Goal: Task Accomplishment & Management: Manage account settings

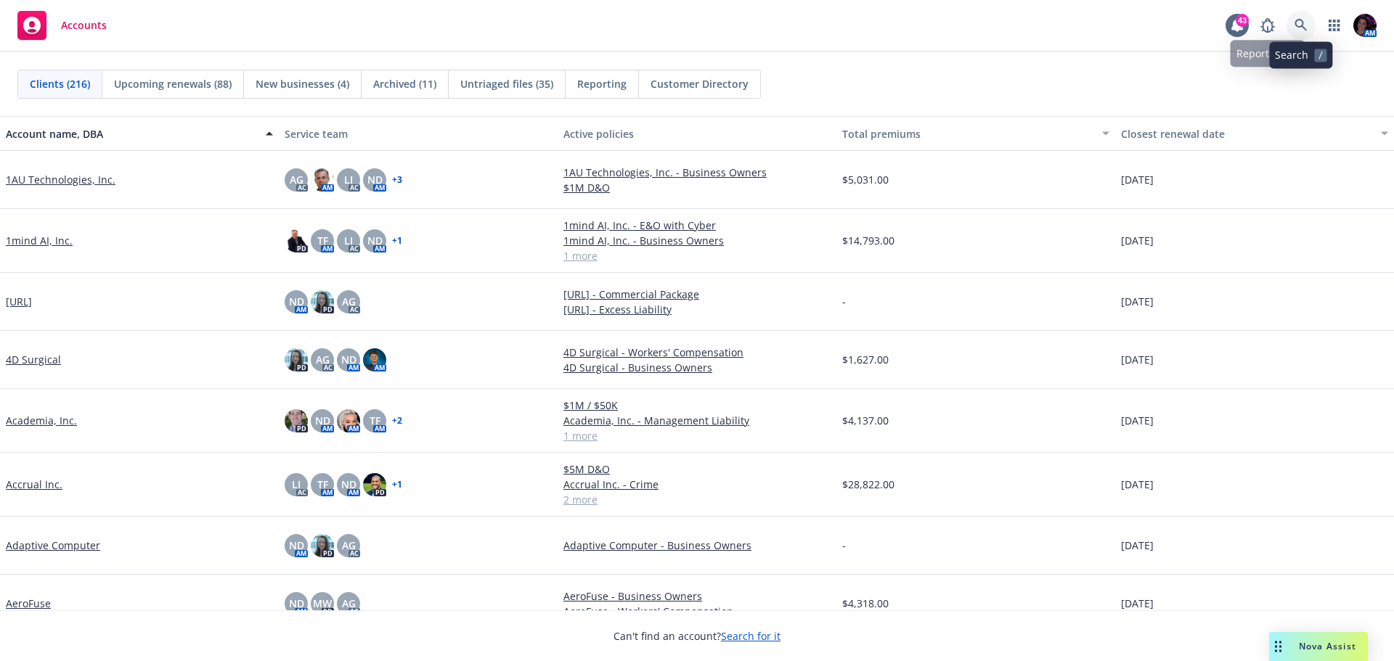
click at [1301, 28] on icon at bounding box center [1300, 25] width 13 height 13
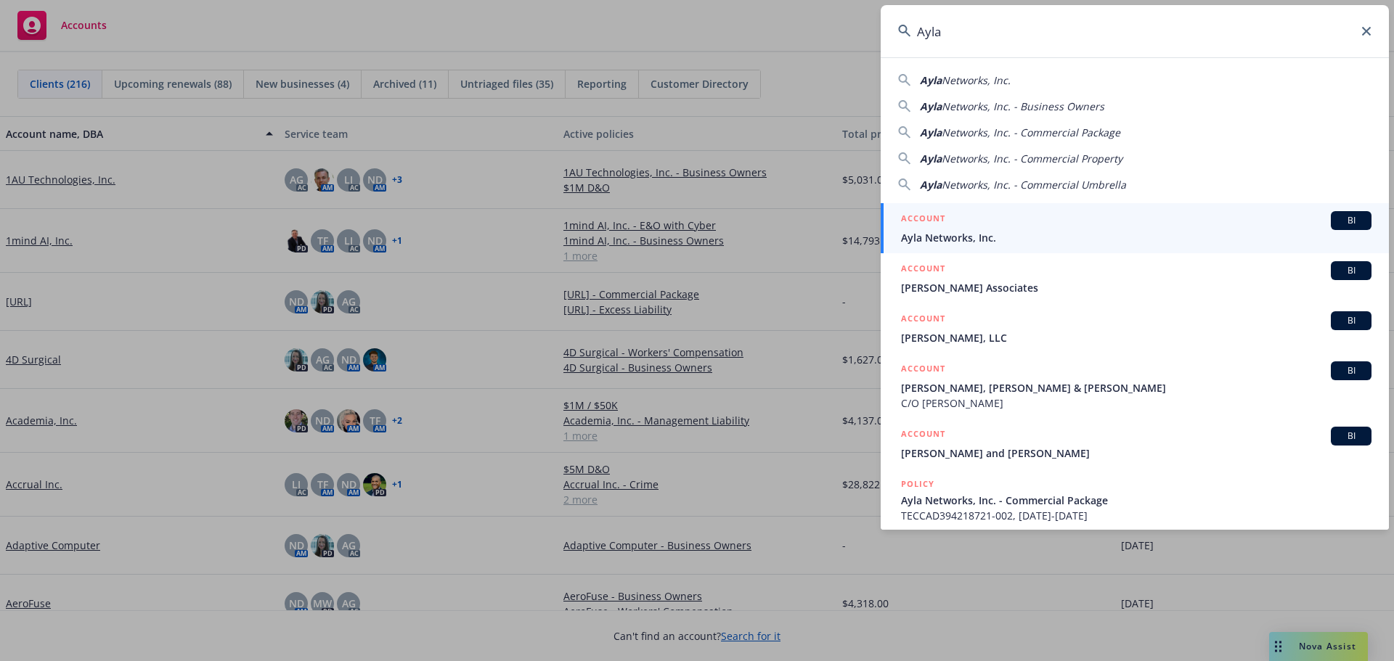
type input "Ayla"
click at [997, 223] on div "ACCOUNT BI" at bounding box center [1136, 220] width 470 height 19
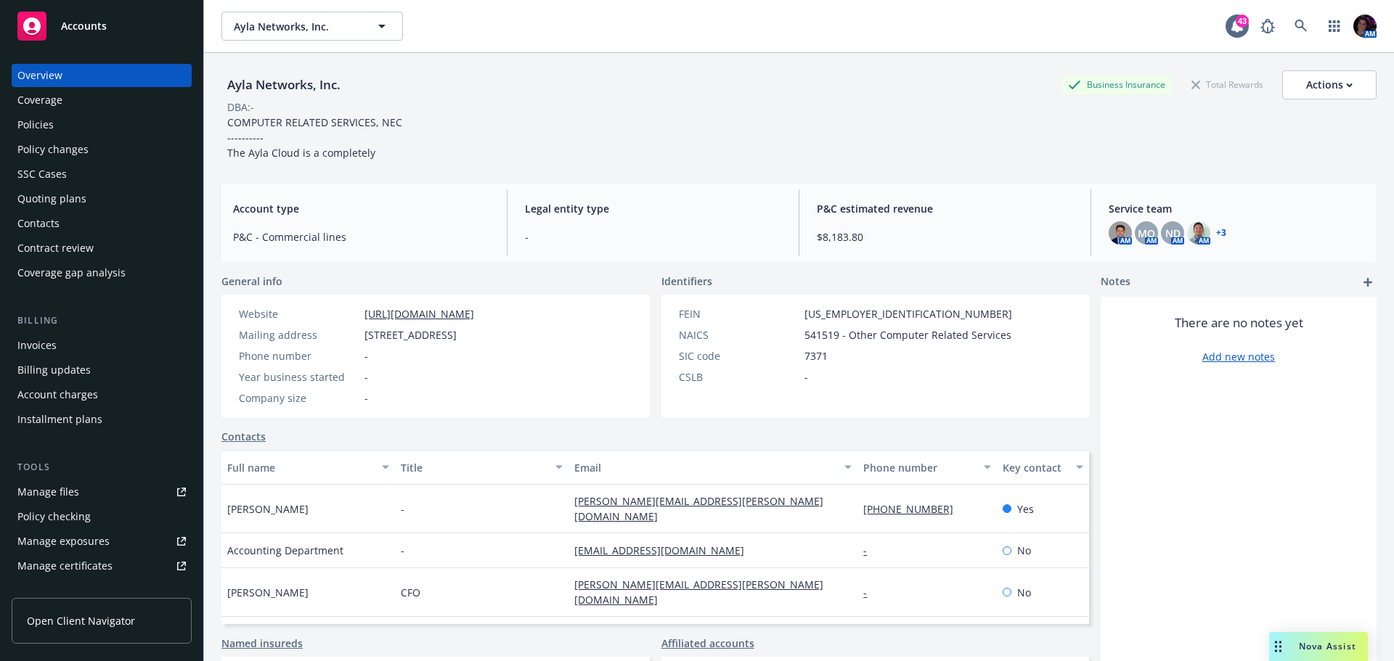
click at [104, 126] on div "Policies" at bounding box center [101, 124] width 168 height 23
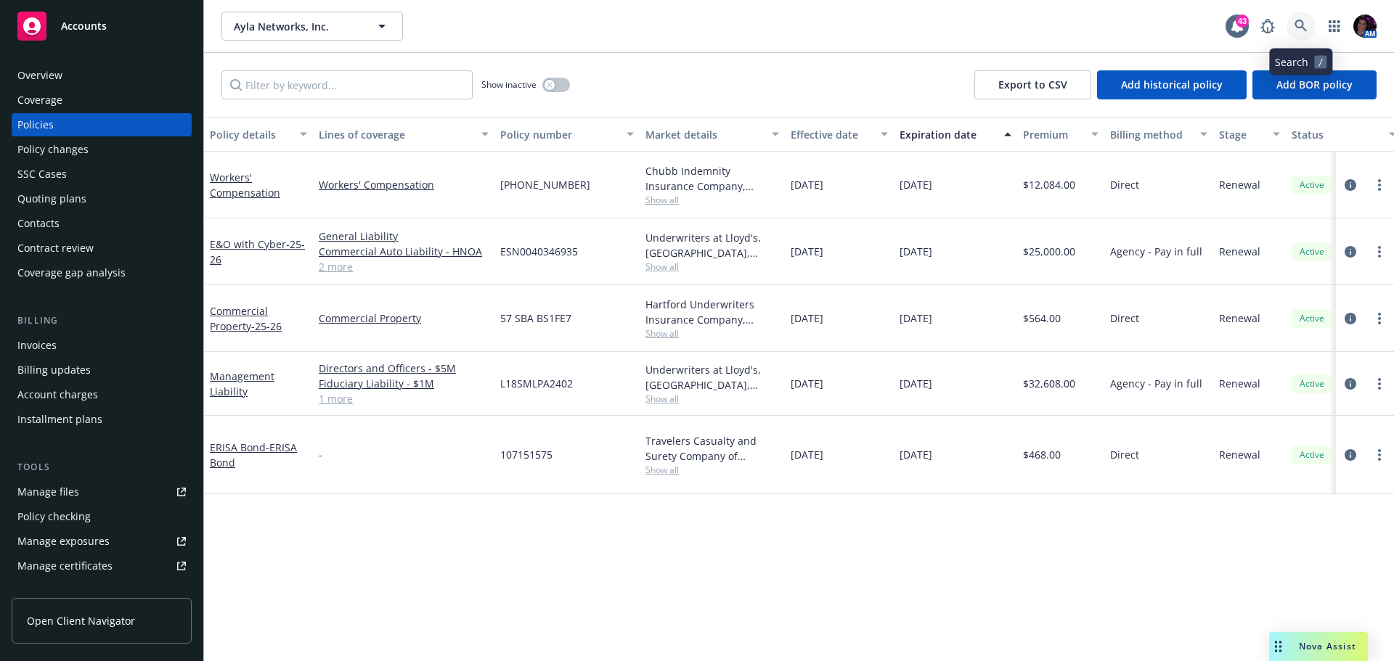
click at [1305, 14] on link at bounding box center [1300, 26] width 29 height 29
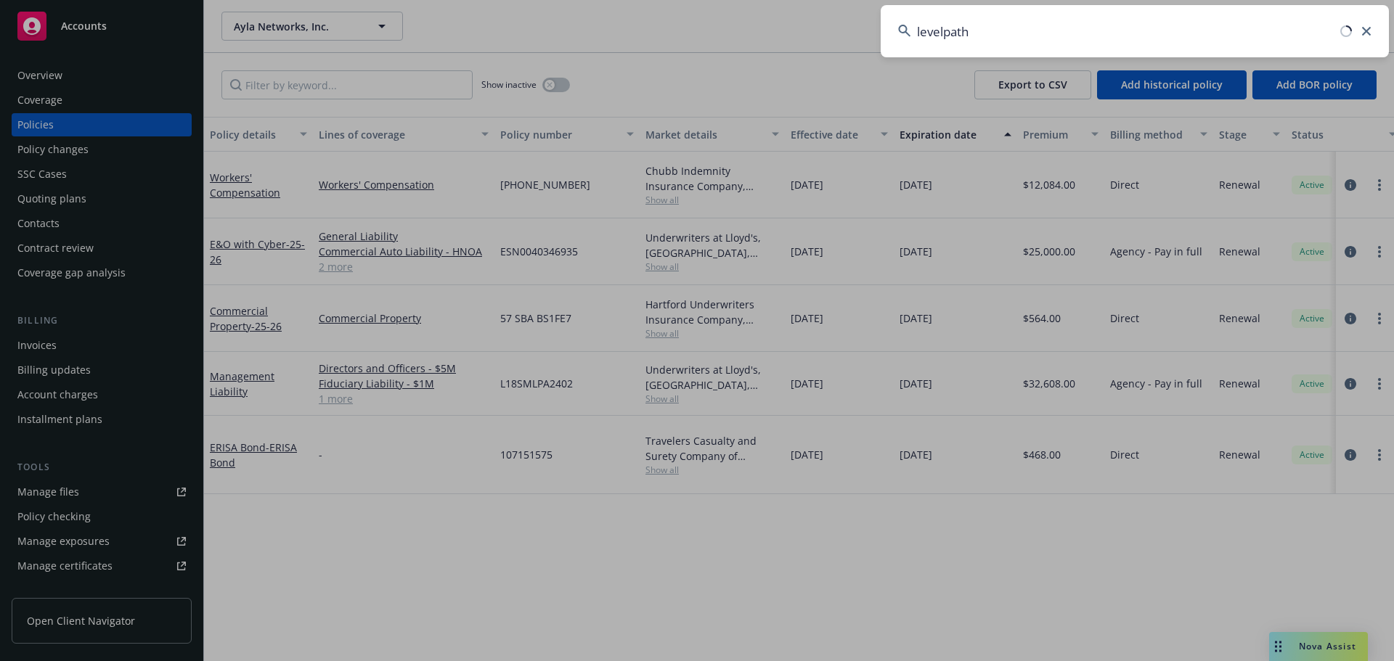
type input "levelpath"
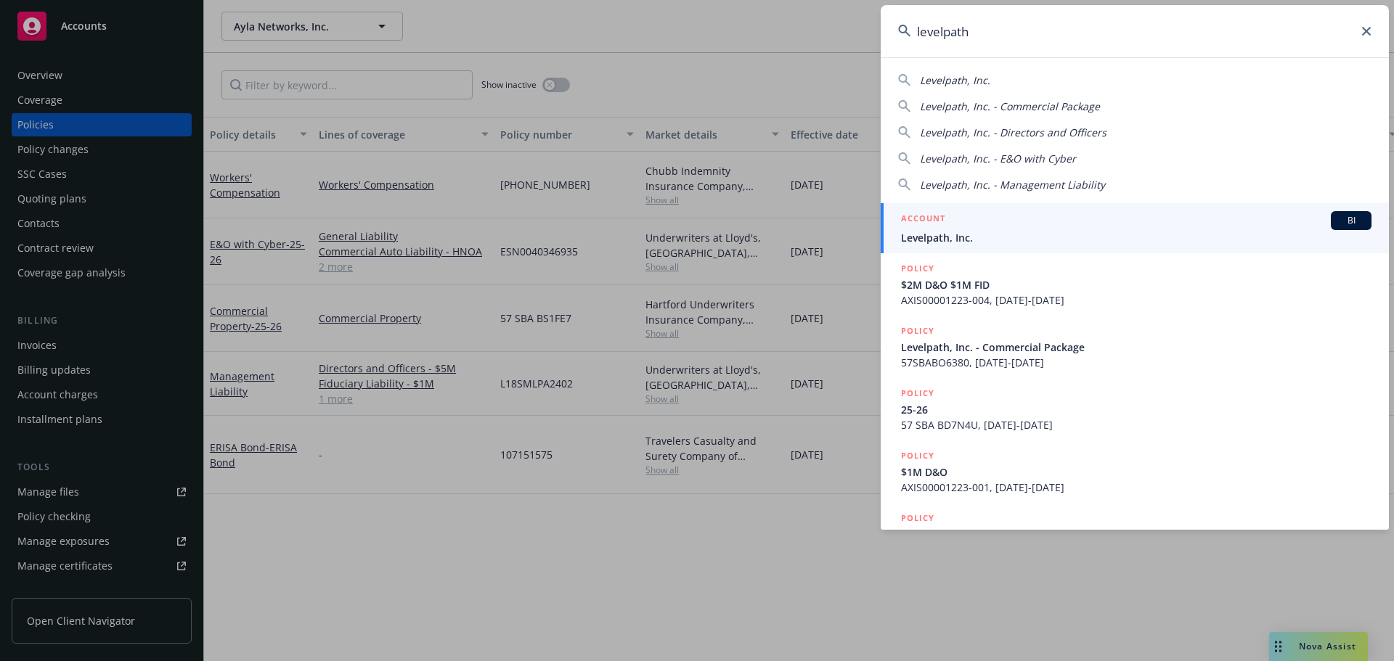
click at [1152, 224] on div "ACCOUNT BI" at bounding box center [1136, 220] width 470 height 19
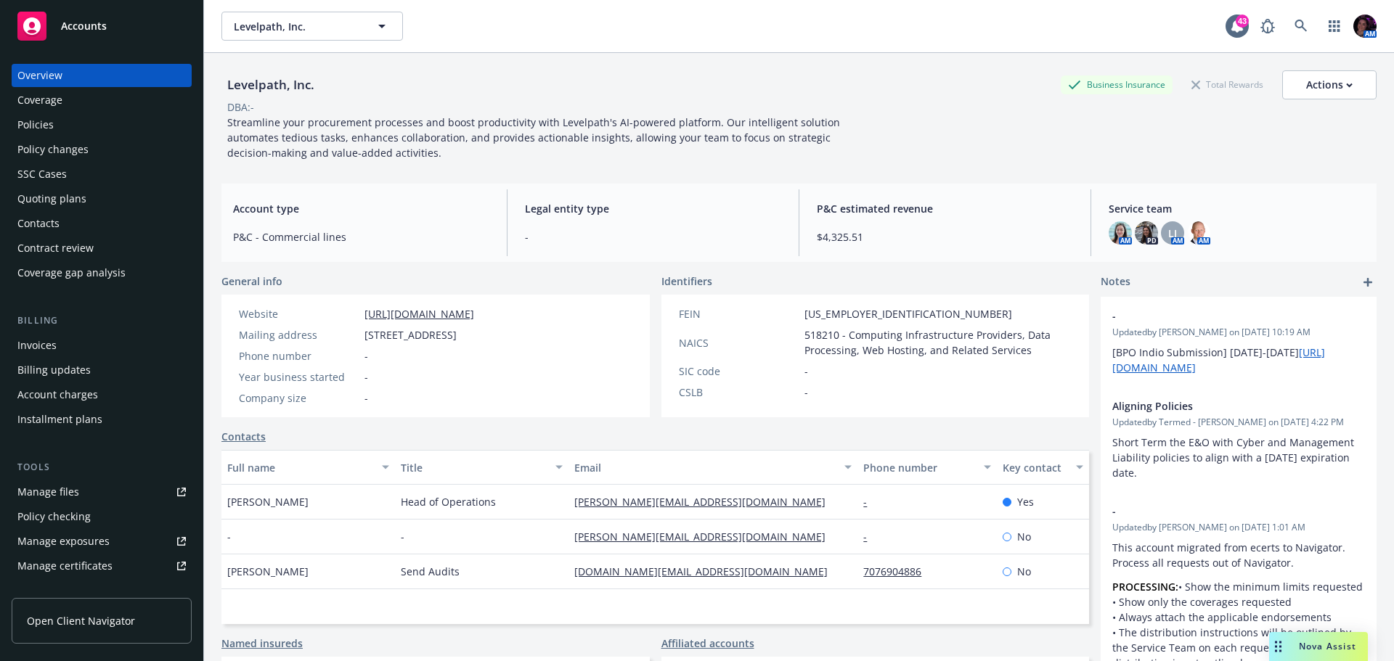
click at [47, 202] on div "Quoting plans" at bounding box center [51, 198] width 69 height 23
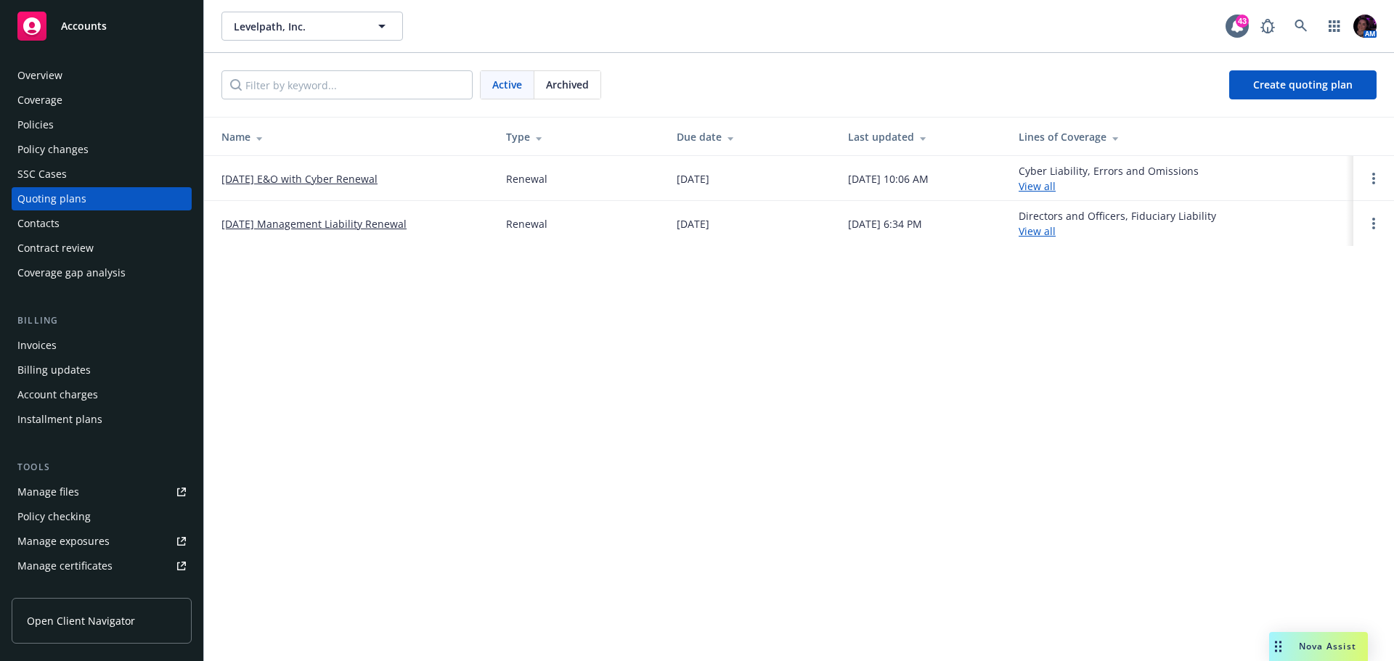
click at [284, 177] on link "11/16/25 E&O with Cyber Renewal" at bounding box center [299, 178] width 156 height 15
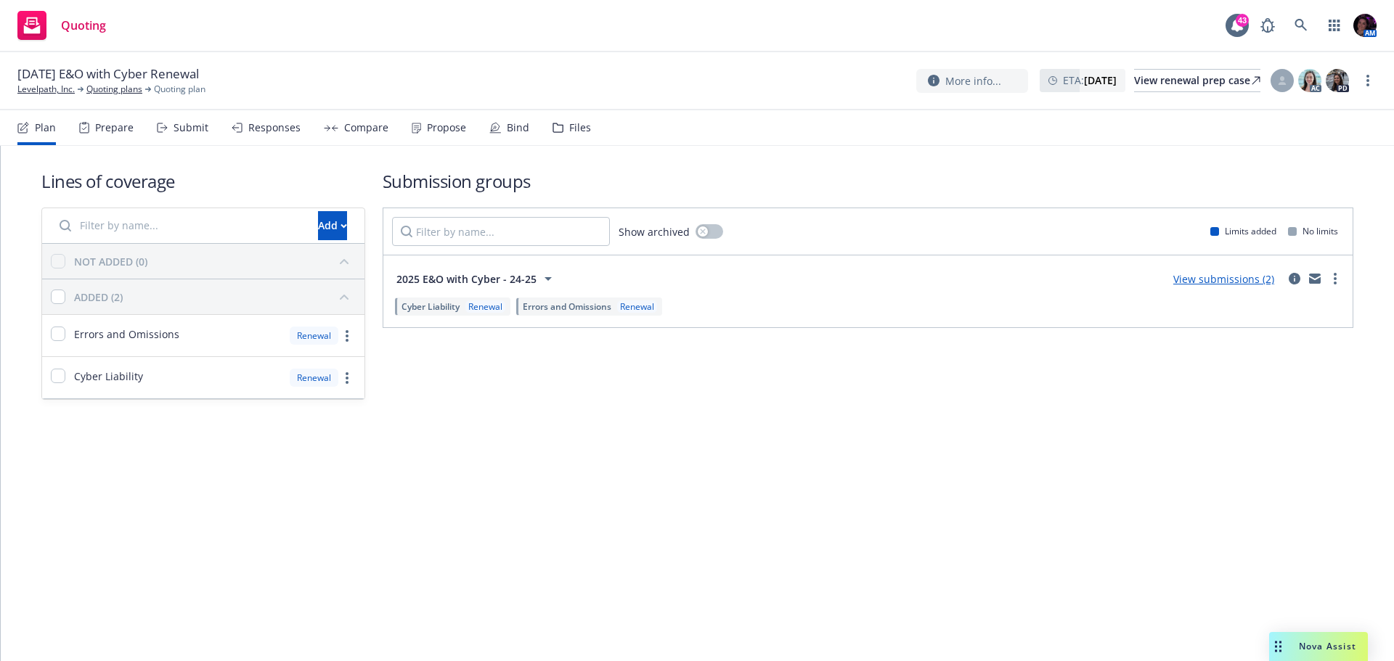
click at [182, 126] on div "Submit" at bounding box center [190, 128] width 35 height 12
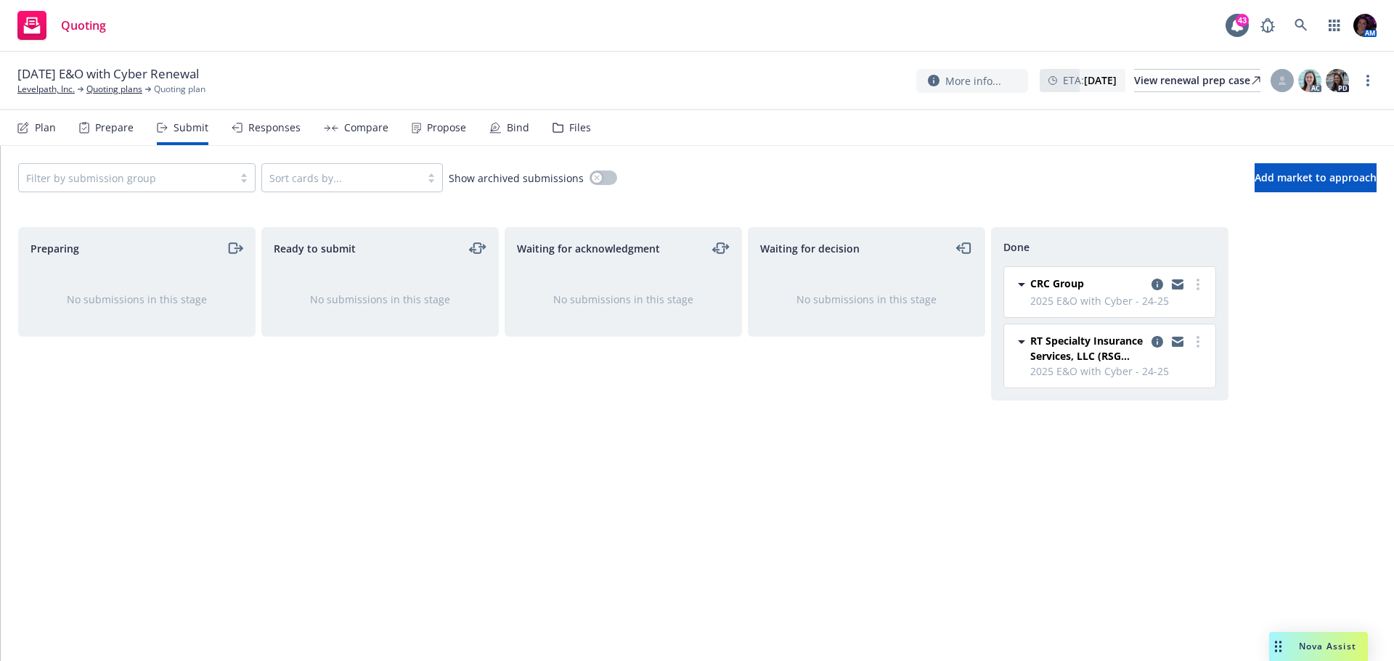
click at [424, 120] on div "Propose" at bounding box center [439, 127] width 54 height 35
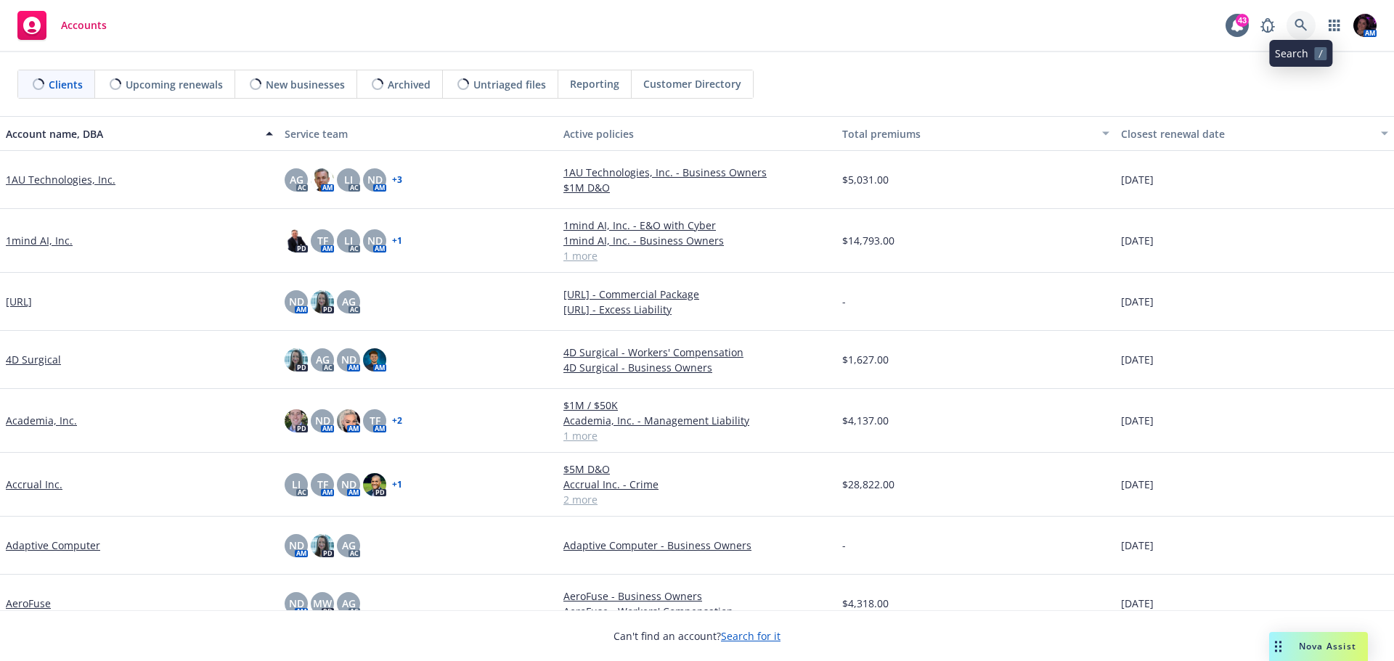
click at [1295, 25] on icon at bounding box center [1300, 25] width 12 height 12
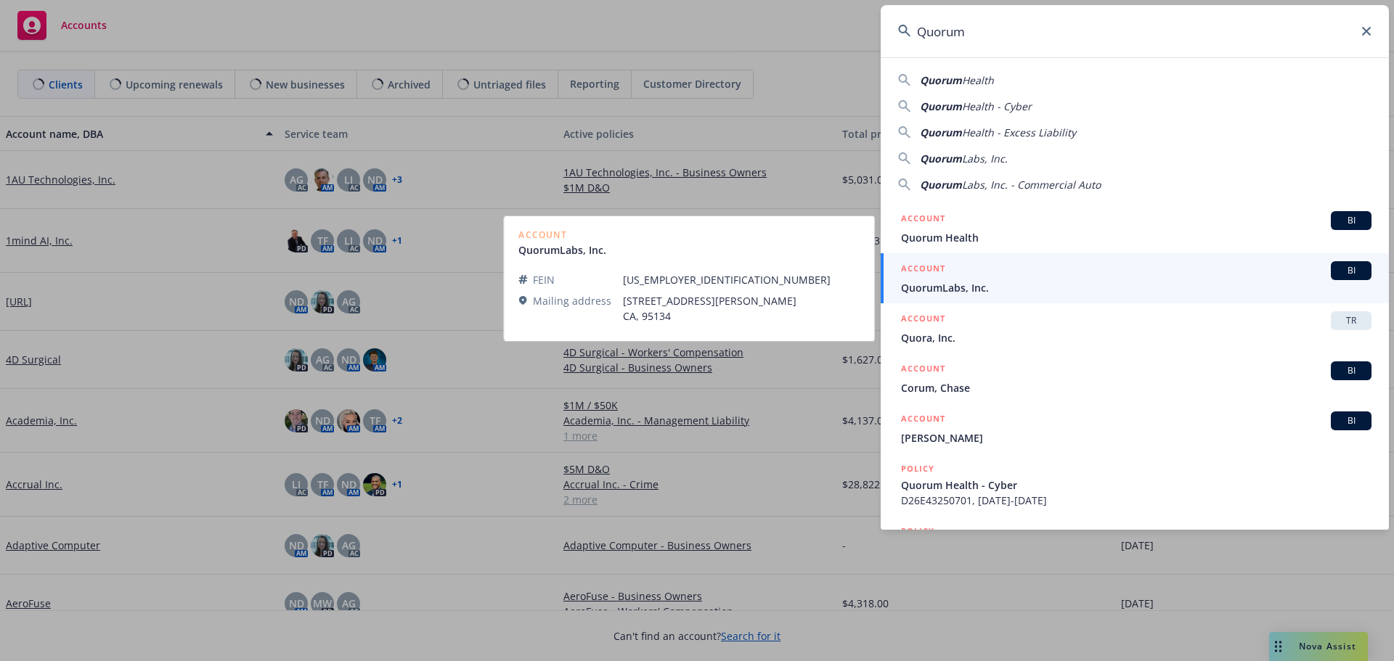
type input "Quorum"
click at [984, 285] on span "QuorumLabs, Inc." at bounding box center [1136, 287] width 470 height 15
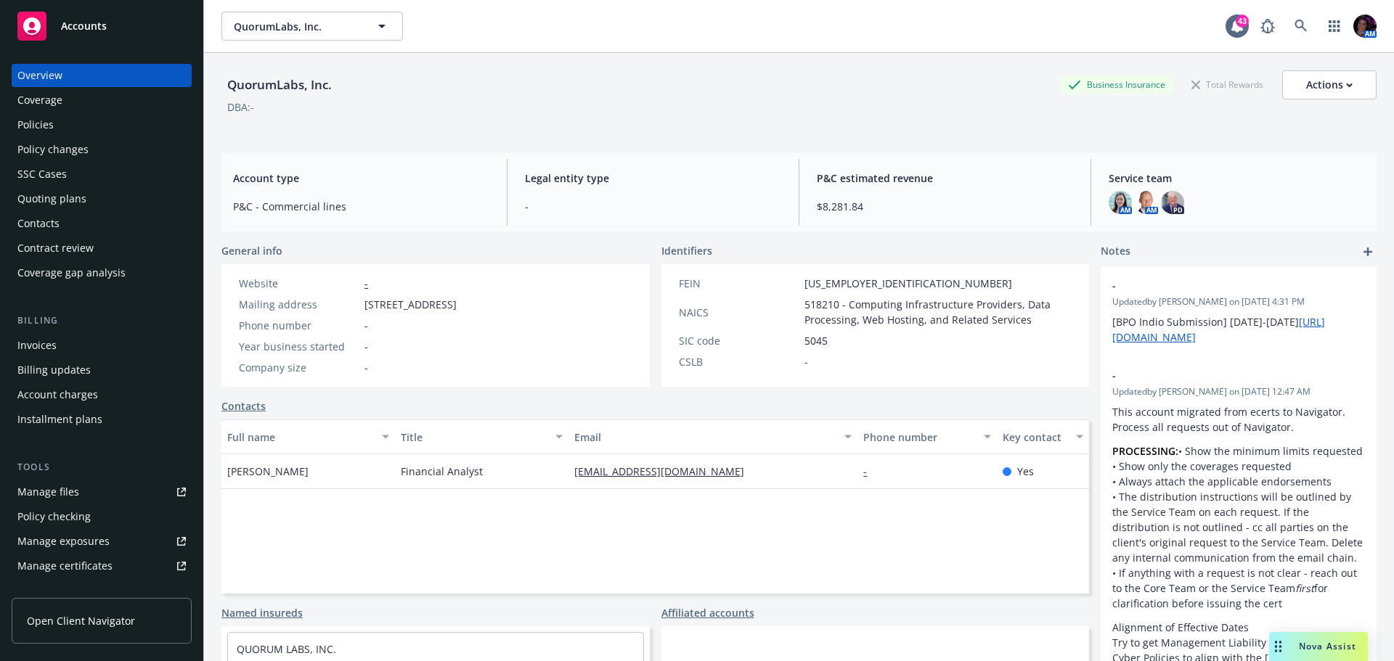
click at [84, 197] on div "Quoting plans" at bounding box center [101, 198] width 168 height 23
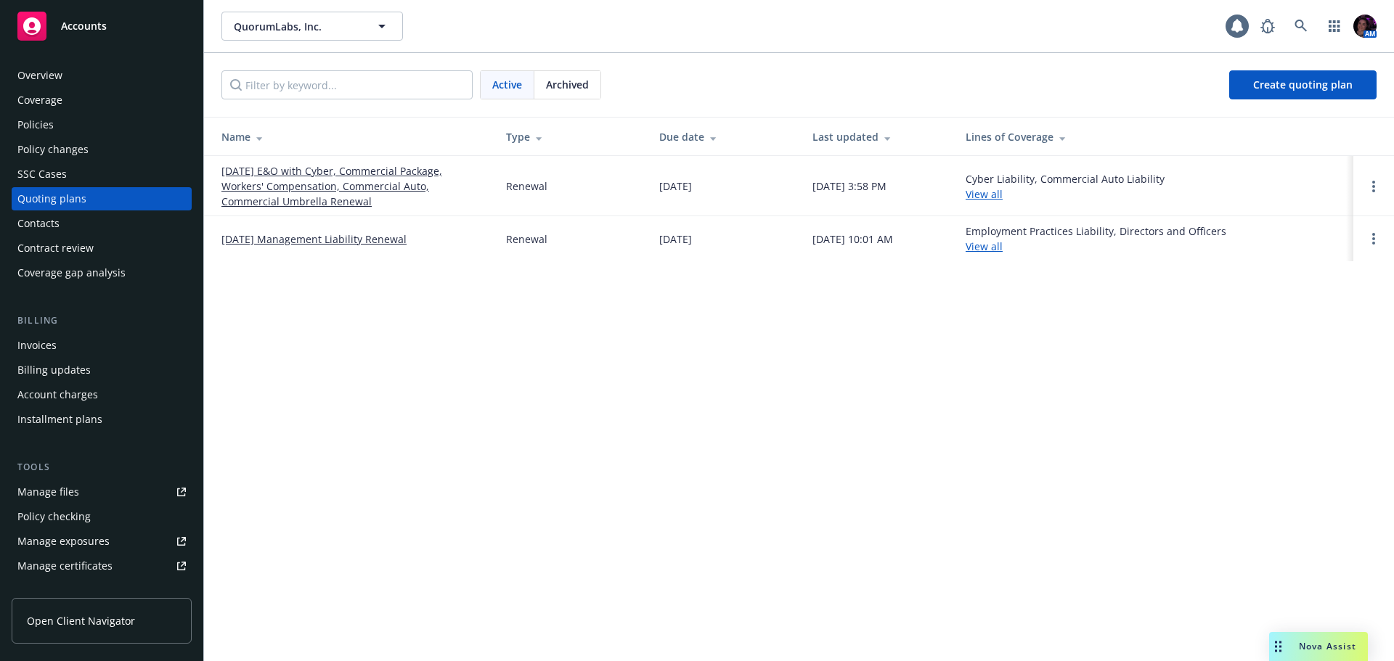
click at [328, 171] on link "10/15/25 E&O with Cyber, Commercial Package, Workers' Compensation, Commercial …" at bounding box center [351, 186] width 261 height 46
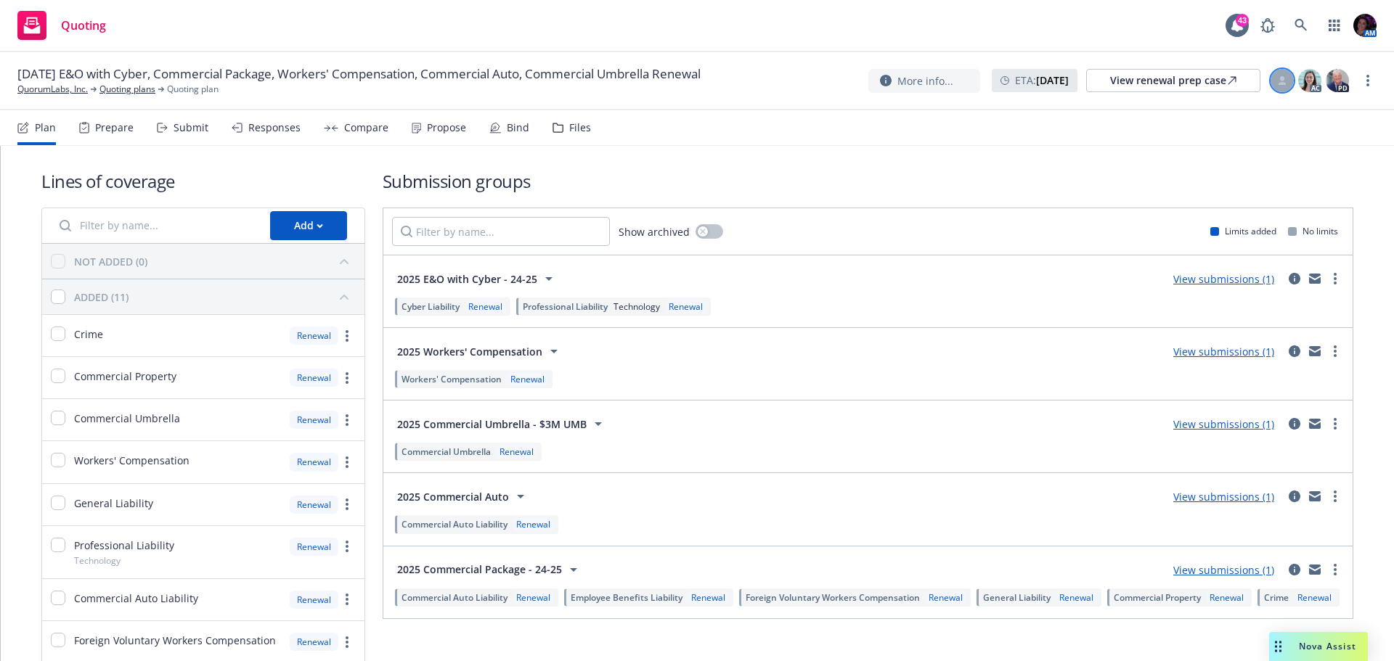
click at [1277, 80] on div at bounding box center [1281, 80] width 23 height 23
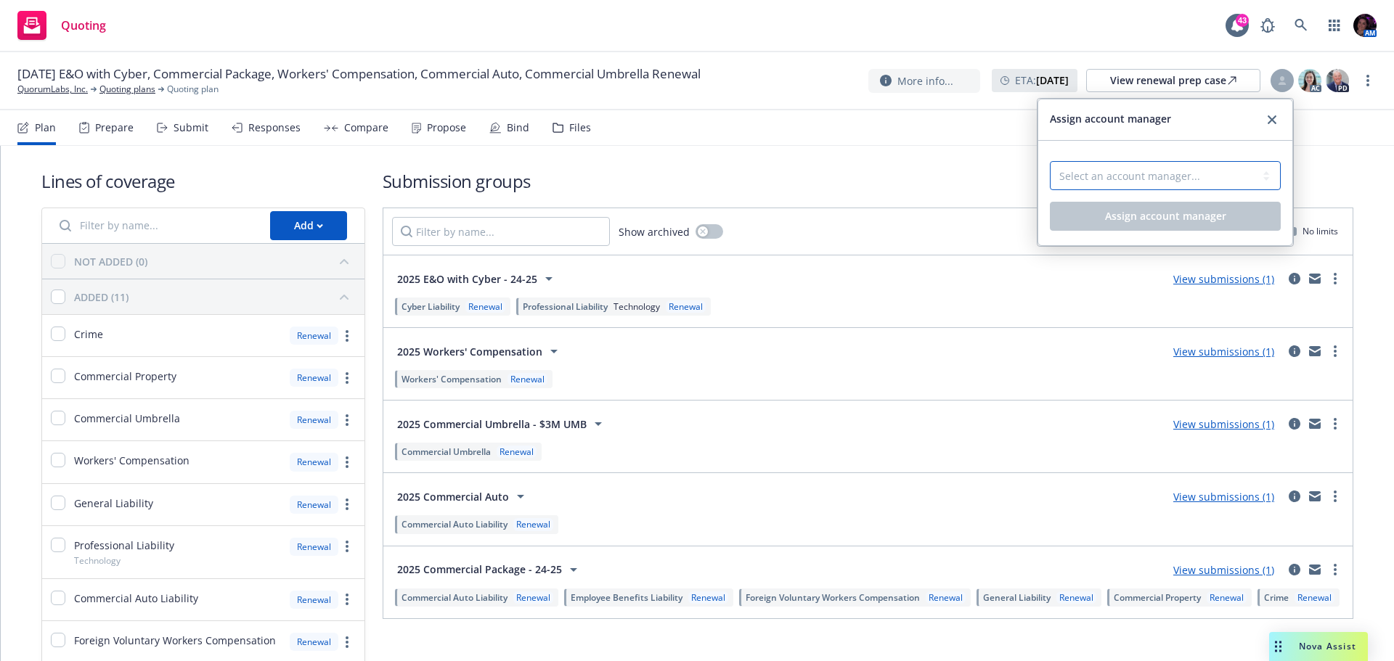
click at [1172, 166] on select "Select an account manager... Termed - Chase Smith" at bounding box center [1165, 175] width 231 height 29
click at [1279, 113] on div "Assign account manager" at bounding box center [1165, 119] width 231 height 17
click at [1272, 118] on icon "close" at bounding box center [1271, 119] width 9 height 9
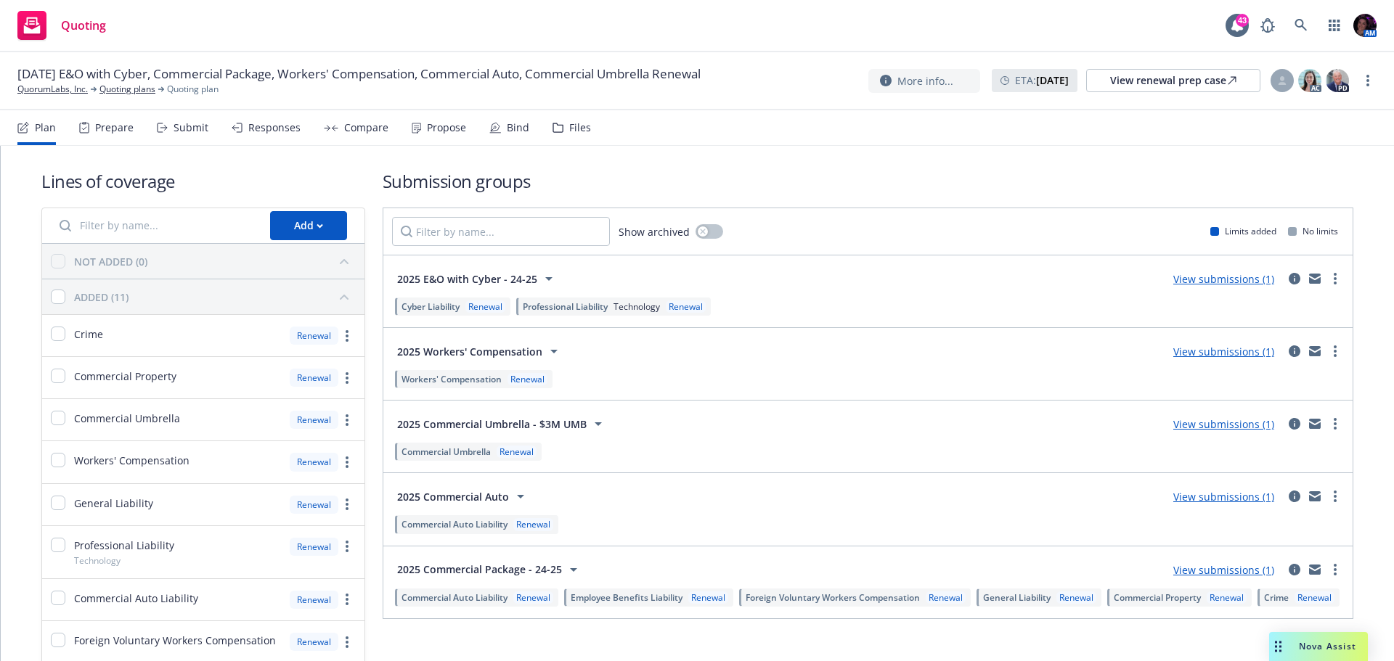
click at [430, 132] on div "Propose" at bounding box center [446, 128] width 39 height 12
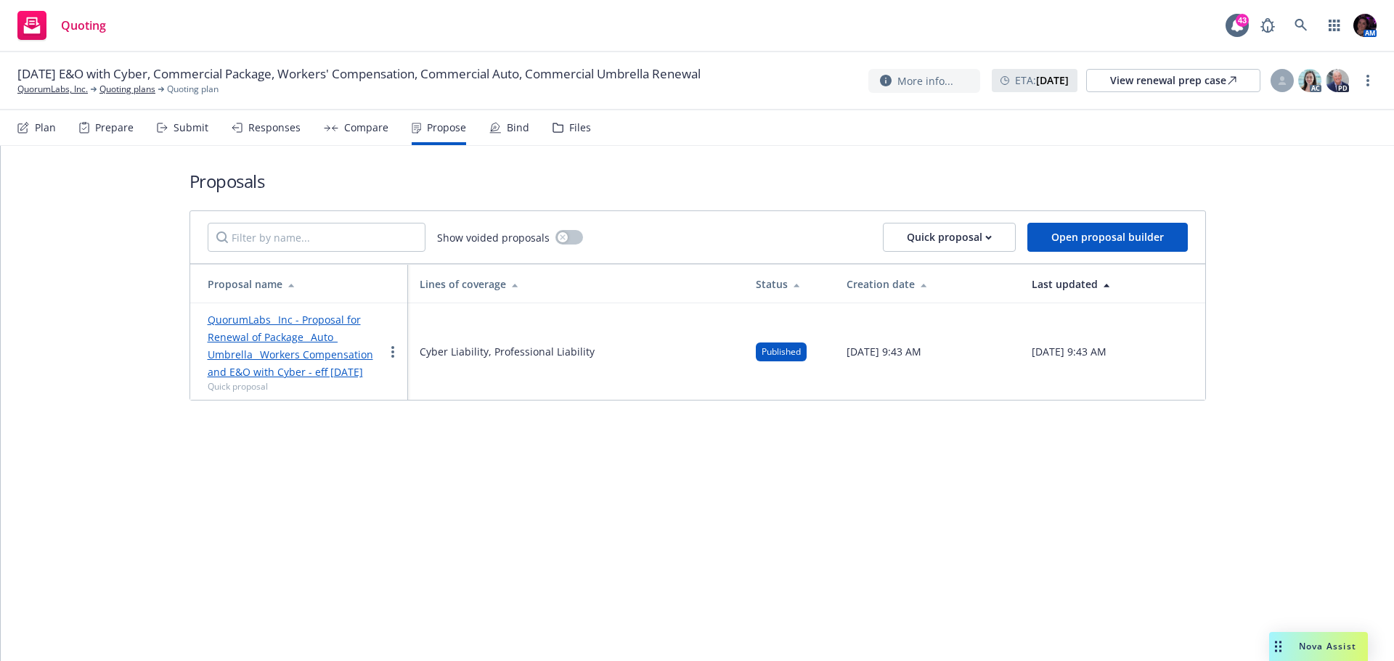
click at [304, 375] on link "QuorumLabs_ Inc - Proposal for Renewal of Package_ Auto_ Umbrella_ Workers Comp…" at bounding box center [291, 346] width 166 height 66
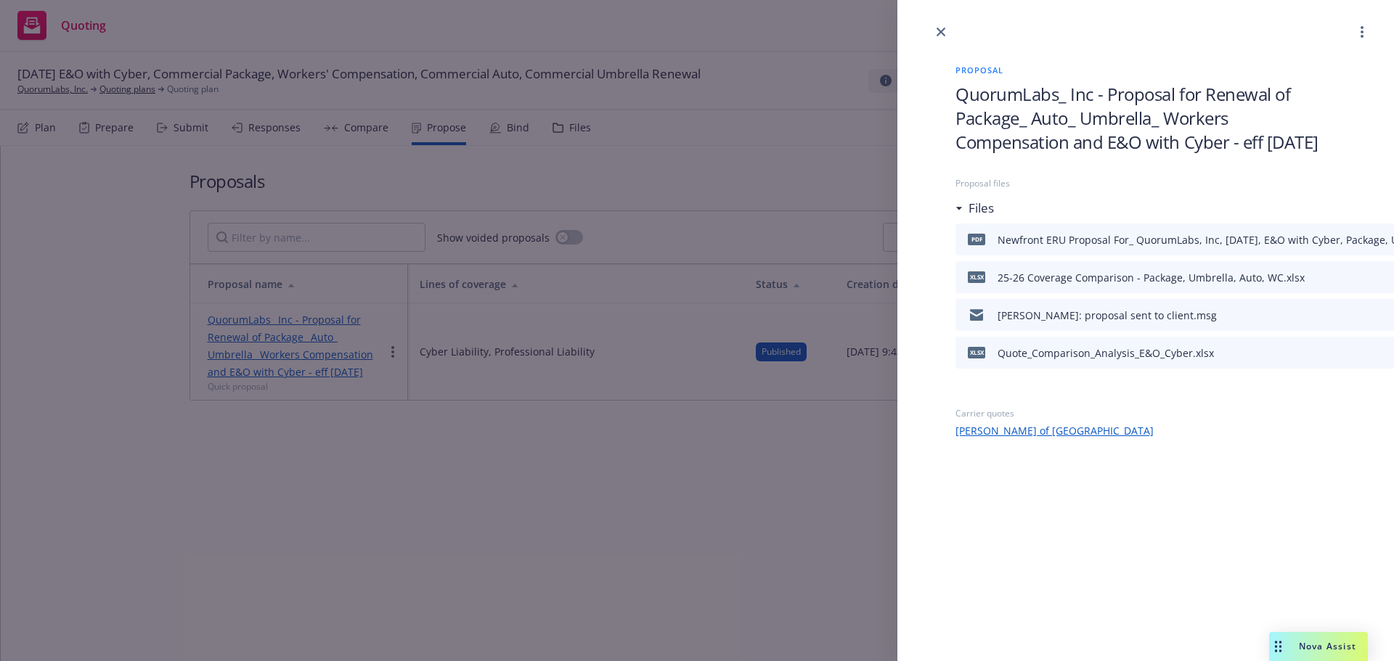
click at [1367, 331] on div "[PERSON_NAME]: proposal sent to client.msg" at bounding box center [1281, 315] width 653 height 32
click at [640, 536] on div "Proposal QuorumLabs_ Inc - Proposal for Renewal of Package_ Auto_ Umbrella_ Wor…" at bounding box center [697, 330] width 1394 height 661
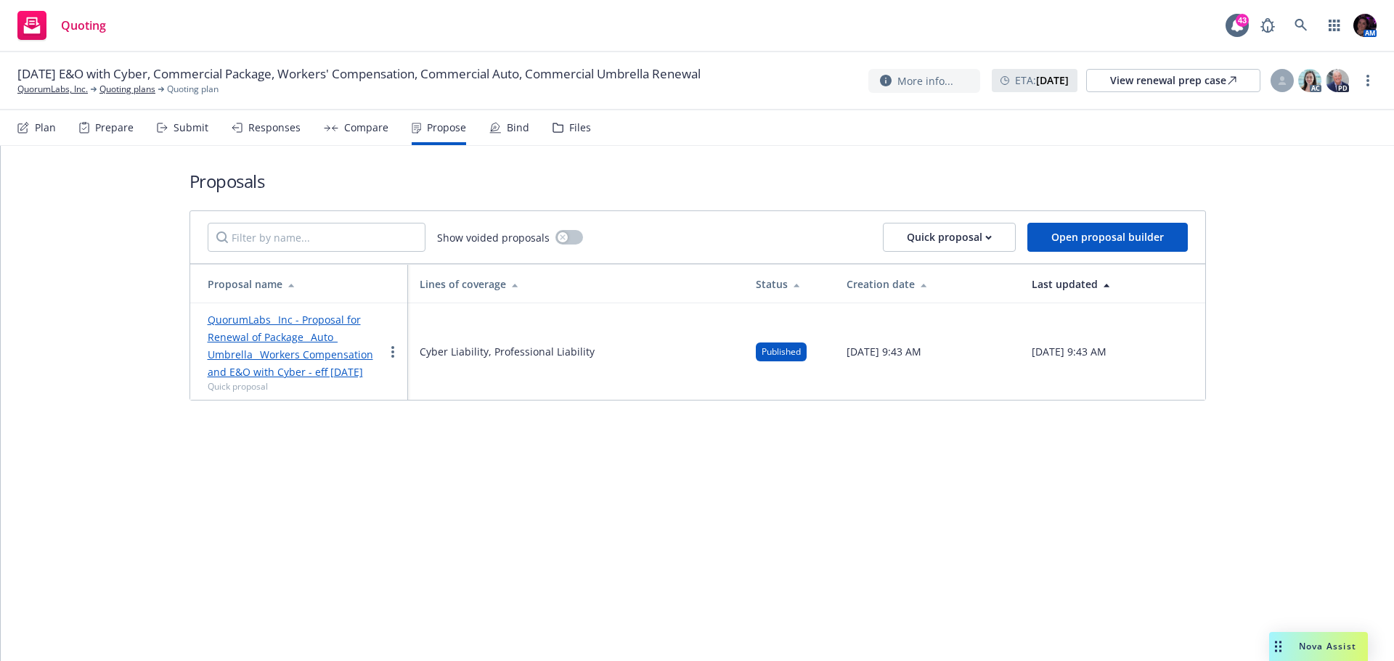
click at [576, 122] on div "Files" at bounding box center [580, 128] width 22 height 12
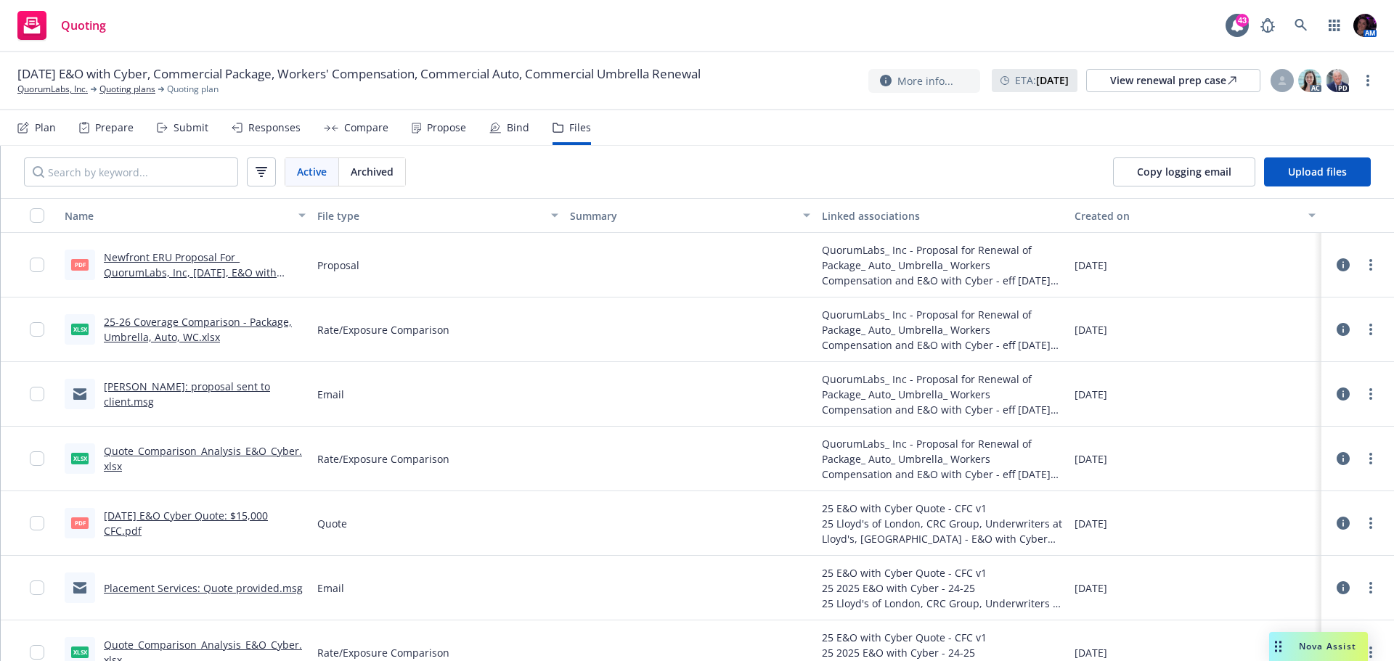
click at [159, 397] on link "[PERSON_NAME]: proposal sent to client.msg" at bounding box center [187, 394] width 166 height 29
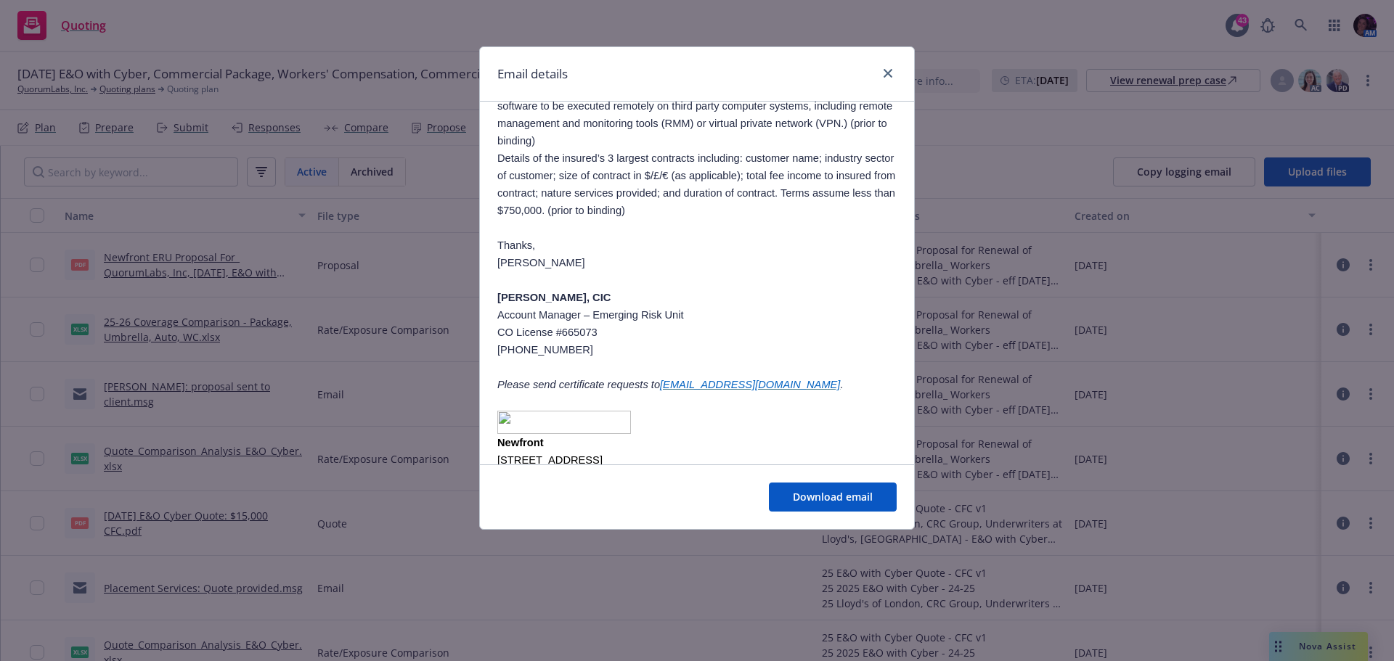
scroll to position [1307, 0]
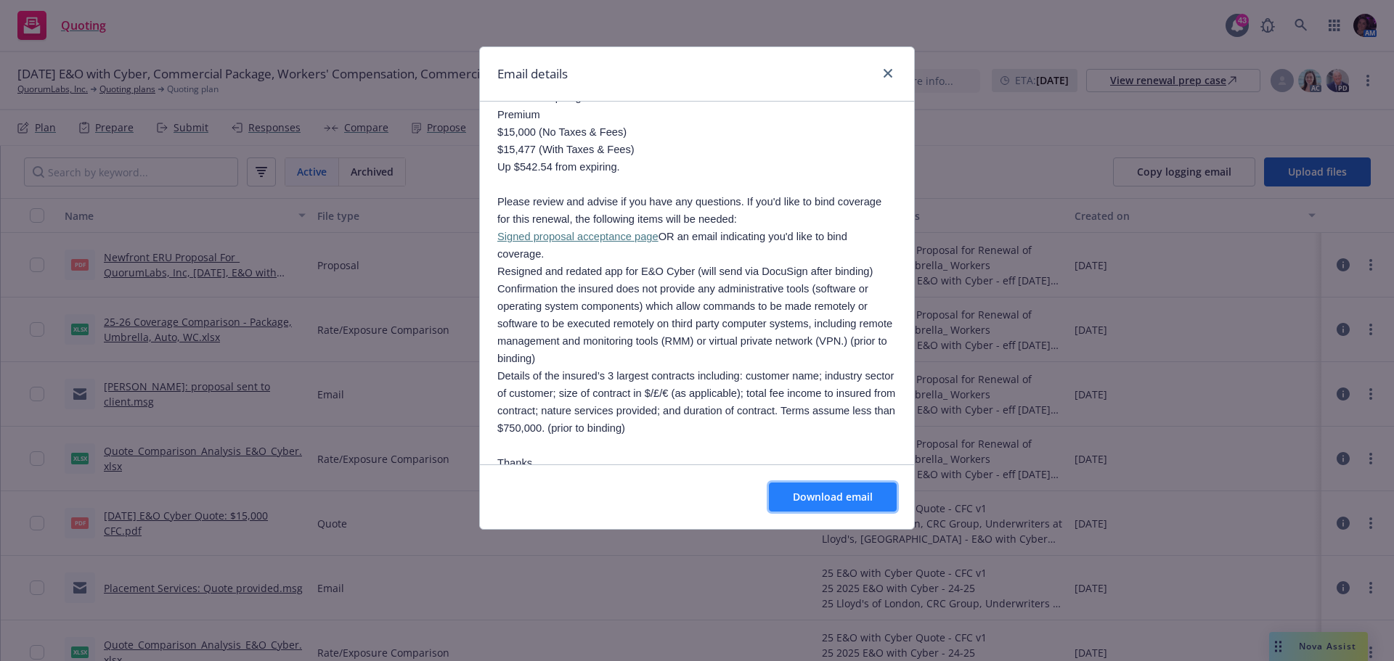
click at [829, 491] on span "Download email" at bounding box center [833, 497] width 80 height 14
click at [886, 74] on icon "close" at bounding box center [887, 73] width 9 height 9
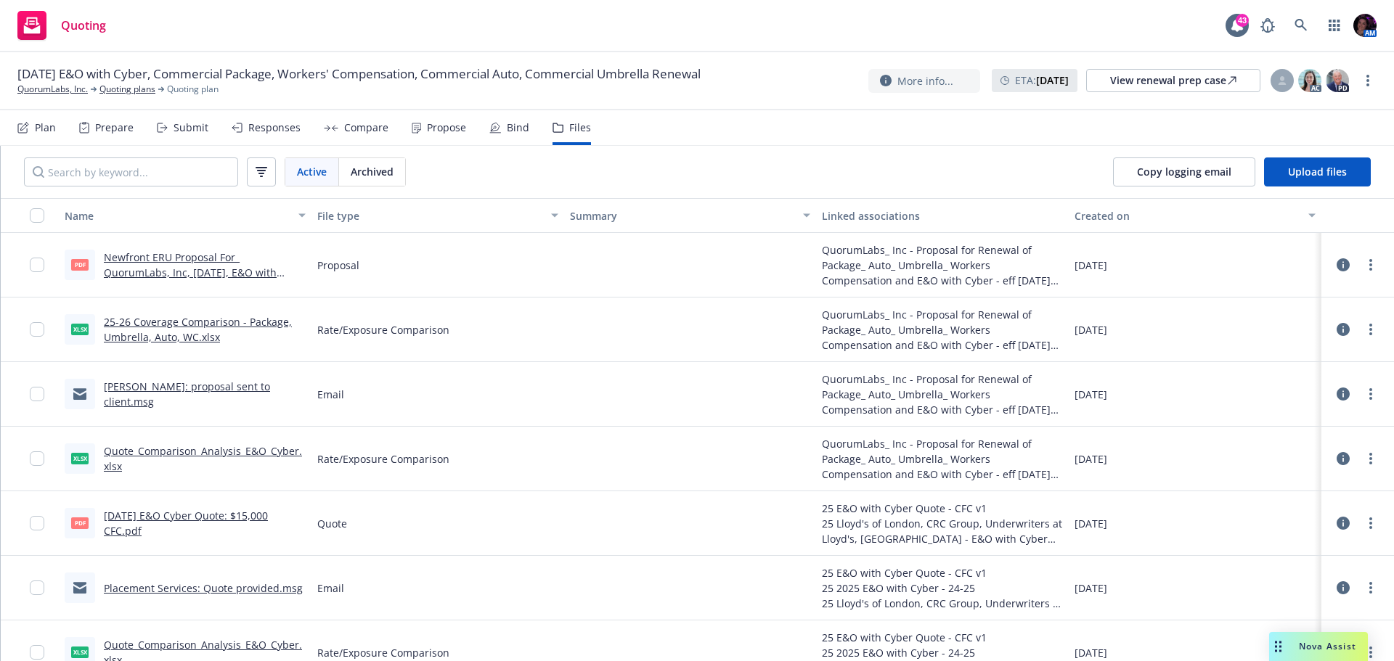
click at [439, 130] on div "Propose" at bounding box center [446, 128] width 39 height 12
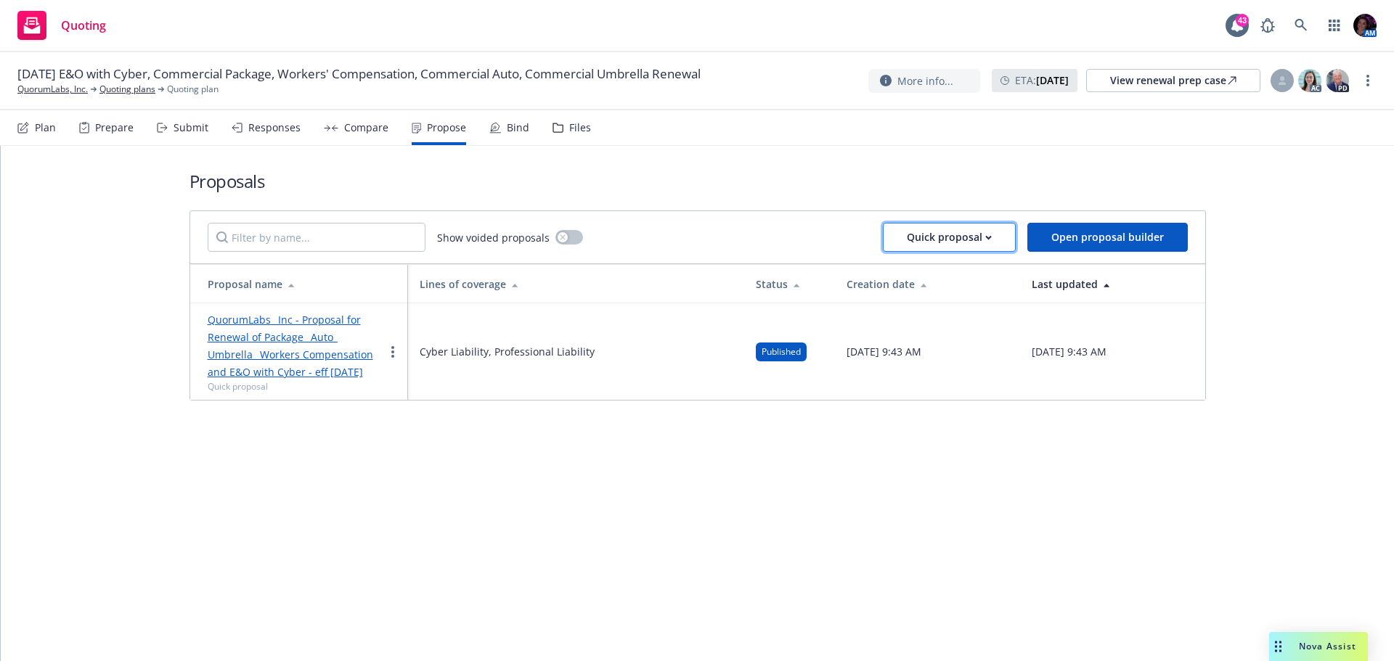
click at [919, 232] on div "Quick proposal" at bounding box center [949, 238] width 85 height 28
click at [835, 329] on td "[DATE] 9:43 AM" at bounding box center [927, 351] width 185 height 97
click at [390, 347] on link "more" at bounding box center [392, 351] width 17 height 17
click at [435, 442] on span "Log client response" at bounding box center [449, 445] width 129 height 14
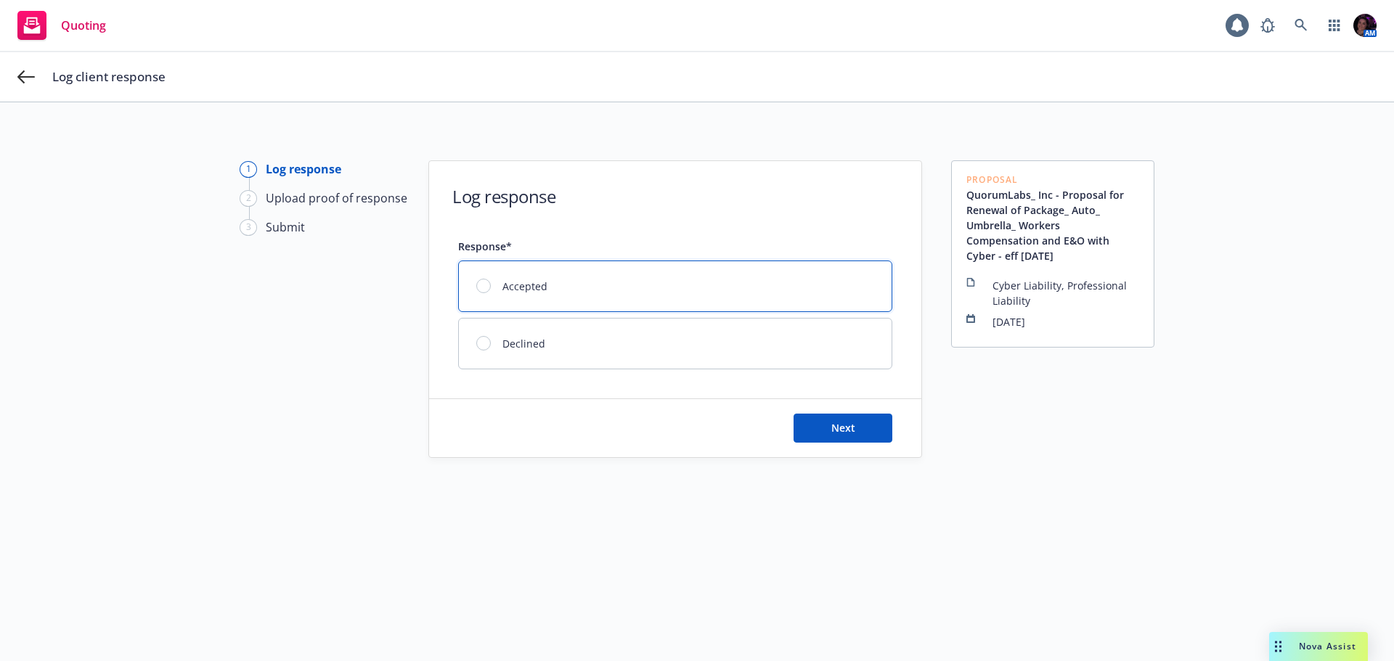
click at [527, 283] on span "Accepted" at bounding box center [524, 286] width 45 height 15
click at [879, 433] on button "Next" at bounding box center [842, 428] width 99 height 29
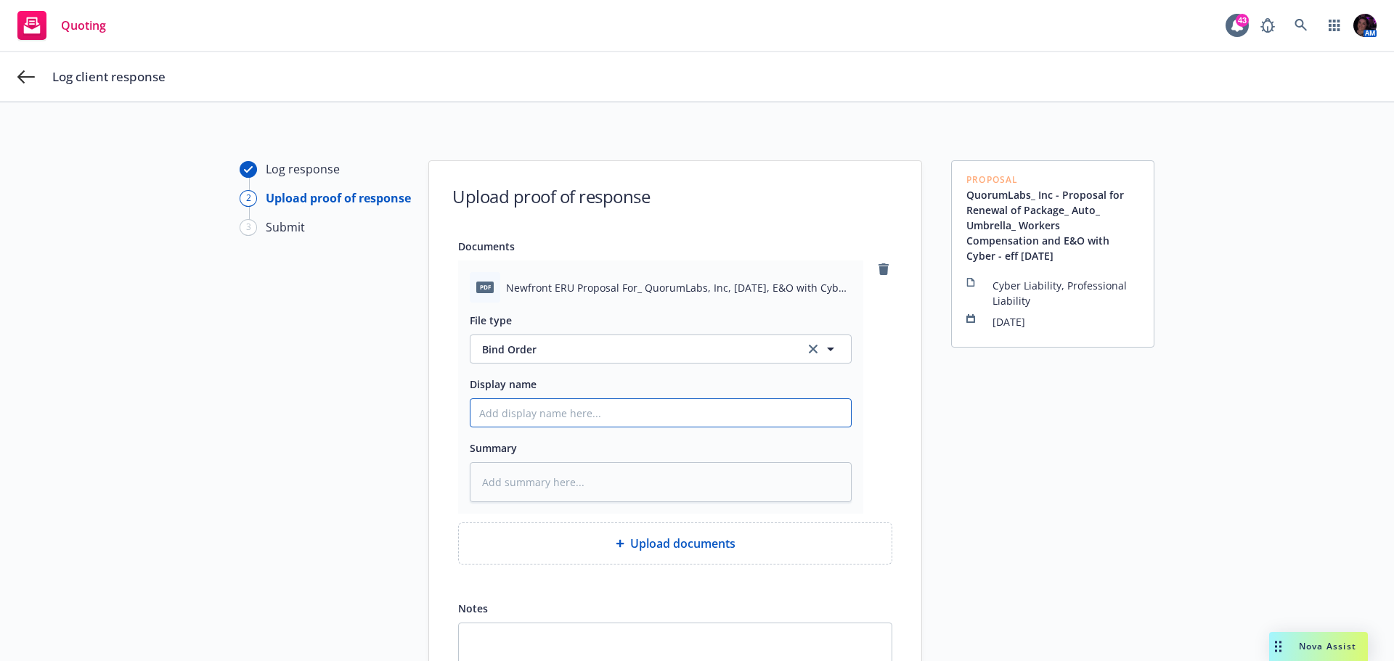
click at [590, 410] on input "Display name" at bounding box center [660, 413] width 380 height 28
type textarea "x"
type input "2"
type textarea "x"
type input "25"
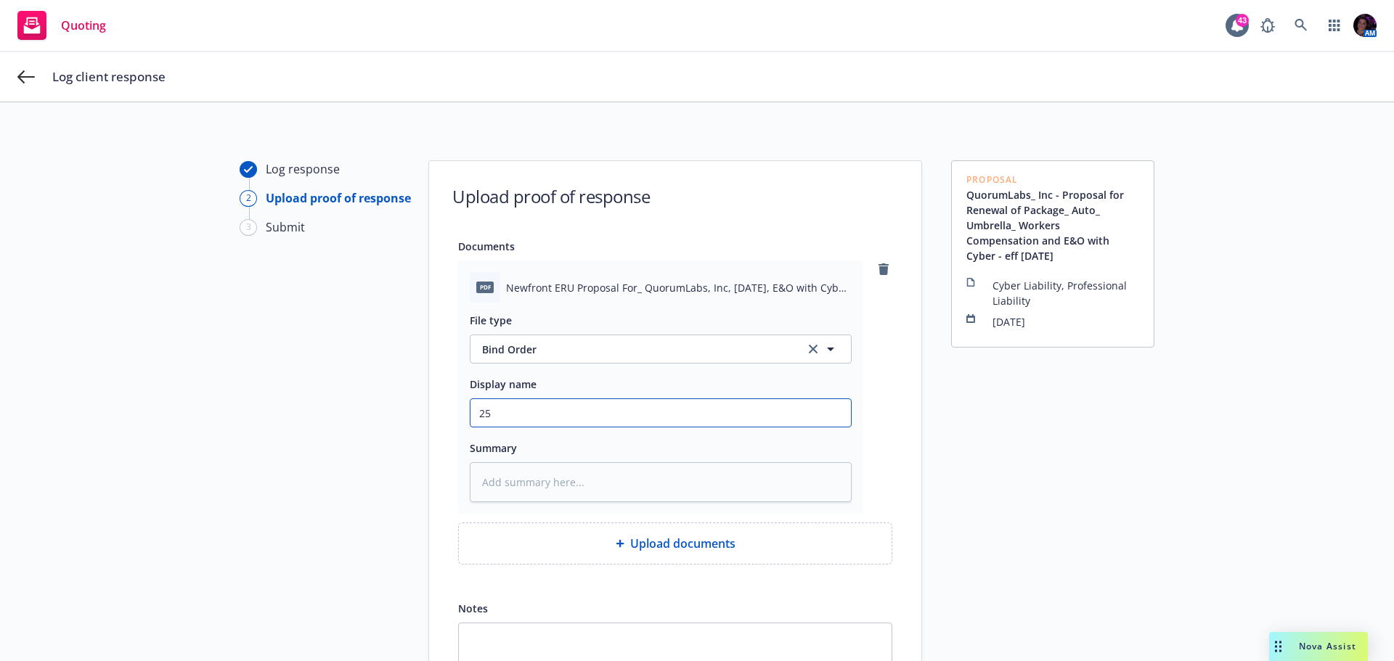
type textarea "x"
type input "25-"
type textarea "x"
type input "25-2"
type textarea "x"
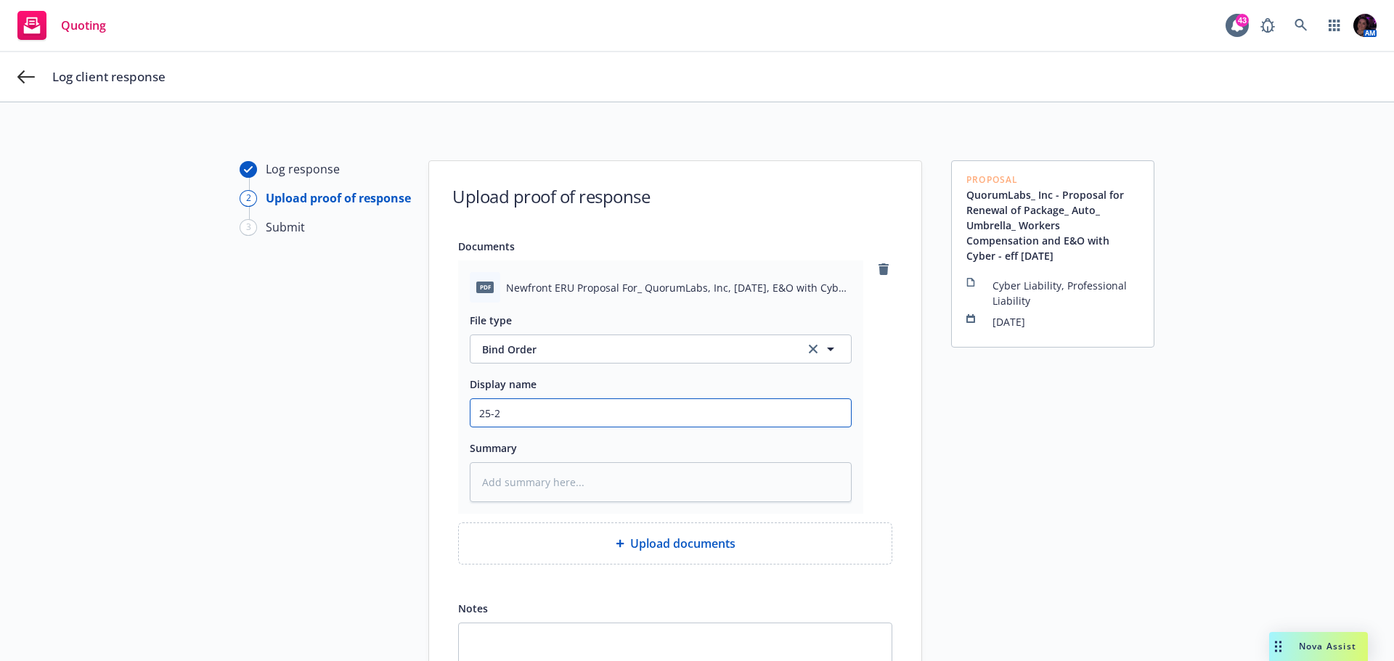
type input "25-26"
type textarea "x"
type input "25-26"
type textarea "x"
type input "25-26 B"
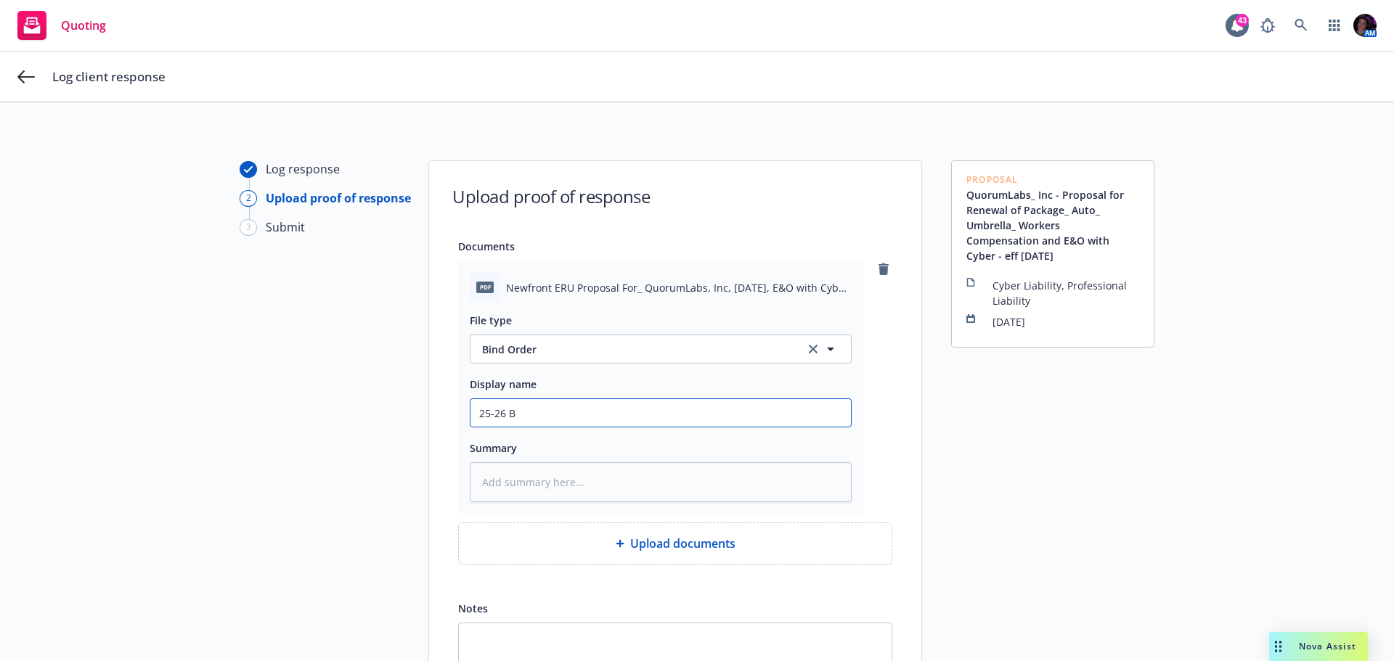
type textarea "x"
type input "25-26"
type textarea "x"
type input "25-26 P"
type textarea "x"
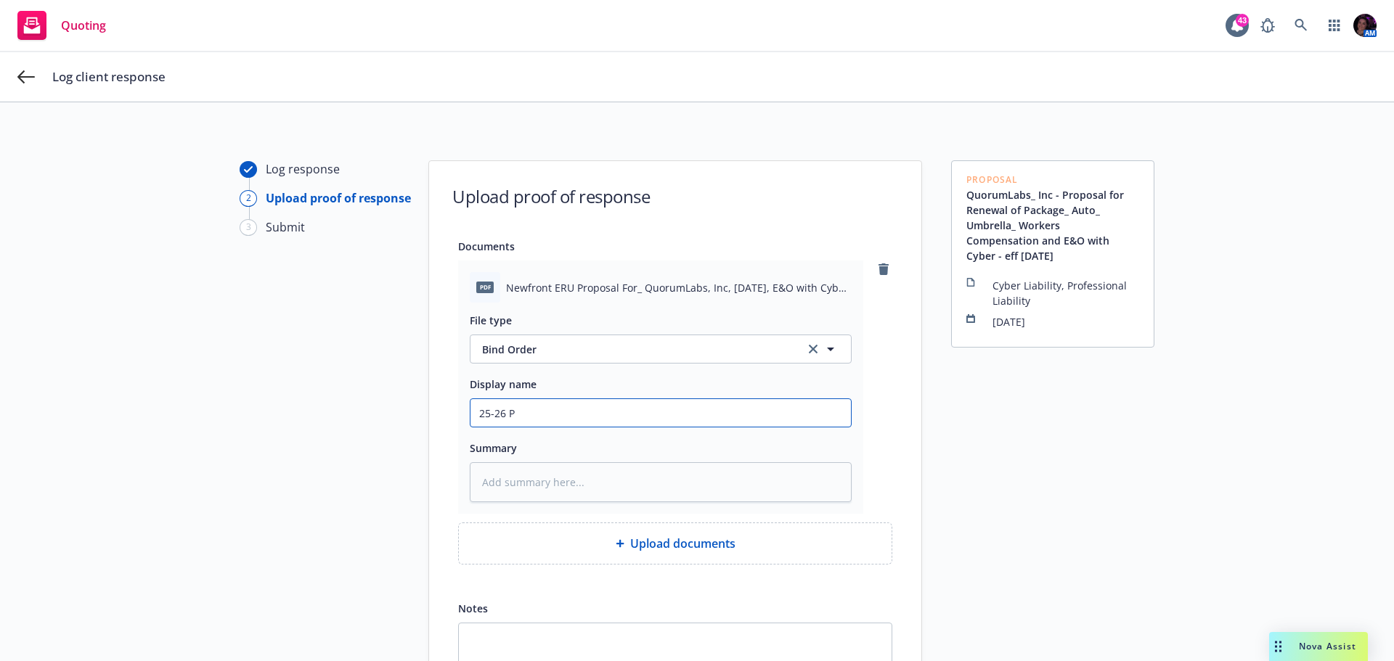
type input "25-26 PL"
type textarea "x"
type input "25-26 PLG"
type textarea "x"
type input "25-26 PLG,"
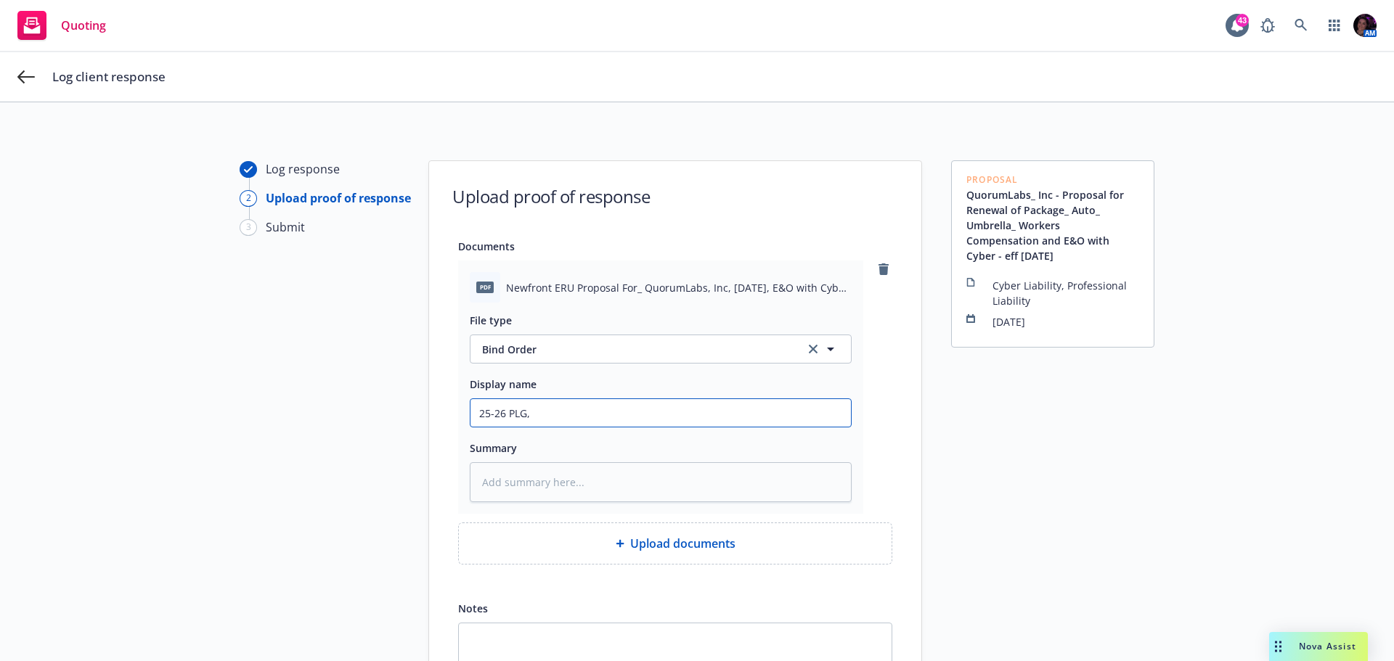
type textarea "x"
type input "25-26 PLG,"
type textarea "x"
type input "25-26 PLG, A"
type textarea "x"
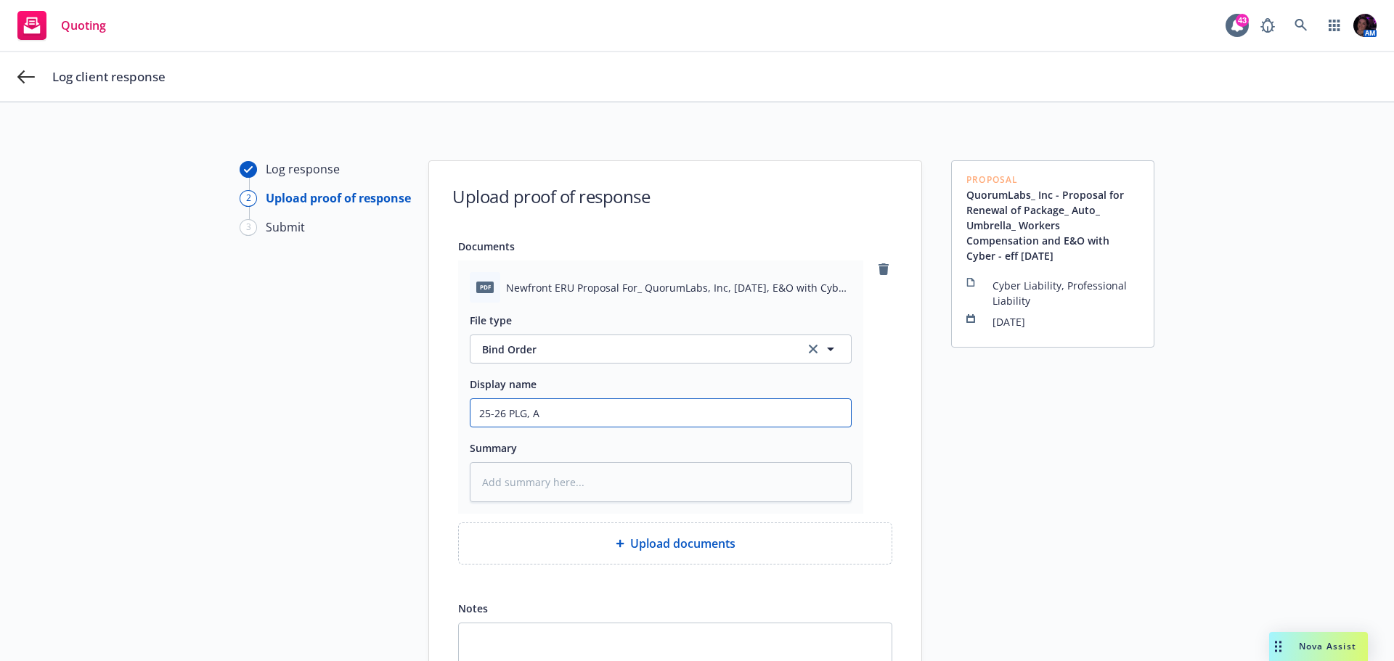
type input "25-26 PLG, Au"
type textarea "x"
type input "25-26 PLG, Aut"
type textarea "x"
type input "25-26 PLG, Auto"
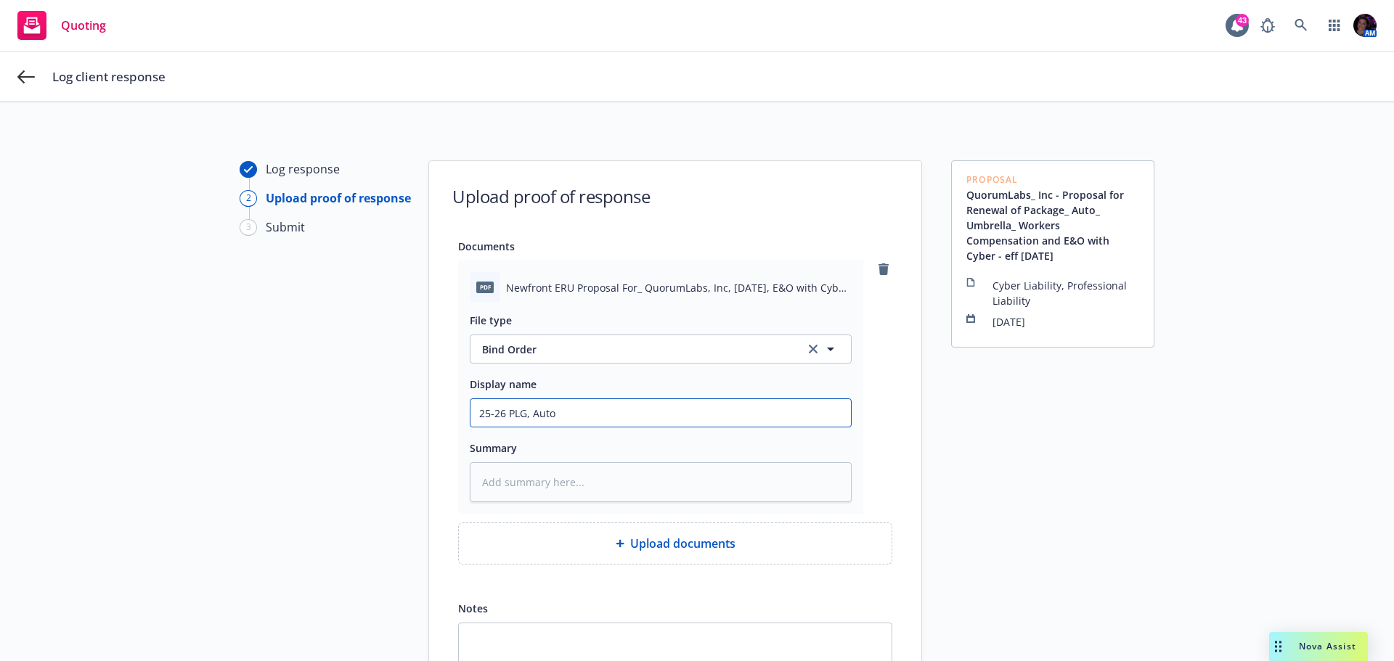
type textarea "x"
type input "25-26 PLG, Auto,"
type textarea "x"
type input "25-26 PLG, Auto,"
type textarea "x"
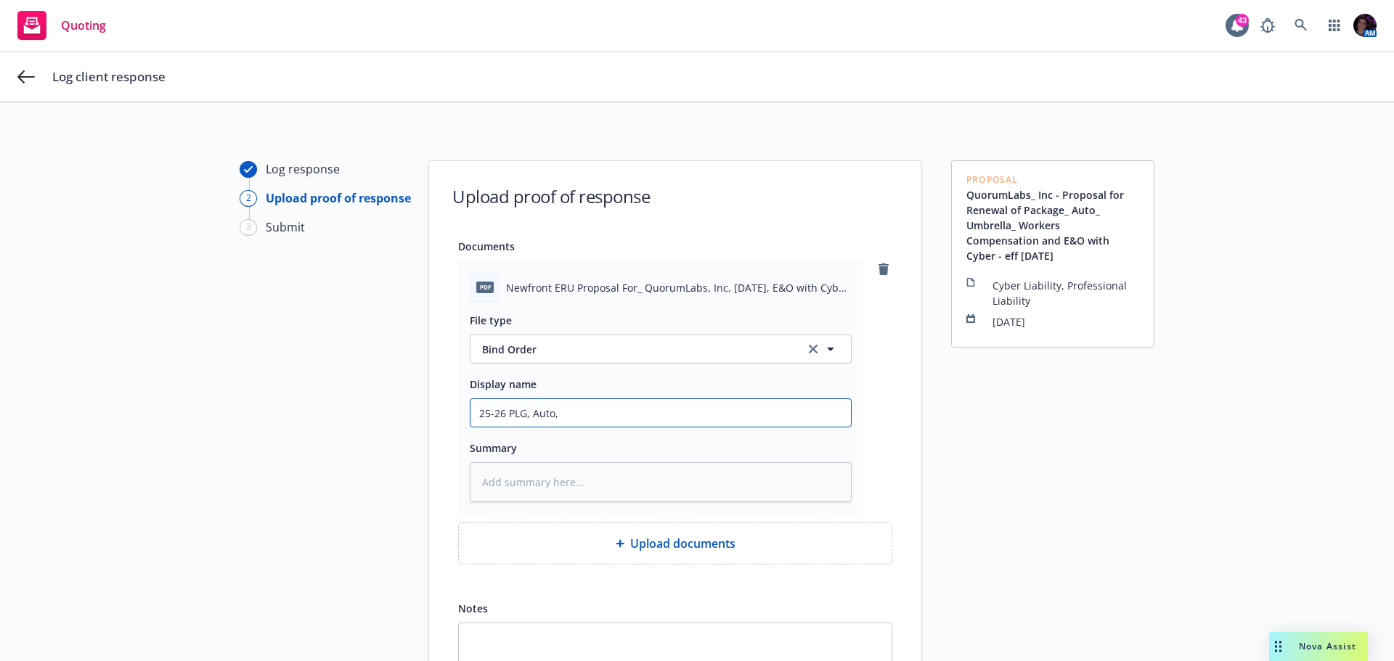
type input "25-26 PLG, Auto, U"
type textarea "x"
type input "25-26 PLG, Auto, UM"
type textarea "x"
type input "25-26 PLG, Auto, UMB"
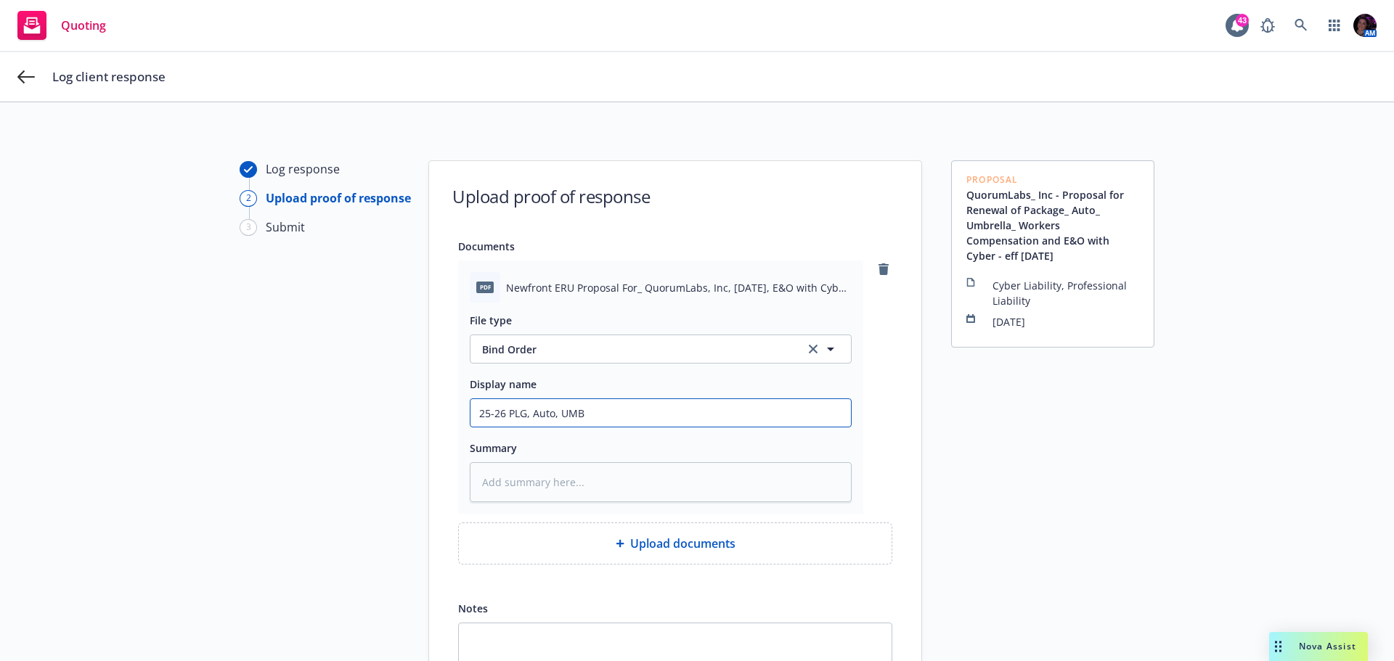
type textarea "x"
type input "25-26 PLG, Auto, UMB,"
type textarea "x"
type input "25-26 PLG, Auto, UMB,"
type textarea "x"
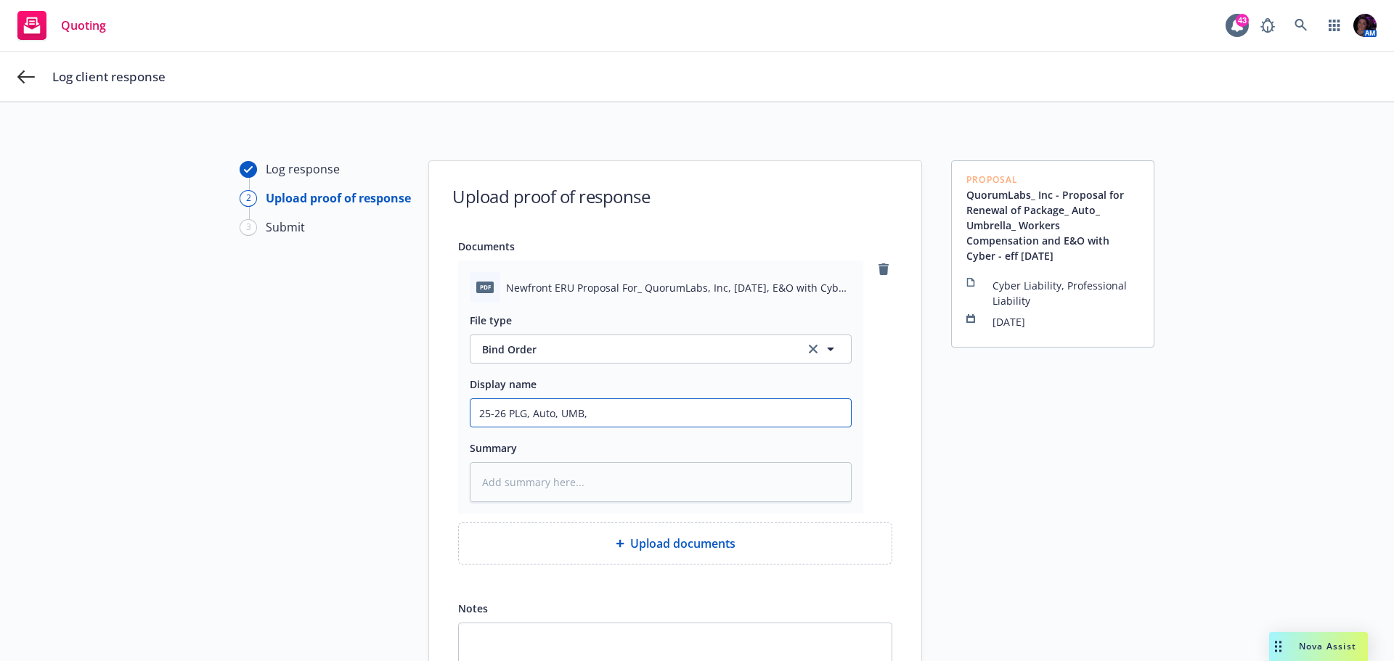
type input "25-26 PLG, Auto, UMB, W"
type textarea "x"
type input "25-26 PLG, Auto, UMB, WC"
type textarea "x"
type input "25-26 PLG, Auto, UMB, WC"
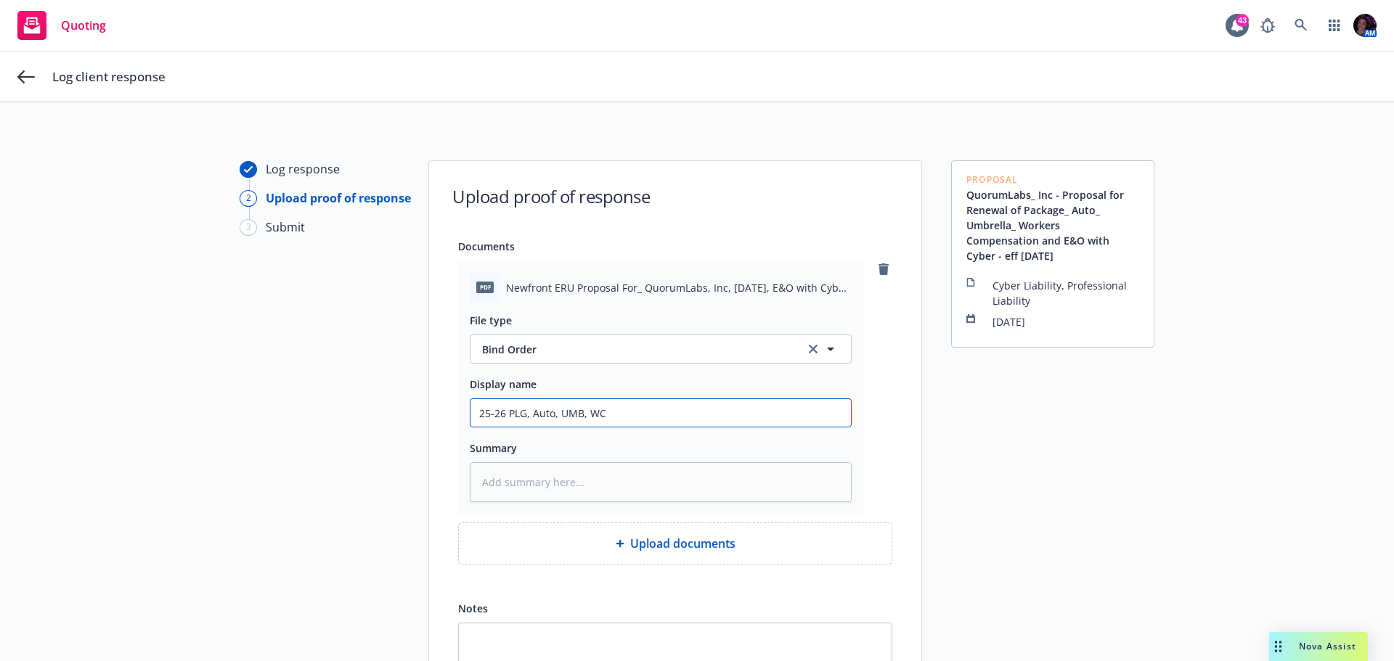
type textarea "x"
type input "25-26 PLG, Auto, UMB, WC &"
type textarea "x"
type input "25-26 PLG, Auto, UMB, WC &"
type textarea "x"
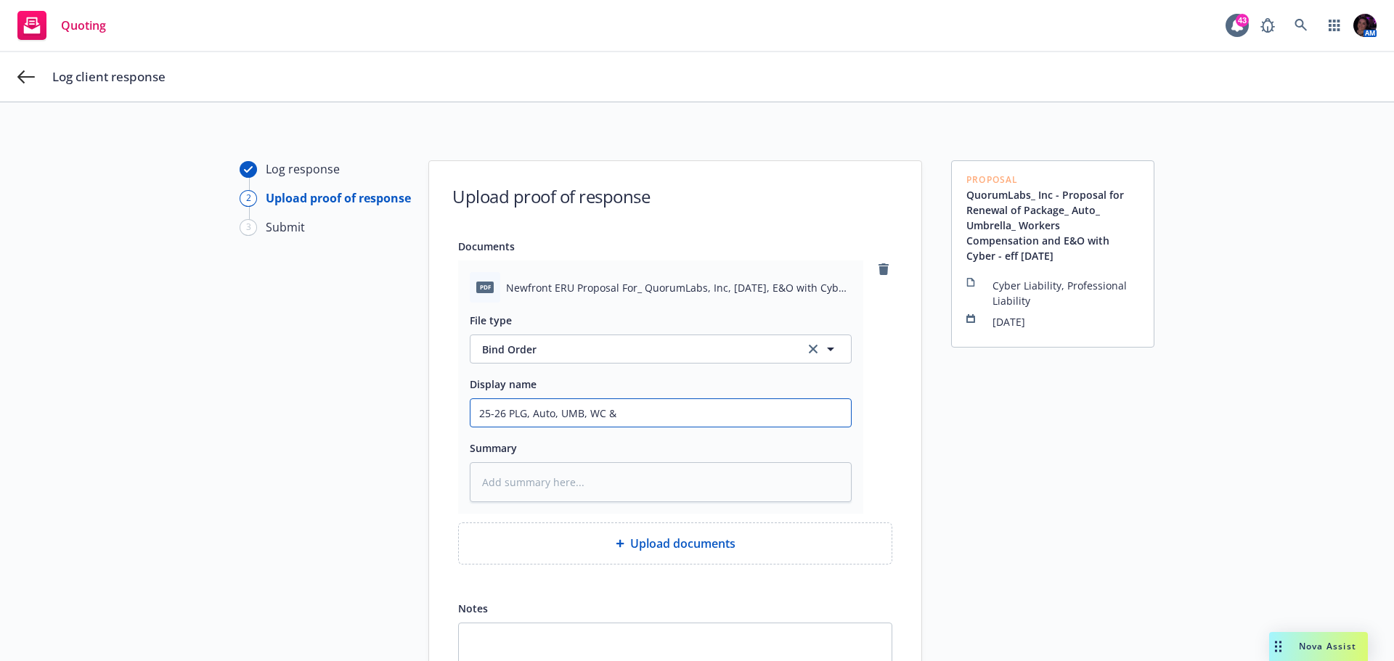
type input "25-26 PLG, Auto, UMB, WC & E"
type textarea "x"
type input "25-26 PLG, Auto, UMB, WC & E&"
type textarea "x"
type input "25-26 PLG, Auto, UMB, WC & E&O"
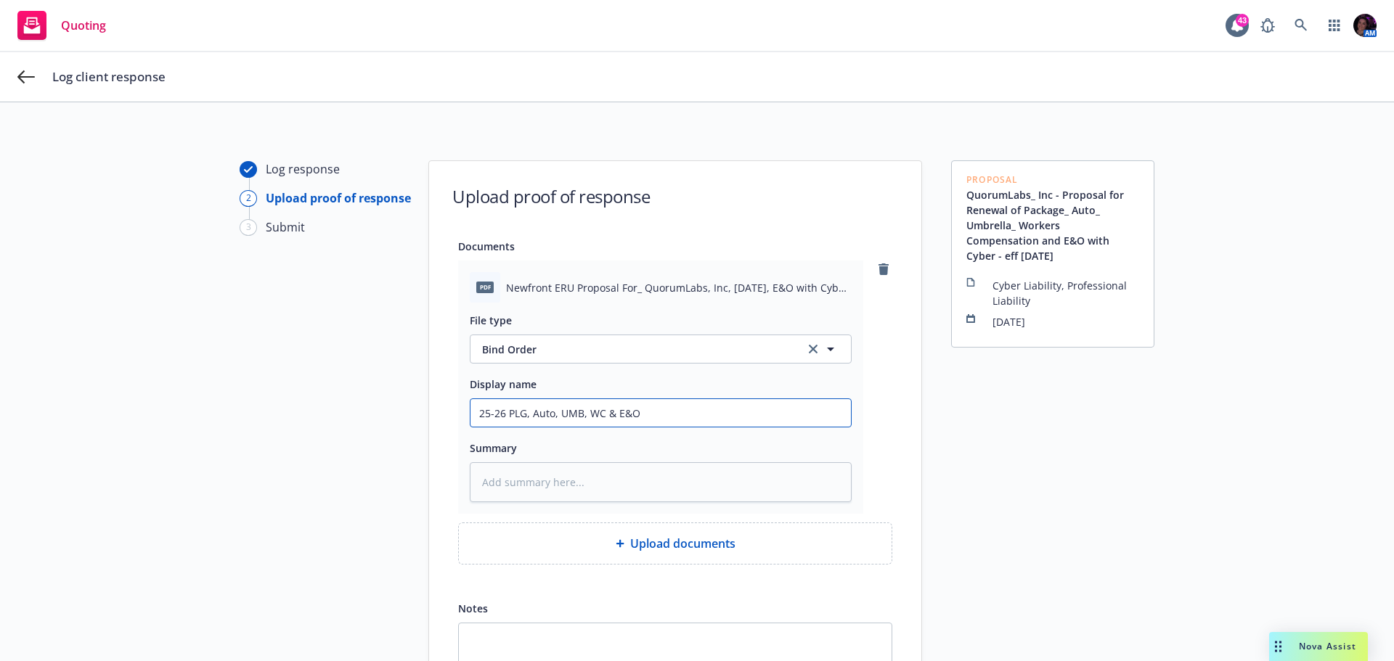
type textarea "x"
type input "25-26 PLG, Auto, UMB, WC & E&O/"
type textarea "x"
type input "25-26 PLG, Auto, UMB, WC & E&O/C"
type textarea "x"
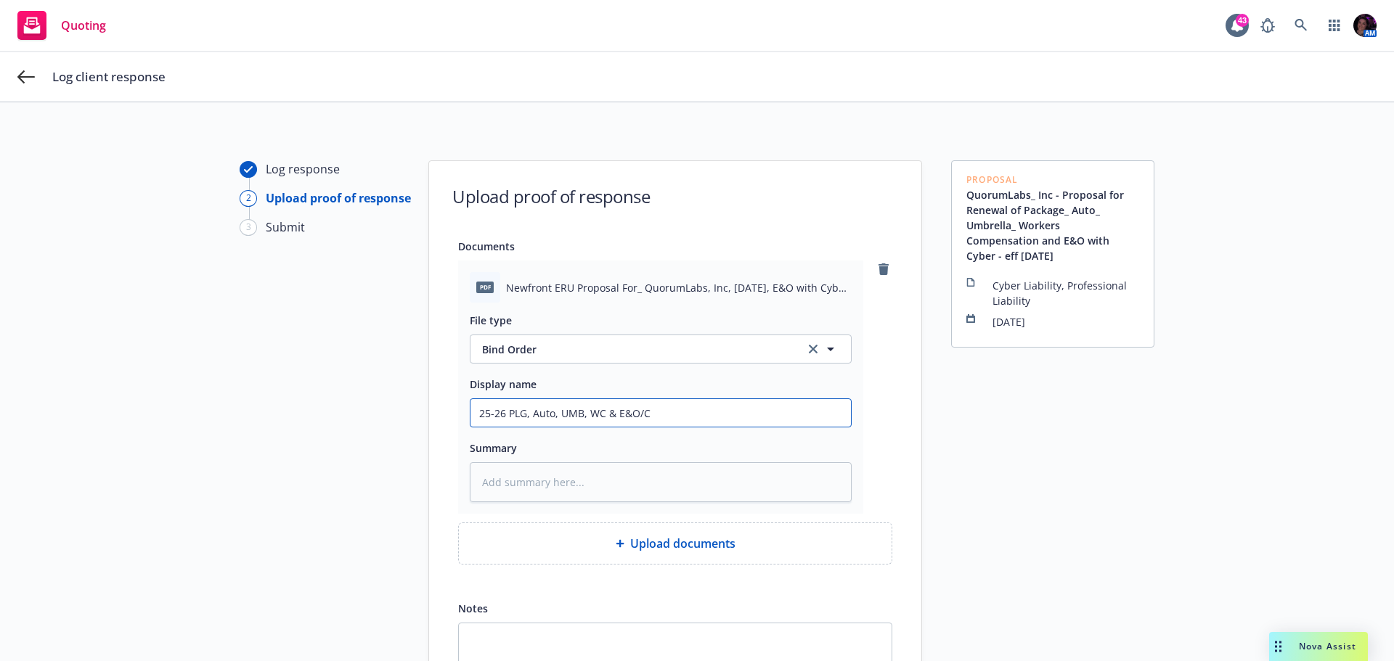
type input "25-26 PLG, Auto, UMB, WC & E&O/Cy"
type textarea "x"
type input "25-26 PLG, Auto, UMB, WC & E&O/Cyb"
type textarea "x"
type input "25-26 PLG, Auto, UMB, WC & E&O/Cybe"
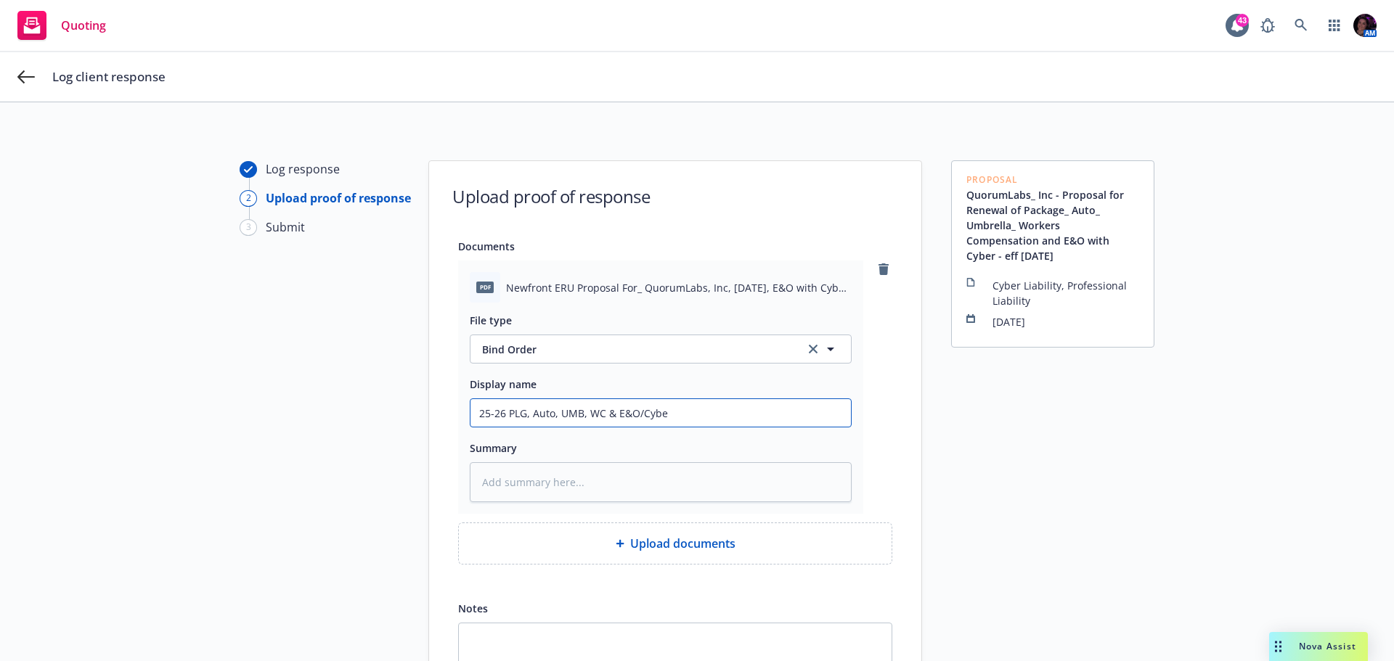
type textarea "x"
type input "25-26 PLG, Auto, UMB, WC & E&O/Cyber"
type textarea "x"
type input "25-26 PLG, Auto, UMB, WC & E&O/Cyber P"
type textarea "x"
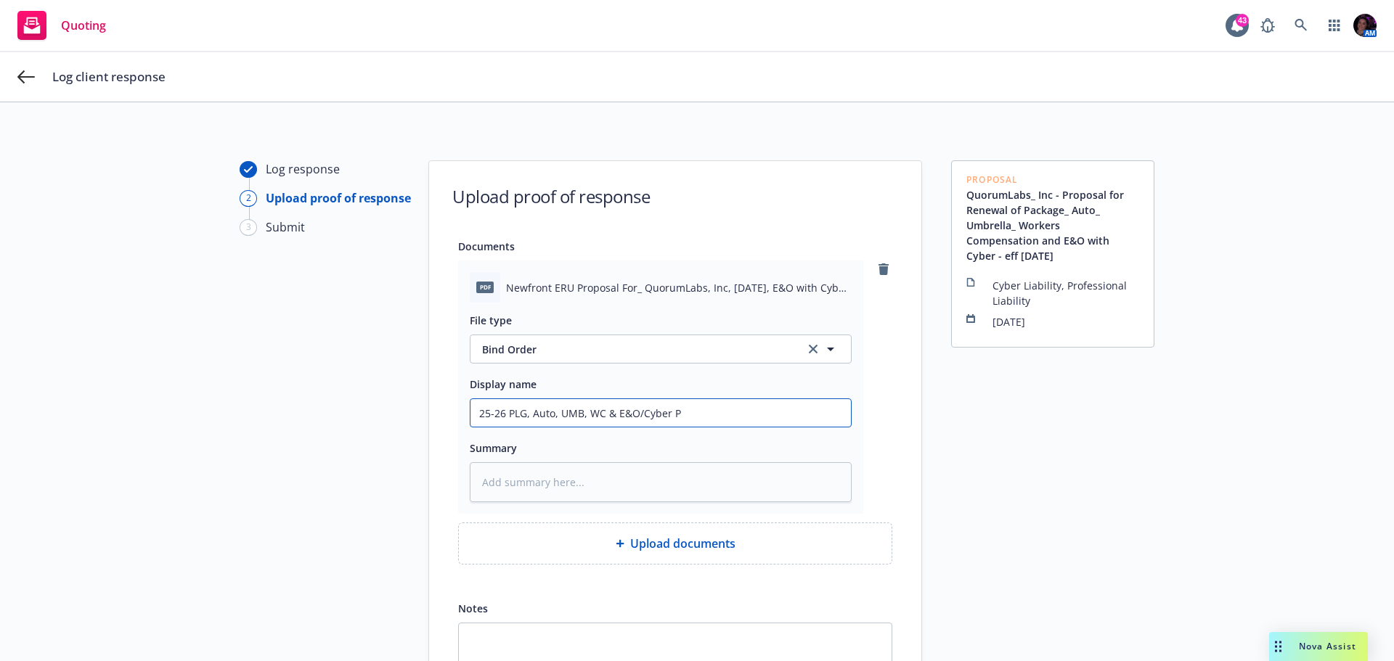
type input "25-26 PLG, Auto, UMB, WC & E&O/Cyber Pr"
type textarea "x"
type input "25-26 PLG, Auto, UMB, WC & E&O/Cyber Pro"
type textarea "x"
type input "25-26 PLG, Auto, UMB, WC & E&O/Cyber Prop"
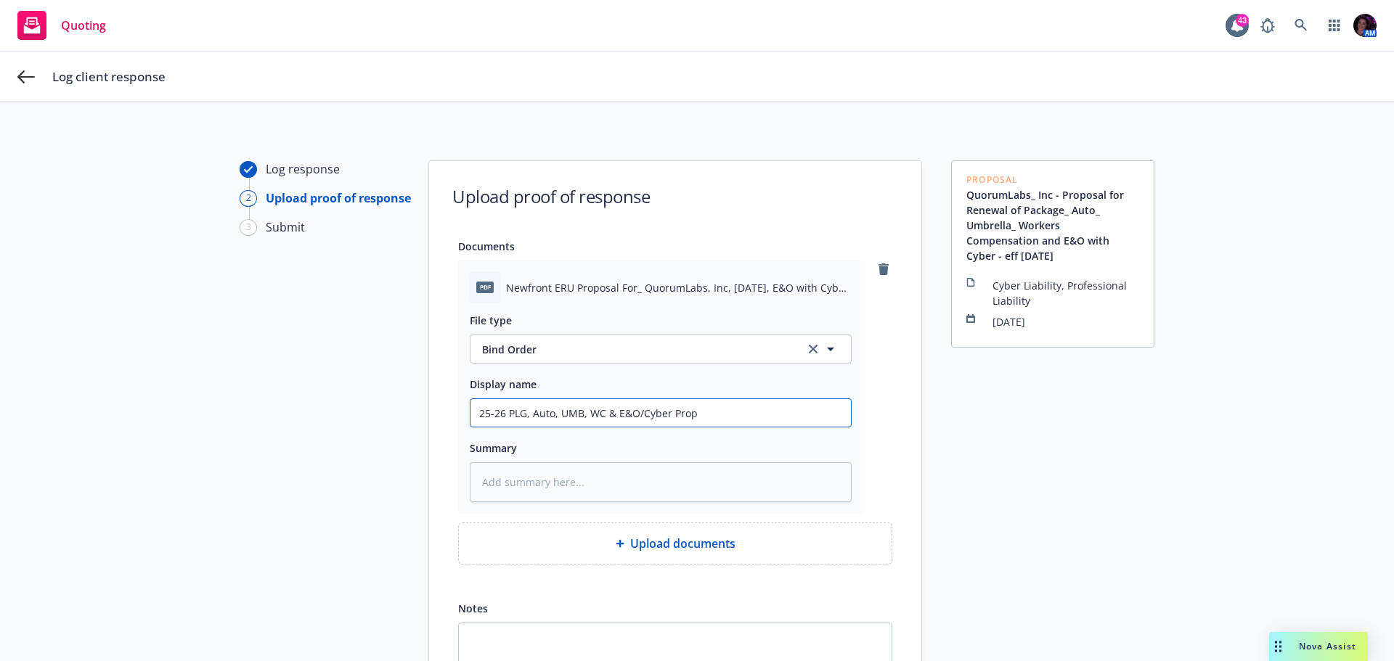
type textarea "x"
type input "25-26 PLG, Auto, UMB, WC & E&O/Cyber Propo"
type textarea "x"
type input "25-26 PLG, Auto, UMB, WC & E&O/Cyber Propos"
type textarea "x"
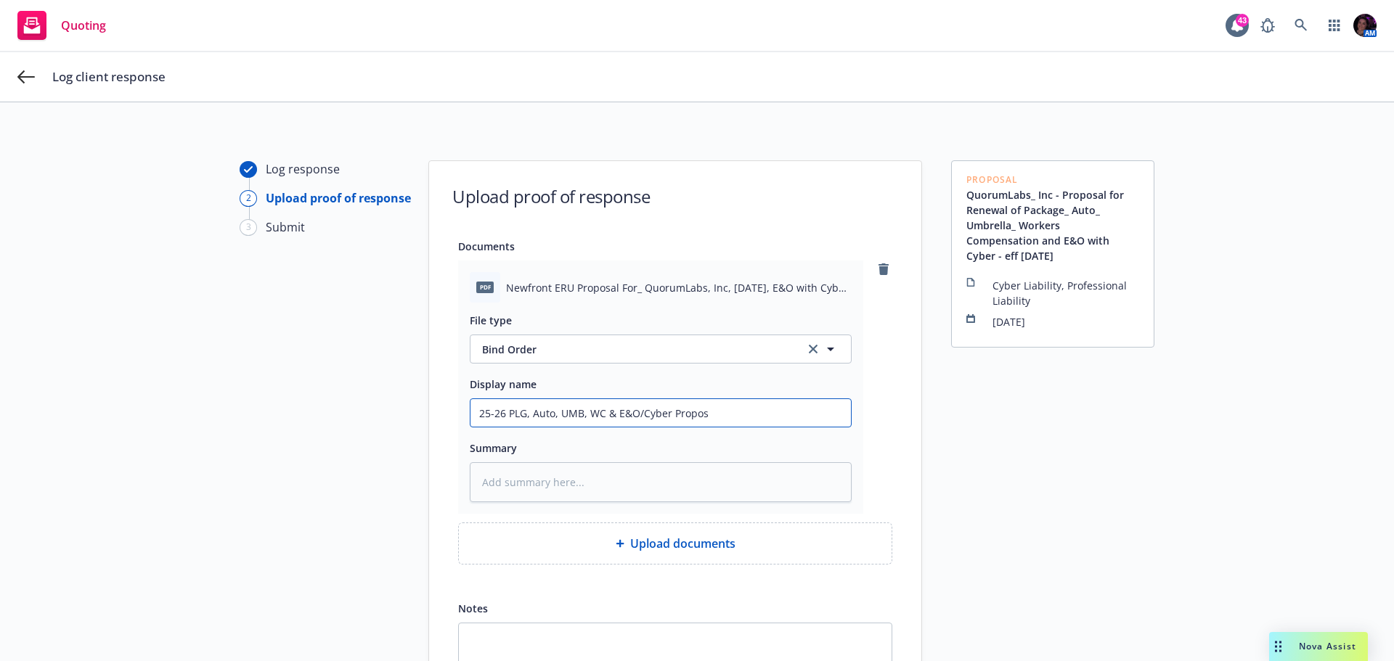
type input "25-26 PLG, Auto, UMB, WC & E&O/Cyber Proposa"
type textarea "x"
type input "25-26 PLG, Auto, UMB, WC & E&O/Cyber Proposal"
type textarea "x"
type input "25-26 PLG, Auto, UMB, WC & E&O/Cyber Proposal"
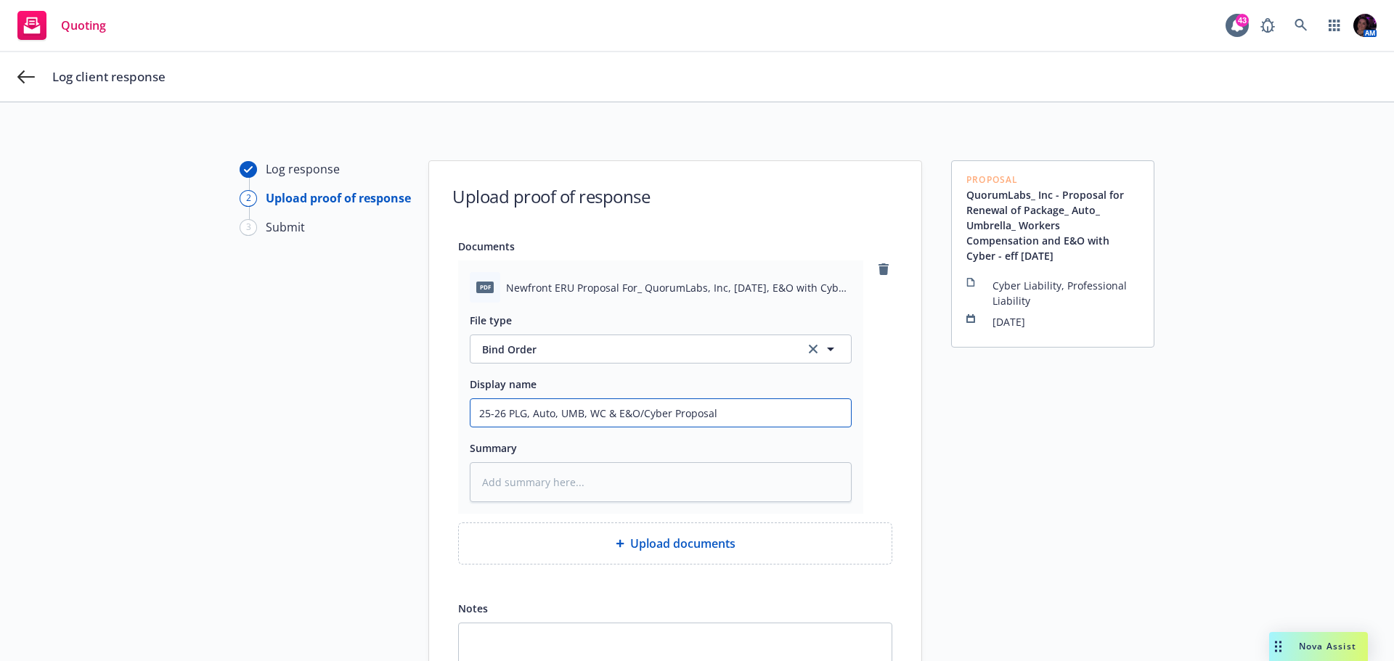
type textarea "x"
type input "25-26 PLG, Auto, UMB, WC & E&O/Cyber Proposal A"
type textarea "x"
type input "25-26 PLG, Auto, UMB, WC & E&O/Cyber Proposal Ac"
type textarea "x"
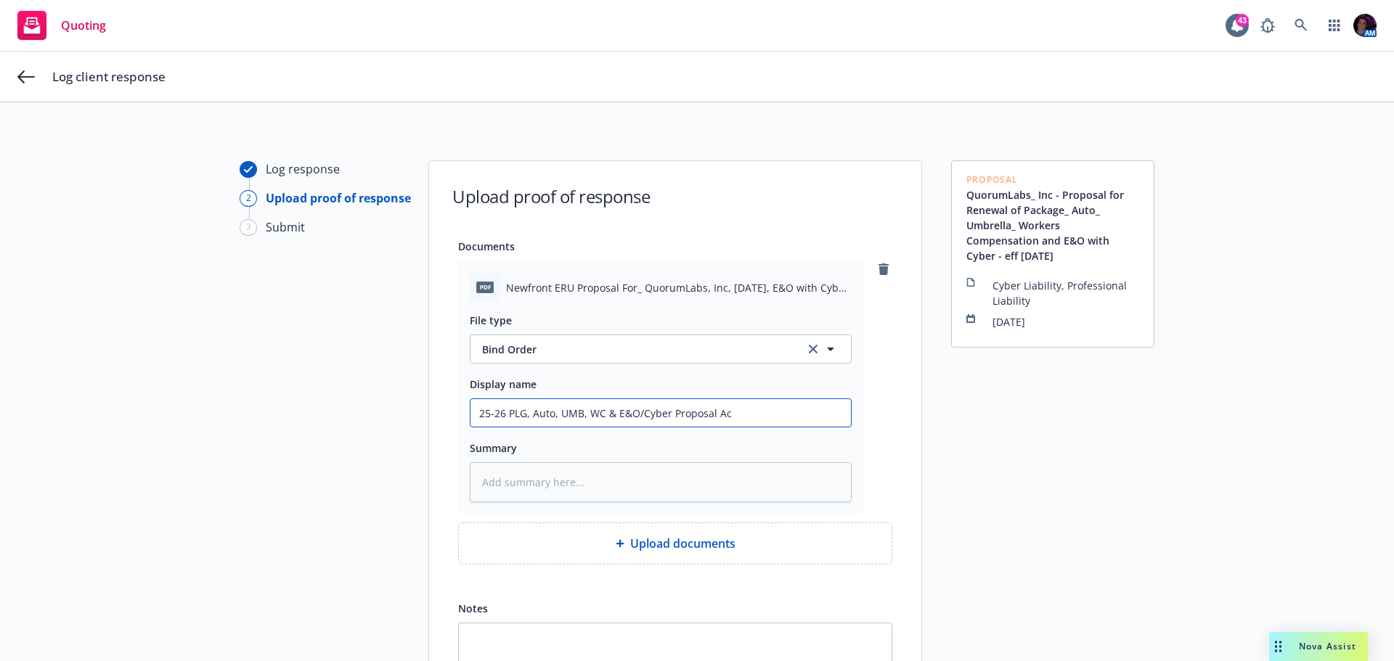
type input "25-26 PLG, Auto, UMB, WC & E&O/Cyber Proposal Acc"
type textarea "x"
type input "25-26 PLG, Auto, UMB, WC & E&O/Cyber Proposal Acce"
type textarea "x"
type input "25-26 PLG, Auto, UMB, WC & E&O/Cyber Proposal Accep"
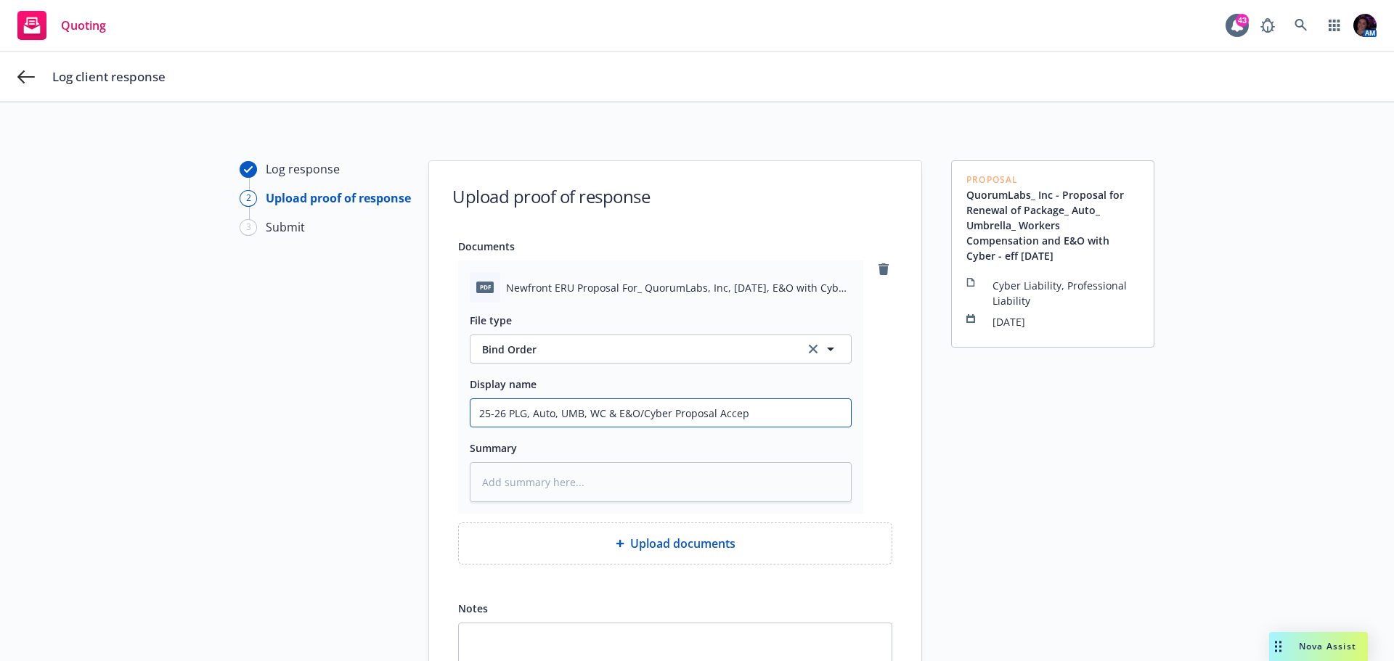
type textarea "x"
type input "25-26 PLG, Auto, UMB, WC & E&O/Cyber Proposal Accept"
type textarea "x"
type input "25-26 PLG, Auto, UMB, WC & E&O/Cyber Proposal Accepta"
type textarea "x"
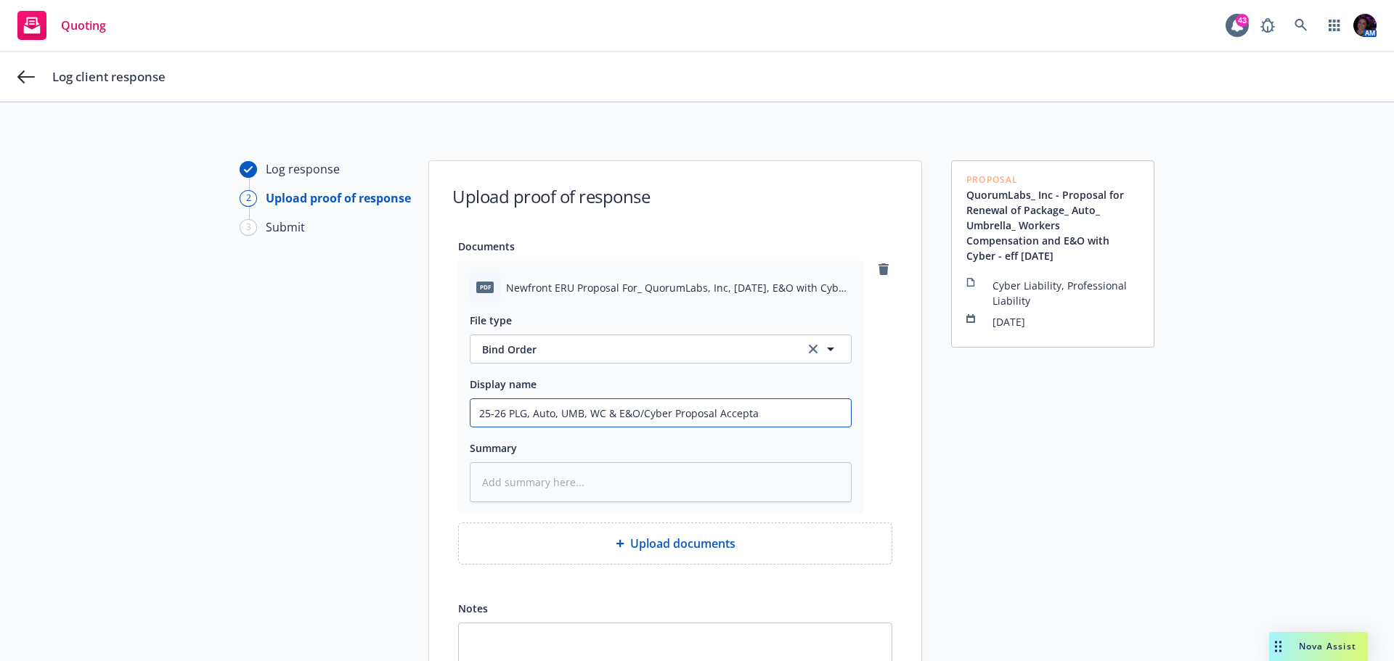
type input "25-26 PLG, Auto, UMB, WC & E&O/Cyber Proposal Acceptan"
type textarea "x"
type input "25-26 PLG, Auto, UMB, WC & E&O/Cyber Proposal Acceptanc"
type textarea "x"
type input "25-26 PLG, Auto, UMB, WC & E&O/Cyber Proposal Acceptance"
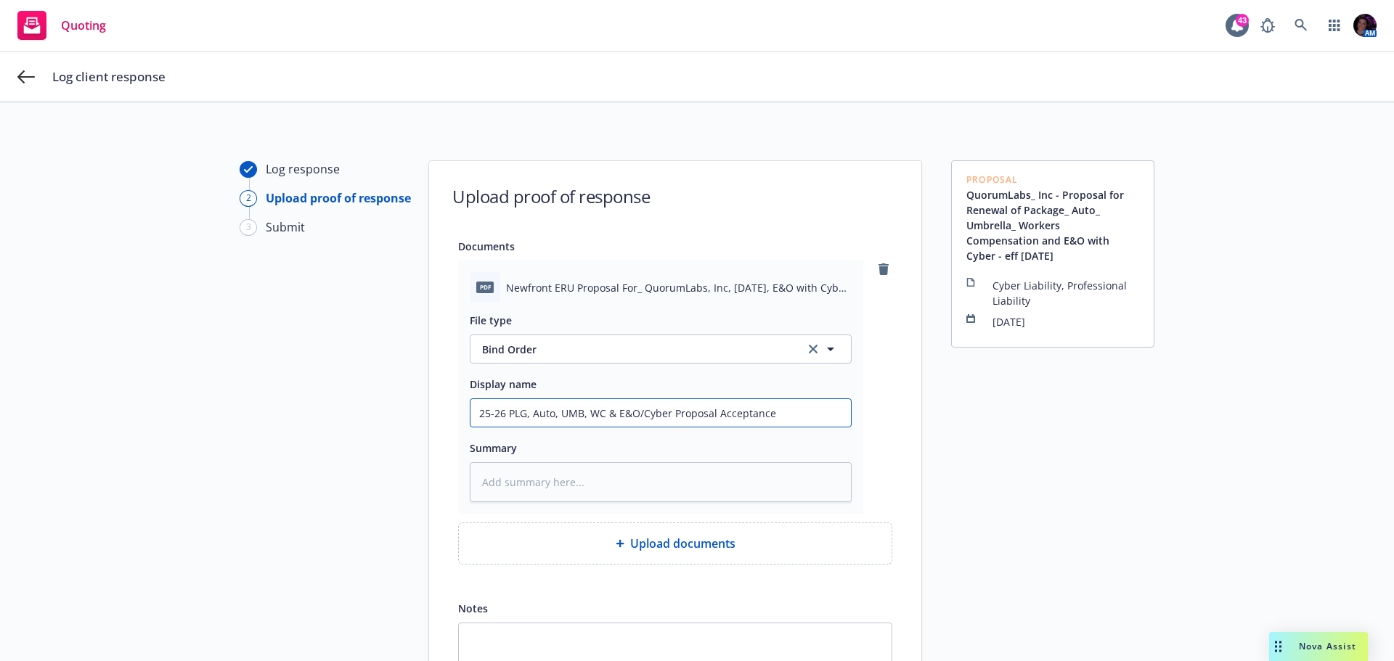
type textarea "x"
type input "25-26 PLG, Auto, UMB, WC & E&O/Cyber Proposal Acceptance"
type textarea "x"
type input "25-26 PLG, Auto, UMB, WC & E&O/Cyber Proposal Acceptance p"
type textarea "x"
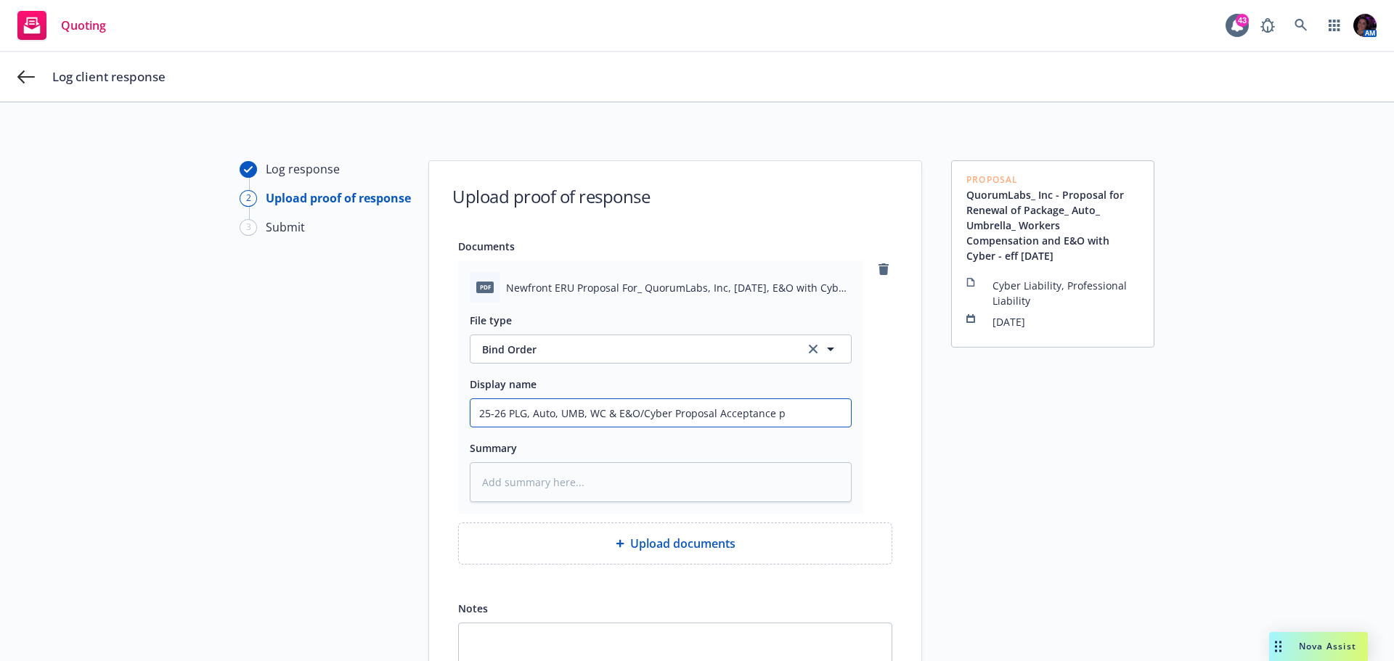
type input "25-26 PLG, Auto, UMB, WC & E&O/Cyber Proposal Acceptance pa"
type textarea "x"
type input "25-26 PLG, Auto, UMB, WC & E&O/Cyber Proposal Acceptance pag"
type textarea "x"
type input "25-26 PLG, Auto, UMB, WC & E&O/Cyber Proposal Acceptance page"
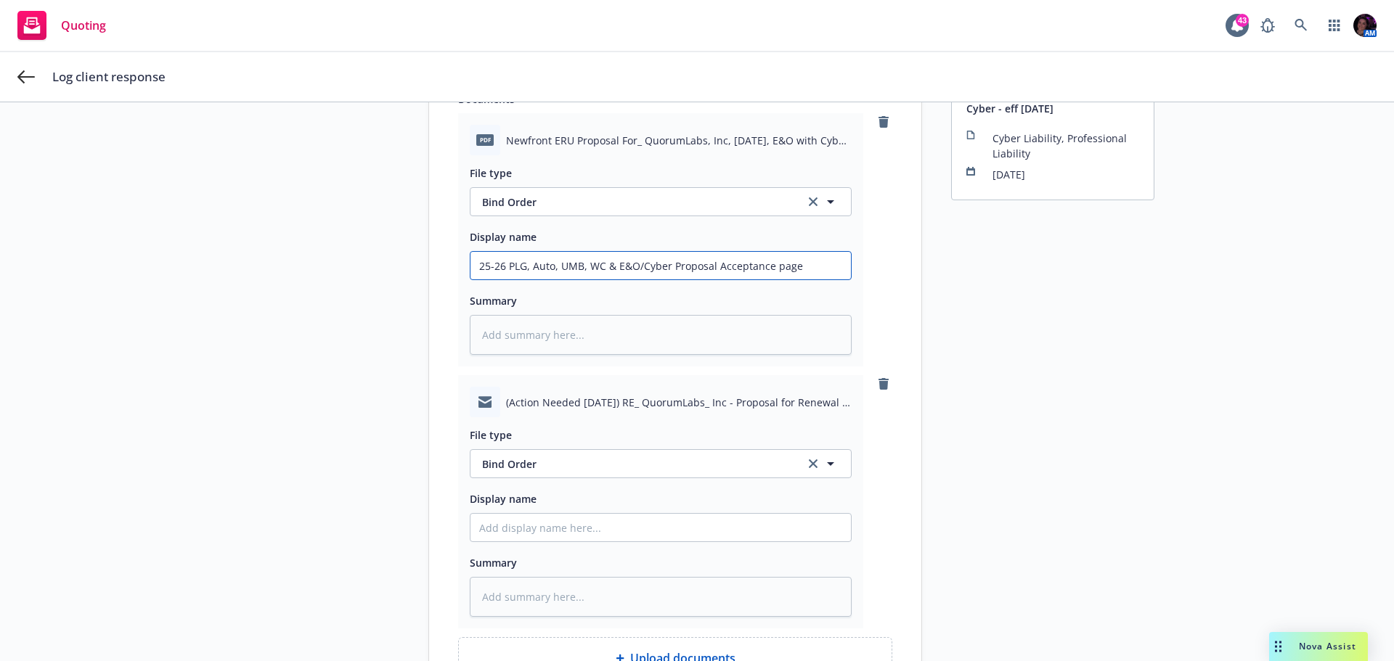
scroll to position [290, 0]
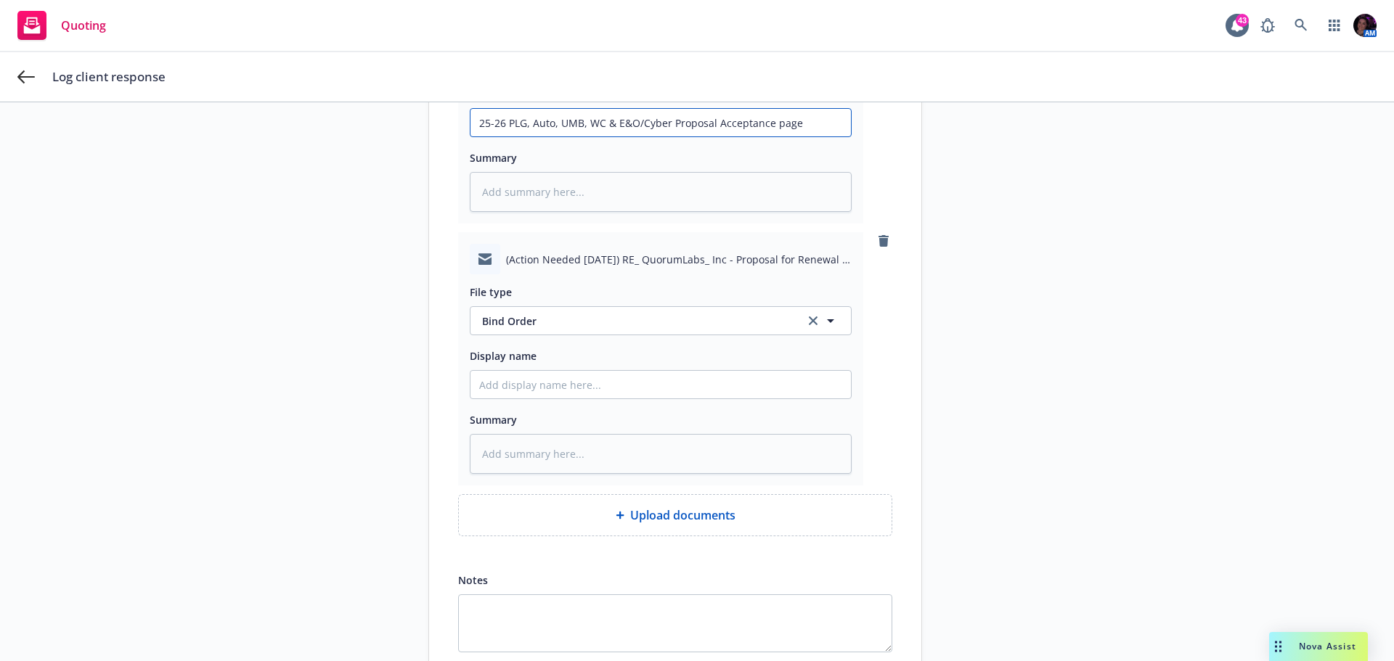
click at [579, 126] on input "25-26 PLG, Auto, UMB, WC & E&O/Cyber Proposal Acceptance page" at bounding box center [660, 123] width 380 height 28
click at [579, 125] on input "25-26 PLG, Auto, UMB, WC & E&O/Cyber Proposal Acceptance page" at bounding box center [660, 123] width 380 height 28
click at [607, 387] on input "Display name" at bounding box center [660, 385] width 380 height 28
paste input "25-26 PLG, Auto, UMB, WC & E&O/Cyber Proposal Acceptance page"
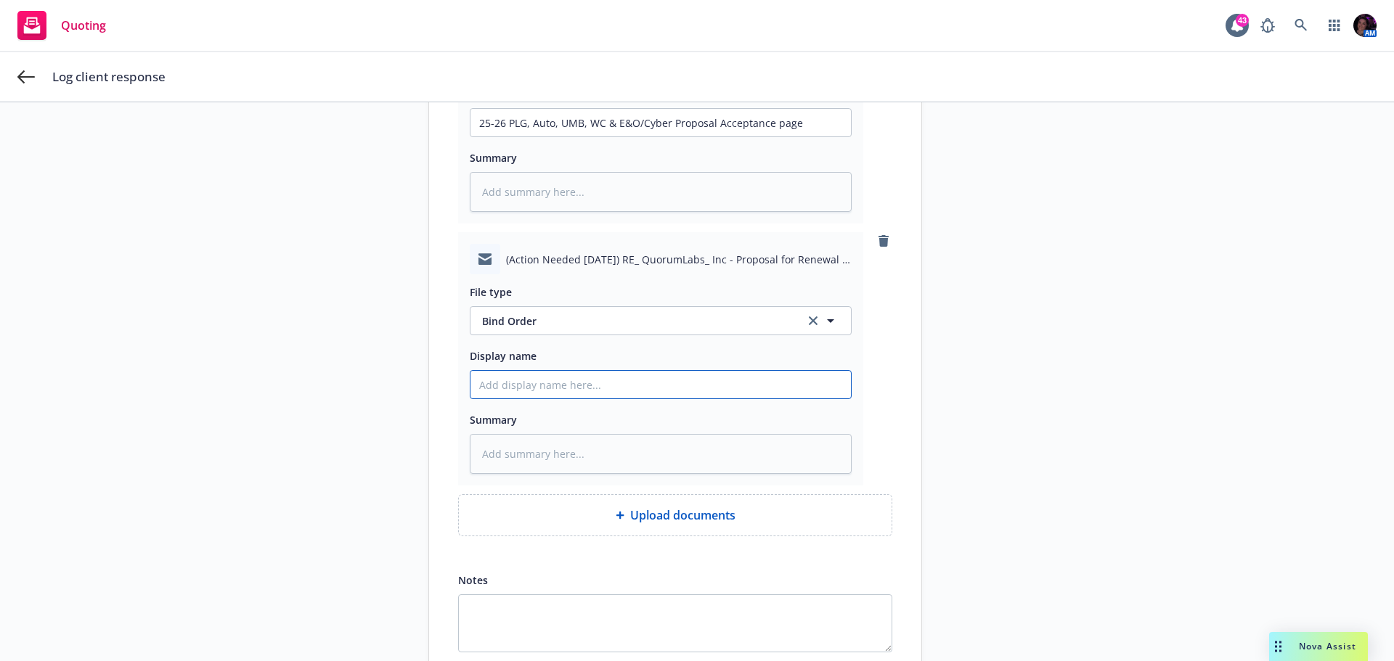
type textarea "x"
type input "25-26 PLG, Auto, UMB, WC & E&O/Cyber Proposal Acceptance page"
drag, startPoint x: 804, startPoint y: 385, endPoint x: 668, endPoint y: 389, distance: 136.5
click at [668, 389] on input "25-26 PLG, Auto, UMB, WC & E&O/Cyber Proposal Acceptance page" at bounding box center [660, 385] width 380 height 28
type textarea "x"
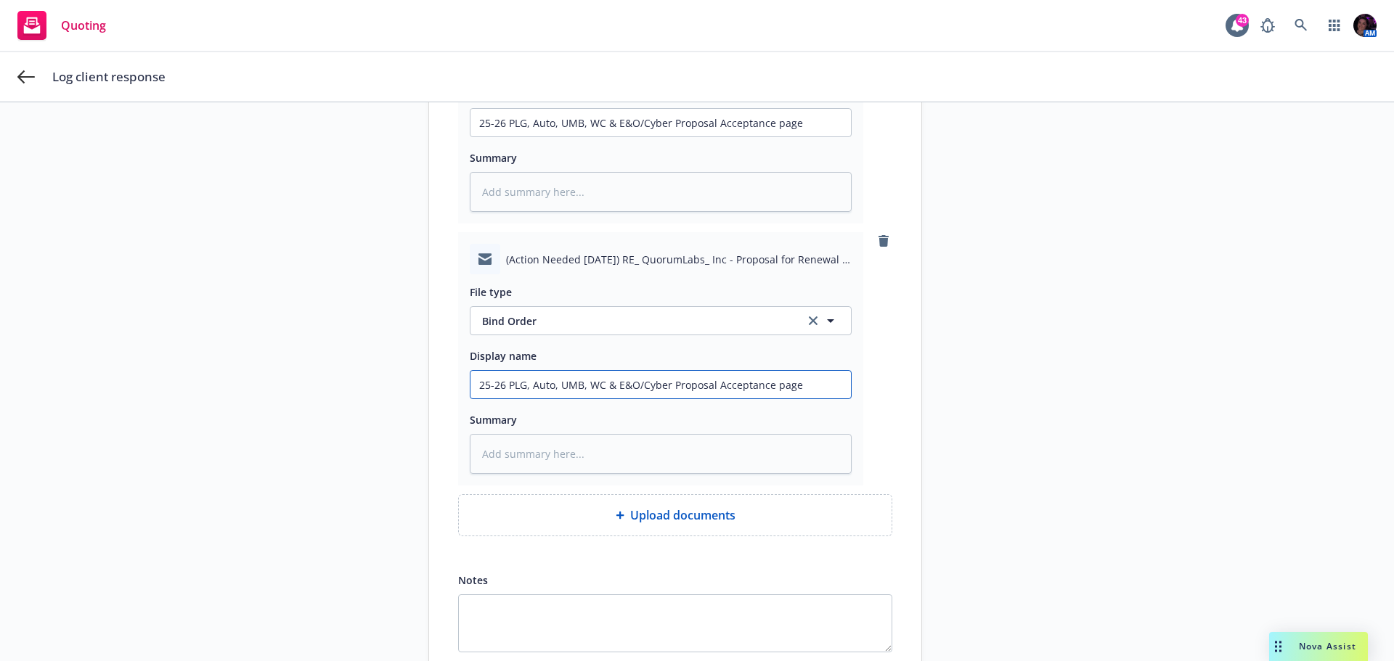
type input "25-26 PLG, Auto, UMB, WC & E&O/Cyber -"
type textarea "x"
type input "25-26 PLG, Auto, UMB, WC & E&O/Cyber --"
type textarea "x"
type input "25-26 PLG, Auto, UMB, WC & E&O/Cyber --"
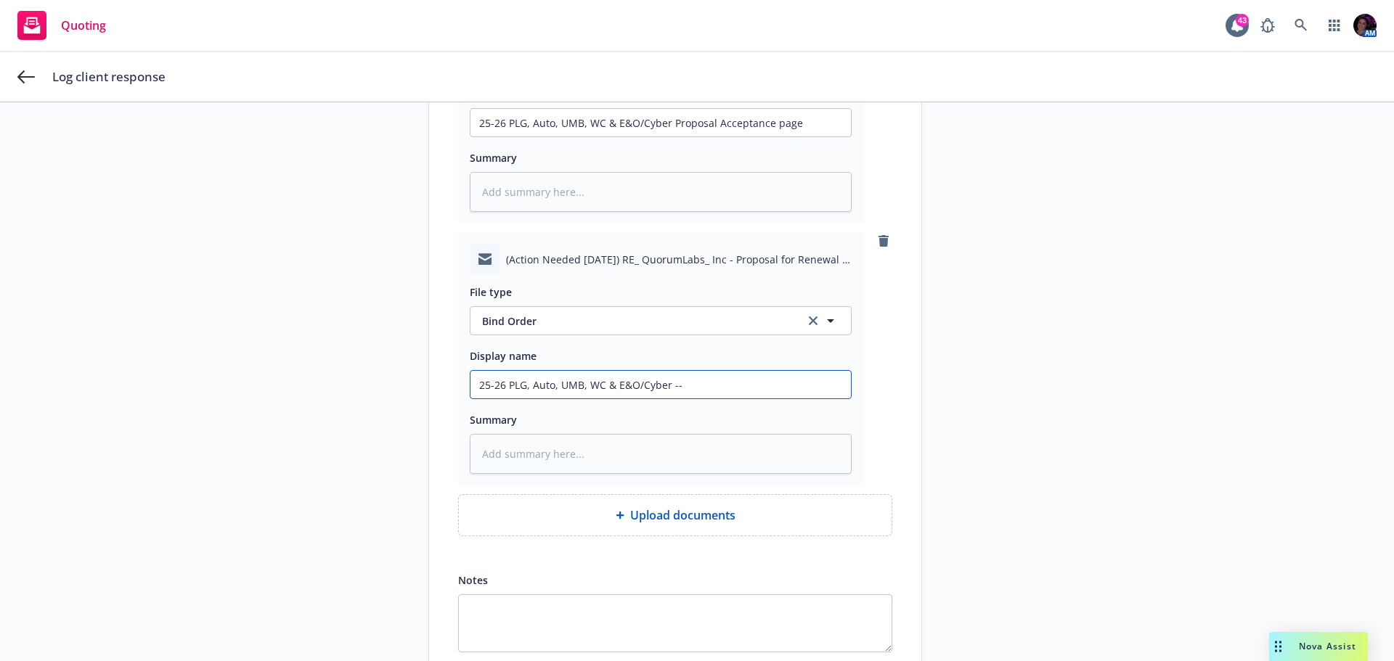
type textarea "x"
type input "25-26 PLG, Auto, UMB, WC & E&O/Cyber -- B"
type textarea "x"
type input "25-26 PLG, Auto, UMB, WC & E&O/Cyber -- Bi"
type textarea "x"
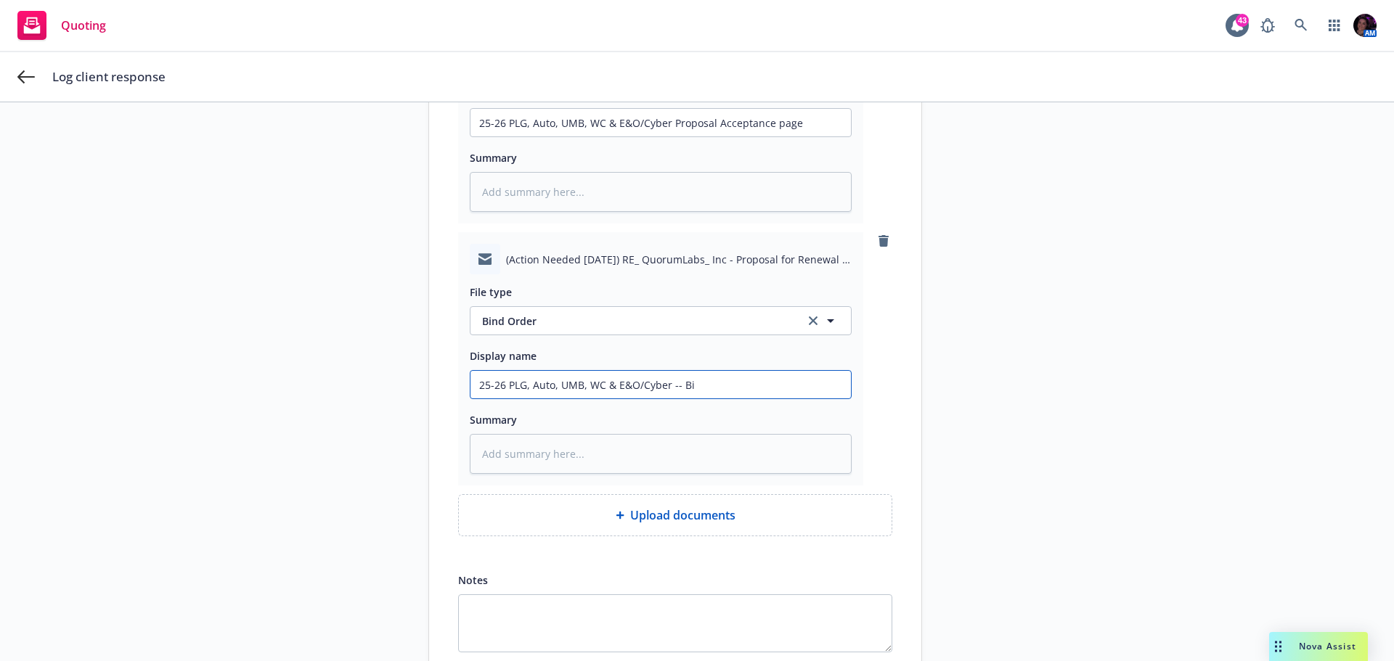
type input "25-26 PLG, Auto, UMB, WC & E&O/Cyber -- Bin"
type textarea "x"
type input "25-26 PLG, Auto, UMB, WC & E&O/Cyber -- Bind"
type textarea "x"
type input "25-26 PLG, Auto, UMB, WC & E&O/Cyber -- Bind"
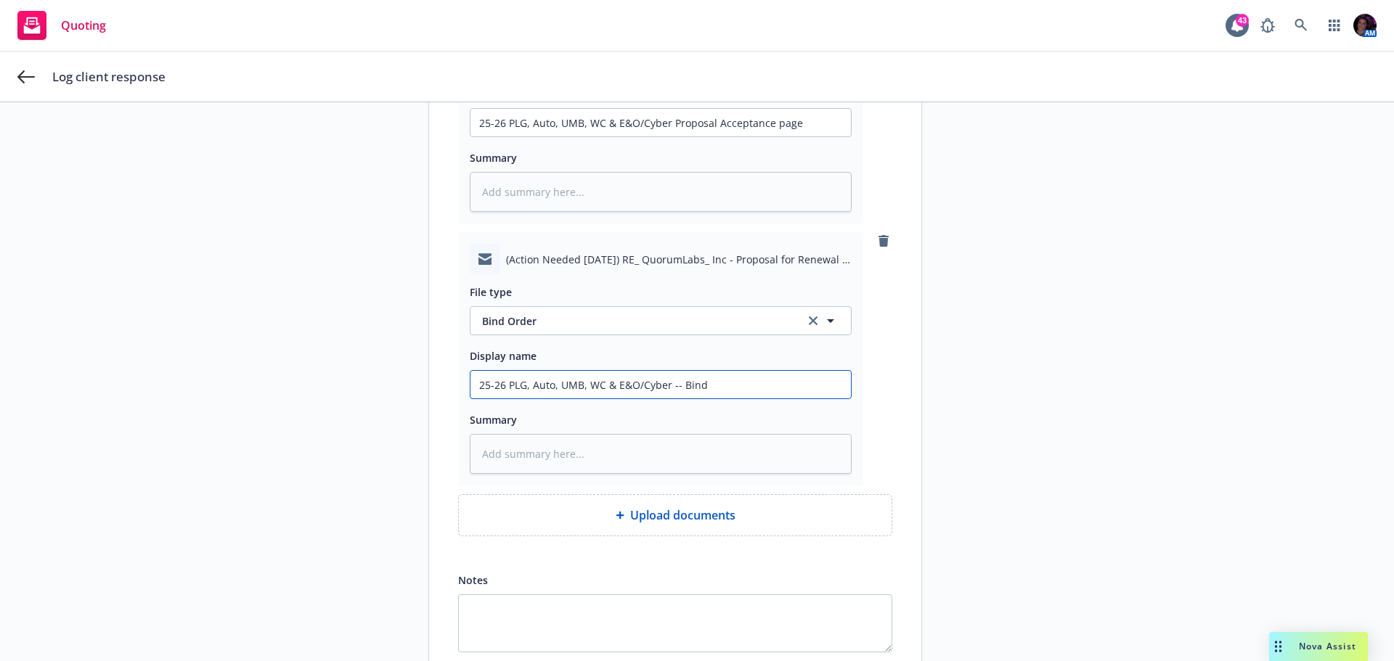
type textarea "x"
type input "25-26 PLG, Auto, UMB, WC & E&O/Cyber -- Bind S"
type textarea "x"
type input "25-26 PLG, Auto, UMB, WC & E&O/Cyber -- Bind Su"
type textarea "x"
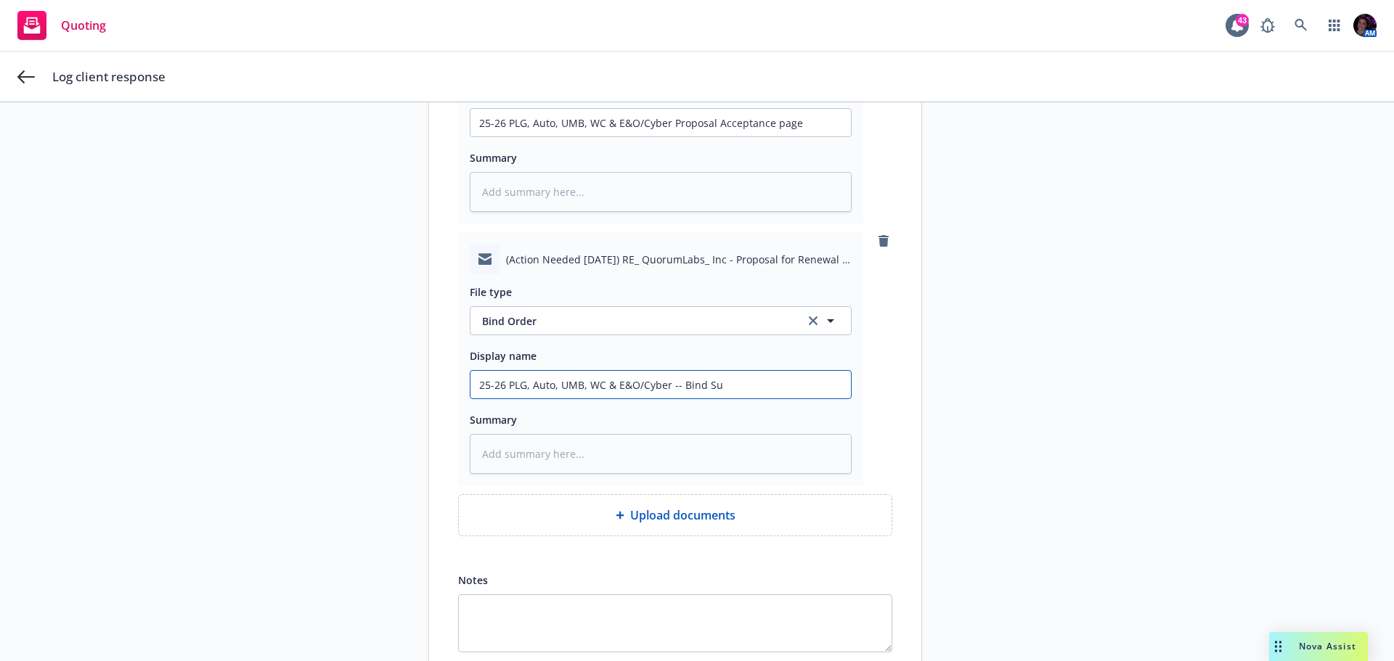
type input "25-26 PLG, Auto, UMB, WC & E&O/Cyber -- Bind Sub"
type textarea "x"
type input "25-26 PLG, Auto, UMB, WC & E&O/Cyber -- Bind Sub"
type textarea "x"
type input "25-26 PLG, Auto, UMB, WC & E&O/Cyber -- Bind Sub F"
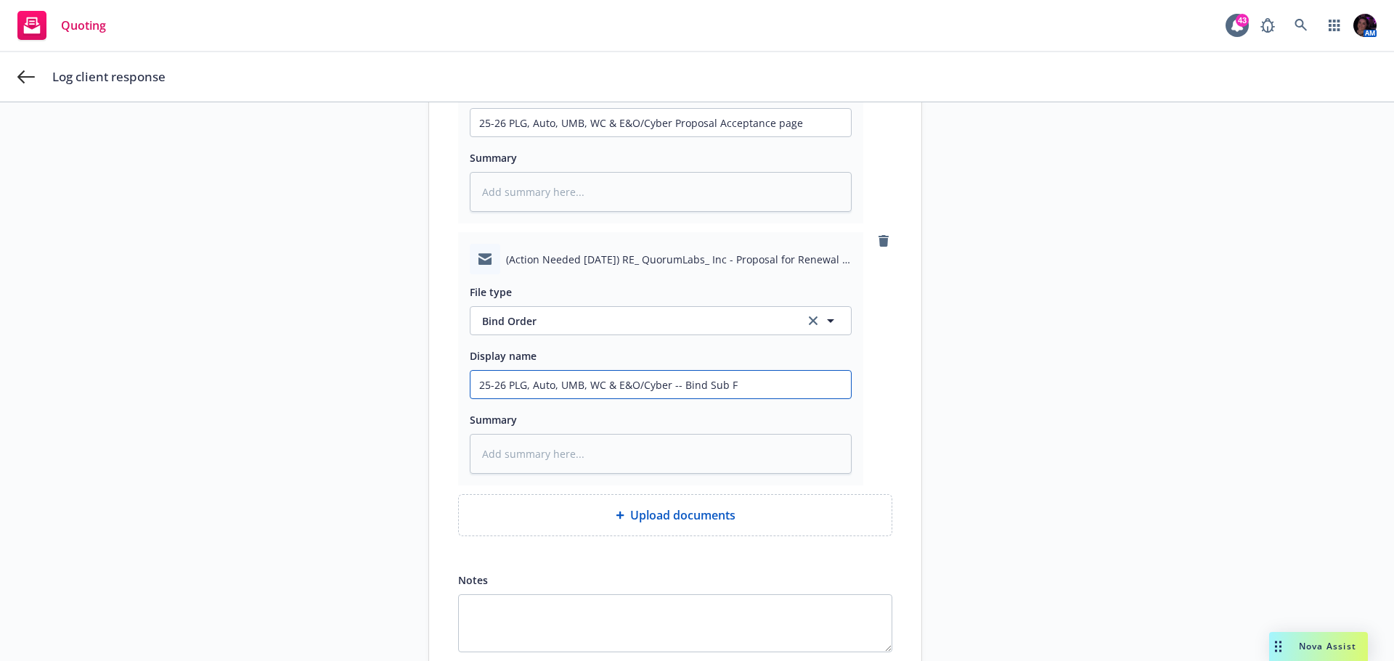
type textarea "x"
type input "25-26 PLG, Auto, UMB, WC & E&O/Cyber -- Bind Sub F/"
type textarea "x"
type input "25-26 PLG, Auto, UMB, WC & E&O/Cyber -- Bind Sub F/U"
type textarea "x"
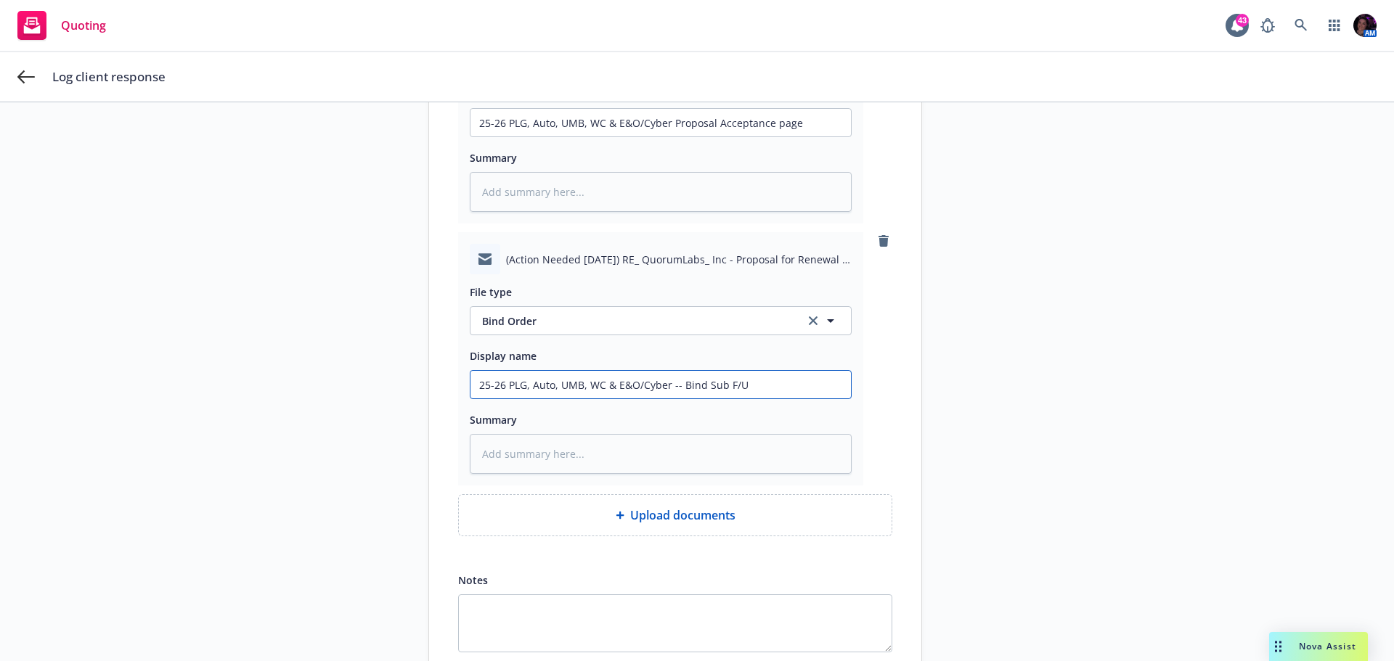
type input "25-26 PLG, Auto, UMB, WC & E&O/Cyber -- Bind Sub F/U"
type textarea "x"
type input "25-26 PLG, Auto, UMB, WC & E&O/Cyber -- Bind Sub F/U E"
type textarea "x"
type input "25-26 PLG, Auto, UMB, WC & E&O/Cyber -- Bind Sub F/U ER"
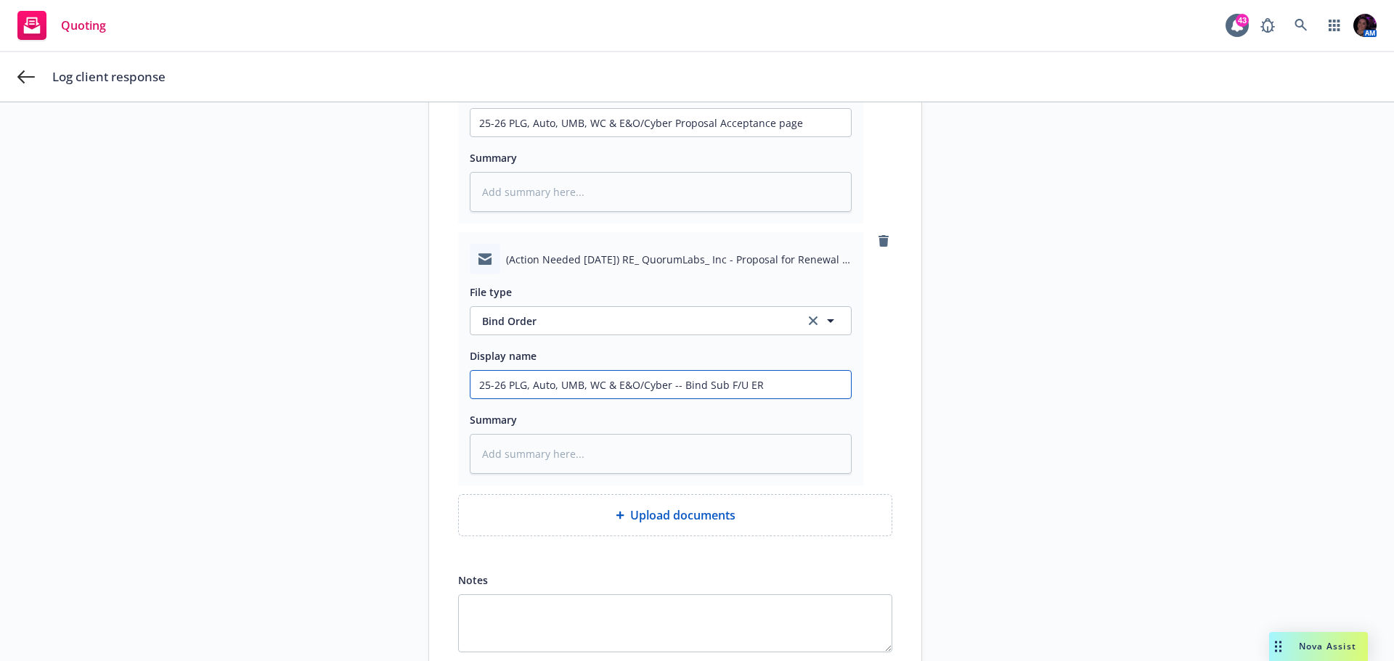
type textarea "x"
type input "25-26 PLG, Auto, UMB, WC & E&O/Cyber -- Bind Sub F/U ERm"
type textarea "x"
type input "25-26 PLG, Auto, UMB, WC & E&O/Cyber -- Bind Sub F/U ERma"
type textarea "x"
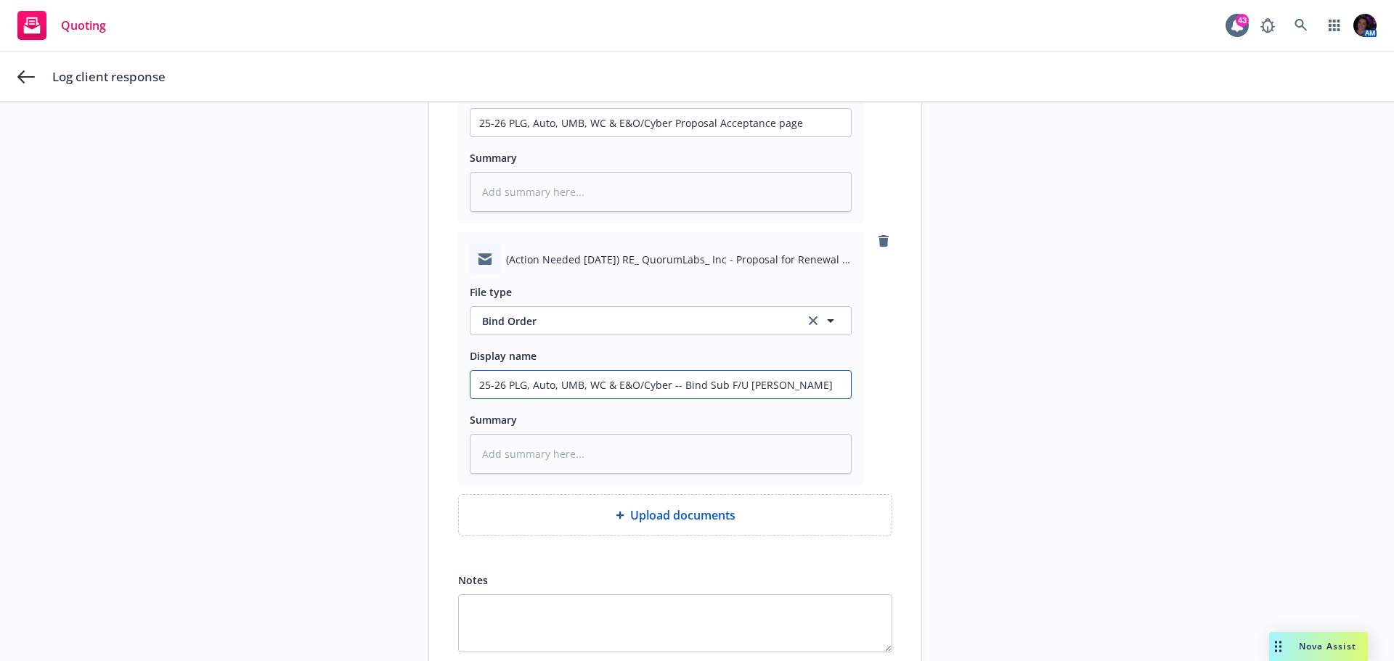
type input "25-26 PLG, Auto, UMB, WC & E&O/Cyber -- Bind Sub F/U ERmai"
type textarea "x"
type input "25-26 PLG, Auto, UMB, WC & E&O/Cyber -- Bind Sub F/U ERmail"
type textarea "x"
type input "25-26 PLG, Auto, UMB, WC & E&O/Cyber -- Bind Sub F/U ERmail"
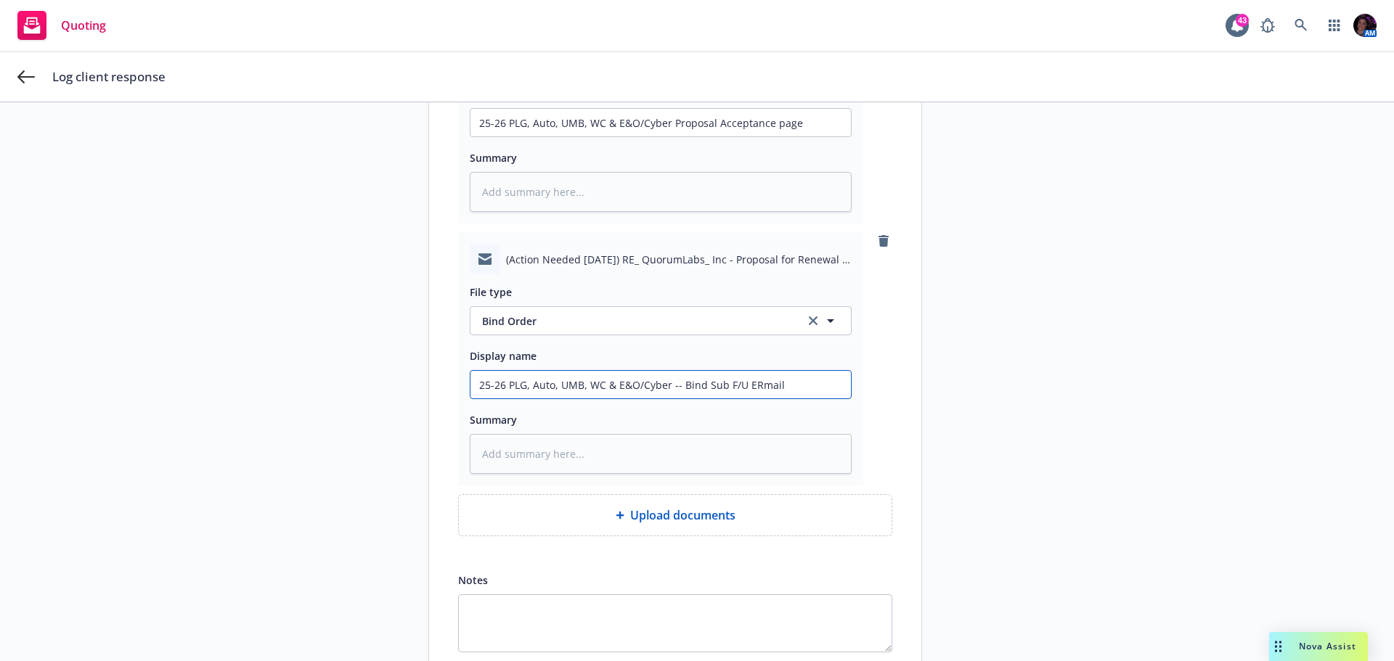
type textarea "x"
type input "25-26 PLG, Auto, UMB, WC & E&O/Cyber -- Bind Sub F/U ERmail"
type textarea "x"
type input "25-26 PLG, Auto, UMB, WC & E&O/Cyber -- Bind Sub F/U ERmai"
type textarea "x"
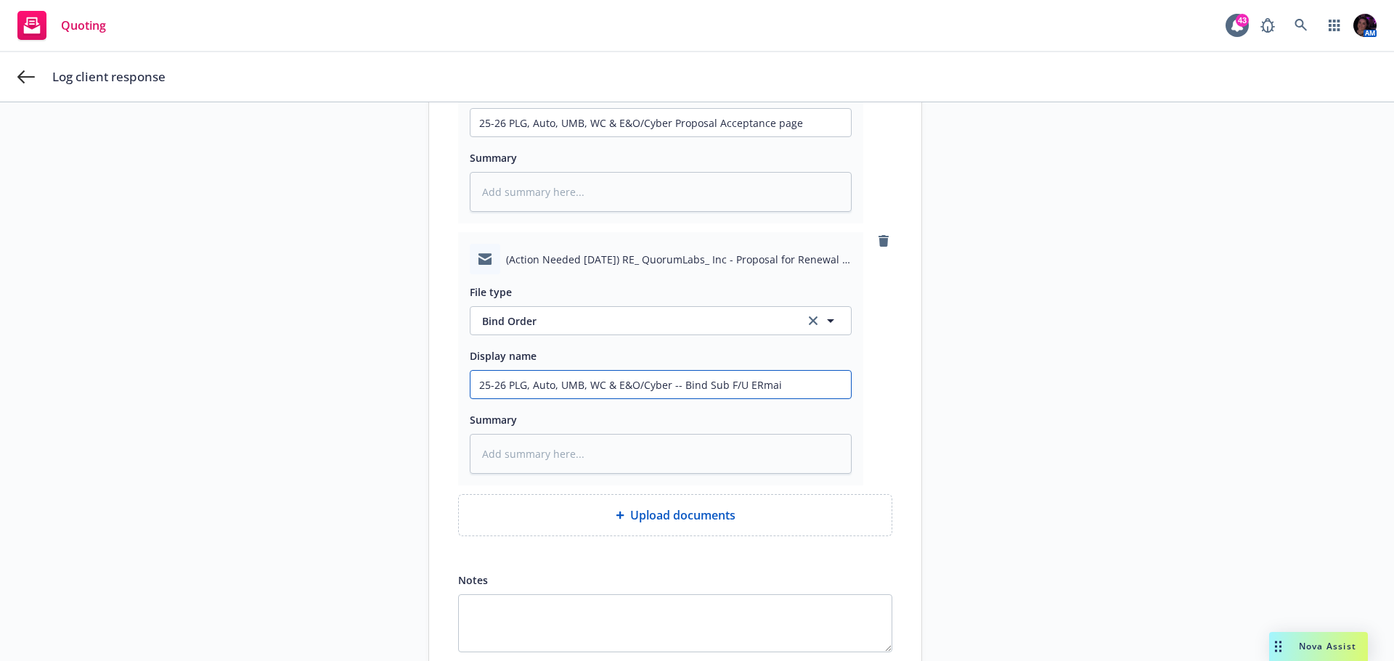
type input "25-26 PLG, Auto, UMB, WC & E&O/Cyber -- Bind Sub F/U ERma"
type textarea "x"
type input "25-26 PLG, Auto, UMB, WC & E&O/Cyber -- Bind Sub F/U ERm"
type textarea "x"
type input "25-26 PLG, Auto, UMB, WC & E&O/Cyber -- Bind Sub F/U ER"
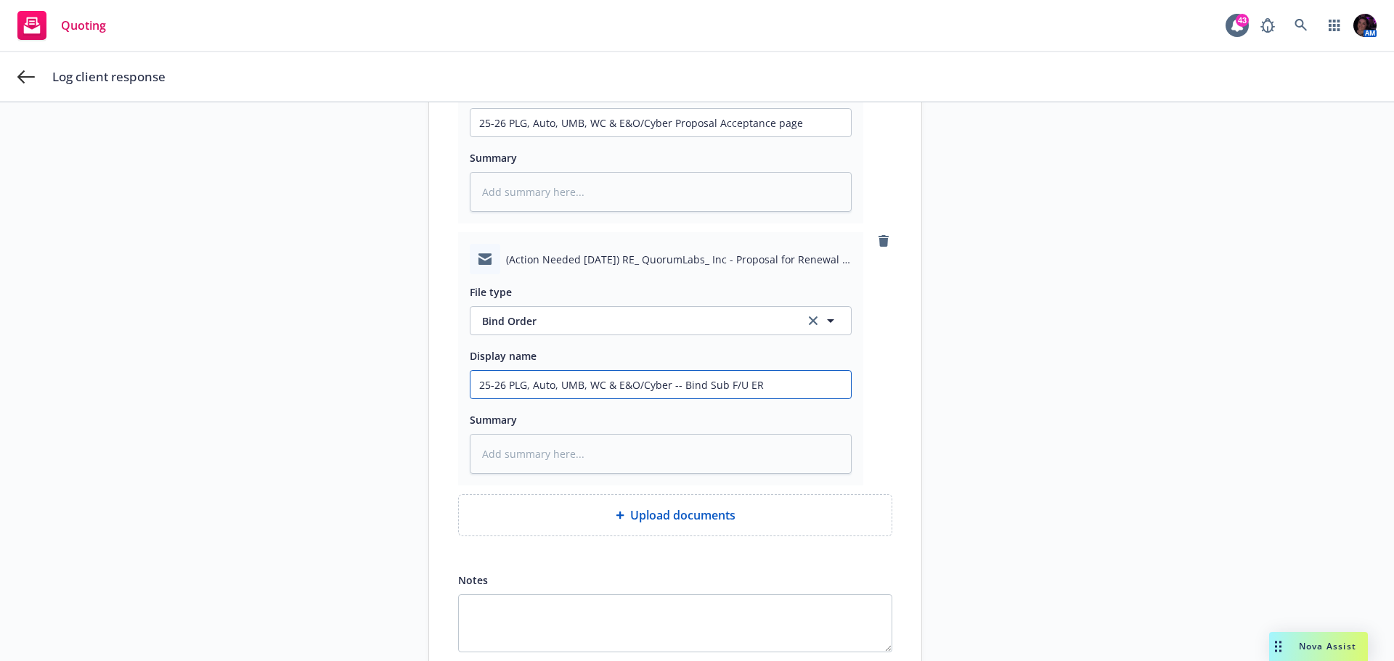
type textarea "x"
type input "25-26 PLG, Auto, UMB, WC & E&O/Cyber -- Bind Sub F/U E"
type textarea "x"
type input "25-26 PLG, Auto, UMB, WC & E&O/Cyber -- Bind Sub F/U Em"
type textarea "x"
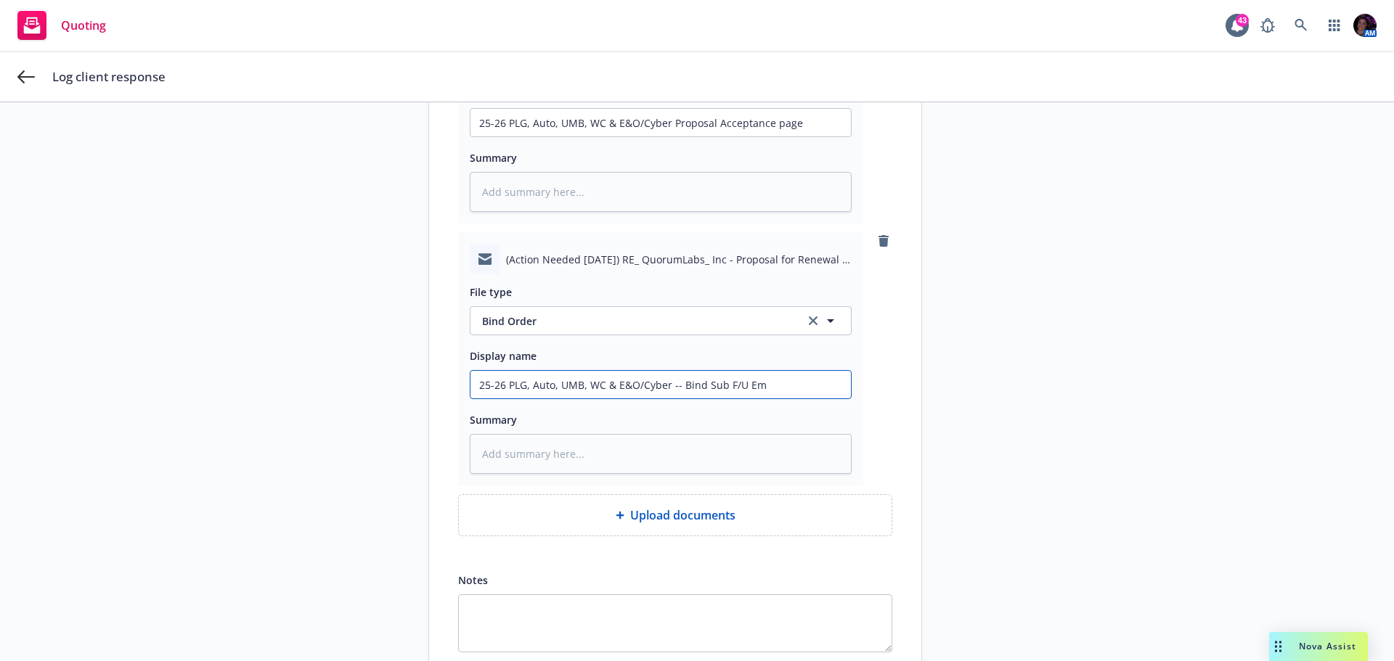
type input "25-26 PLG, Auto, UMB, WC & E&O/Cyber -- Bind Sub F/U Ema"
type textarea "x"
type input "25-26 PLG, Auto, UMB, WC & E&O/Cyber -- Bind Sub F/U Emai"
type textarea "x"
type input "25-26 PLG, Auto, UMB, WC & E&O/Cyber -- Bind Sub F/U Email"
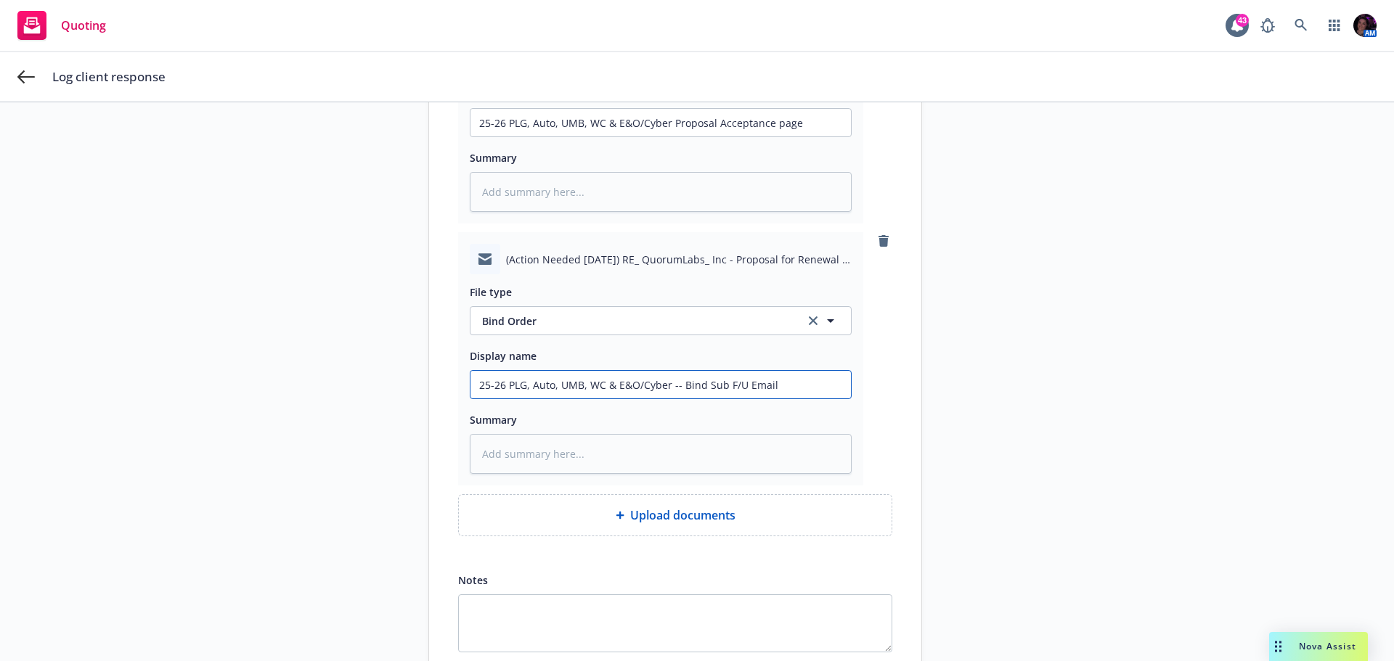
type textarea "x"
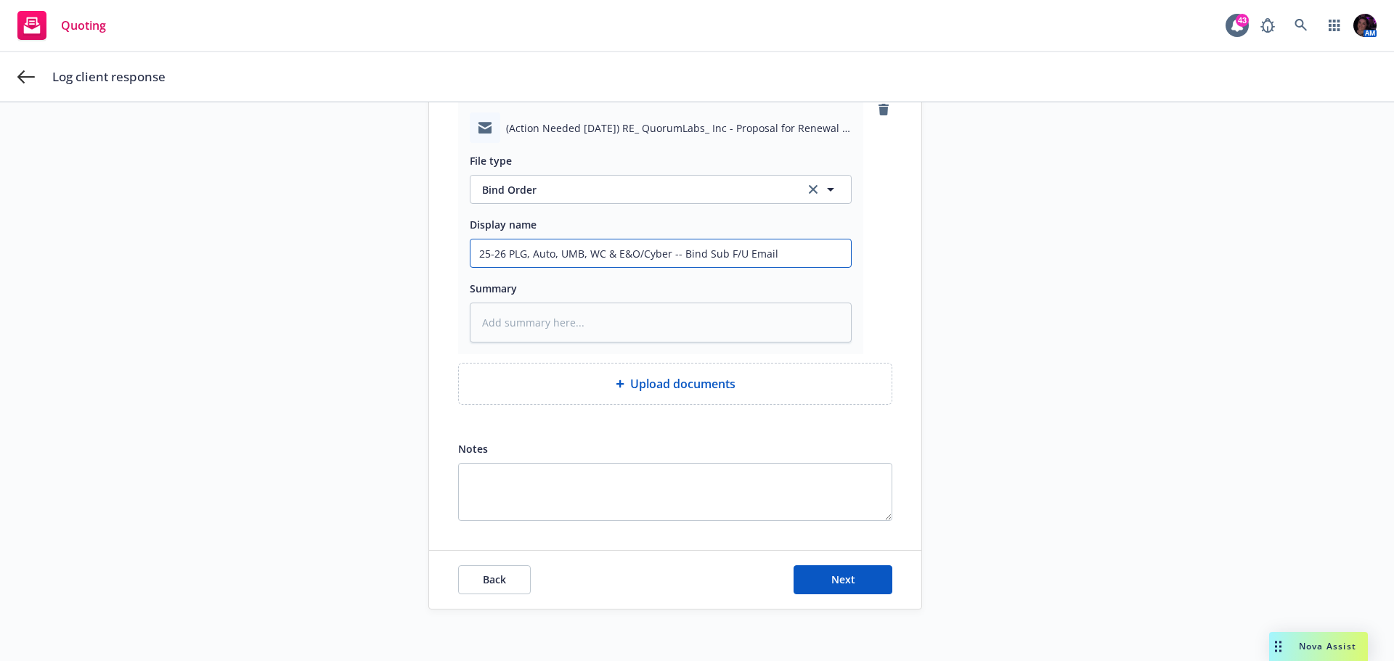
scroll to position [428, 0]
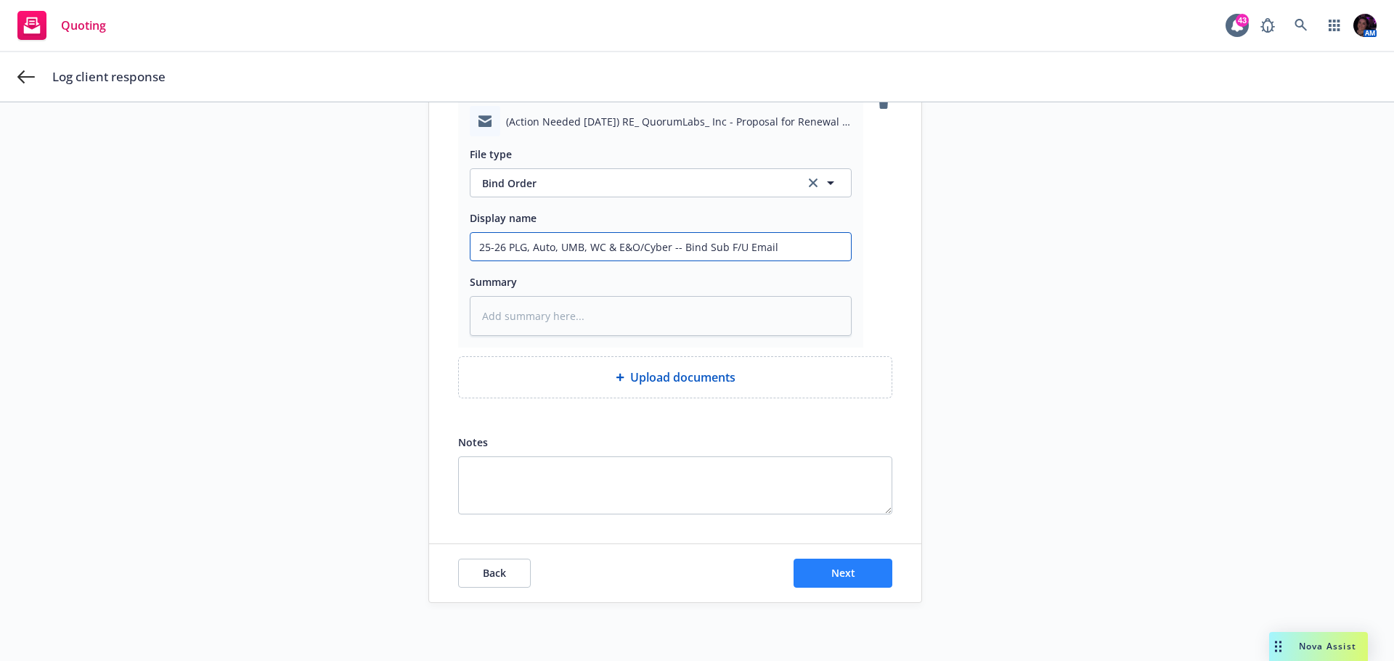
type input "25-26 PLG, Auto, UMB, WC & E&O/Cyber -- Bind Sub F/U Email"
click at [836, 567] on span "Next" at bounding box center [843, 573] width 24 height 14
type textarea "x"
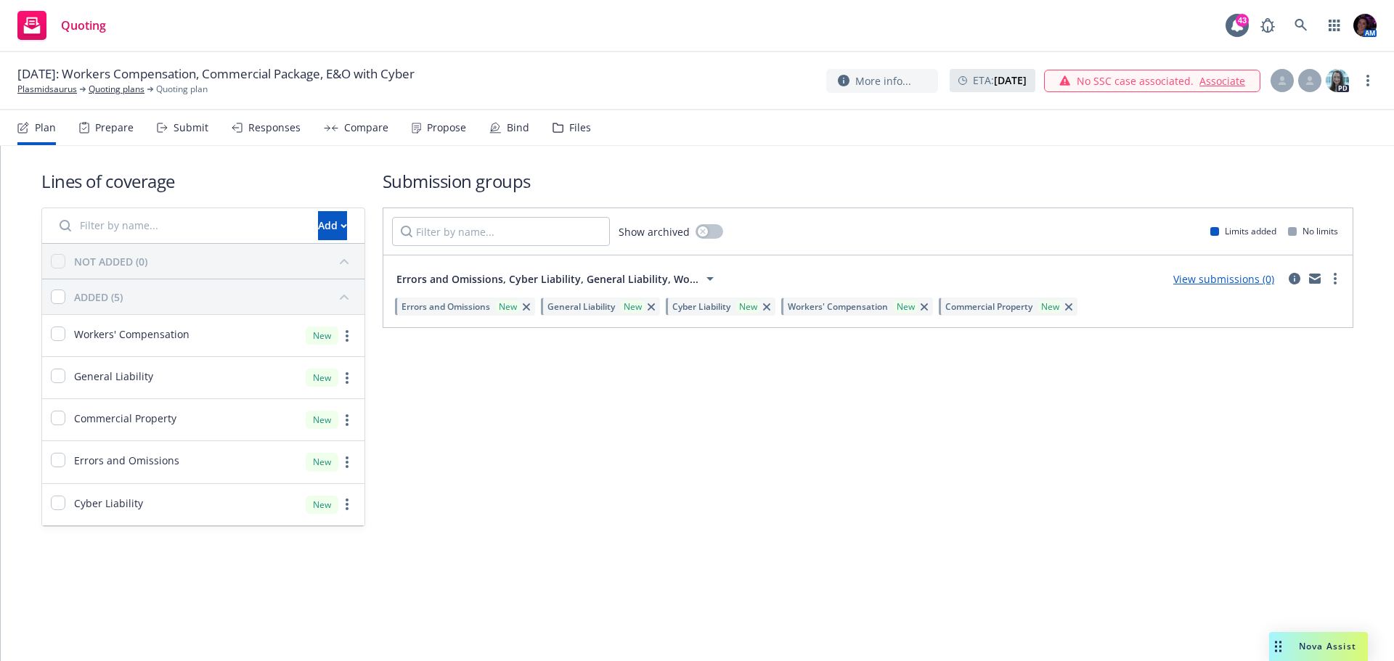
click at [171, 129] on div "Submit" at bounding box center [183, 127] width 52 height 35
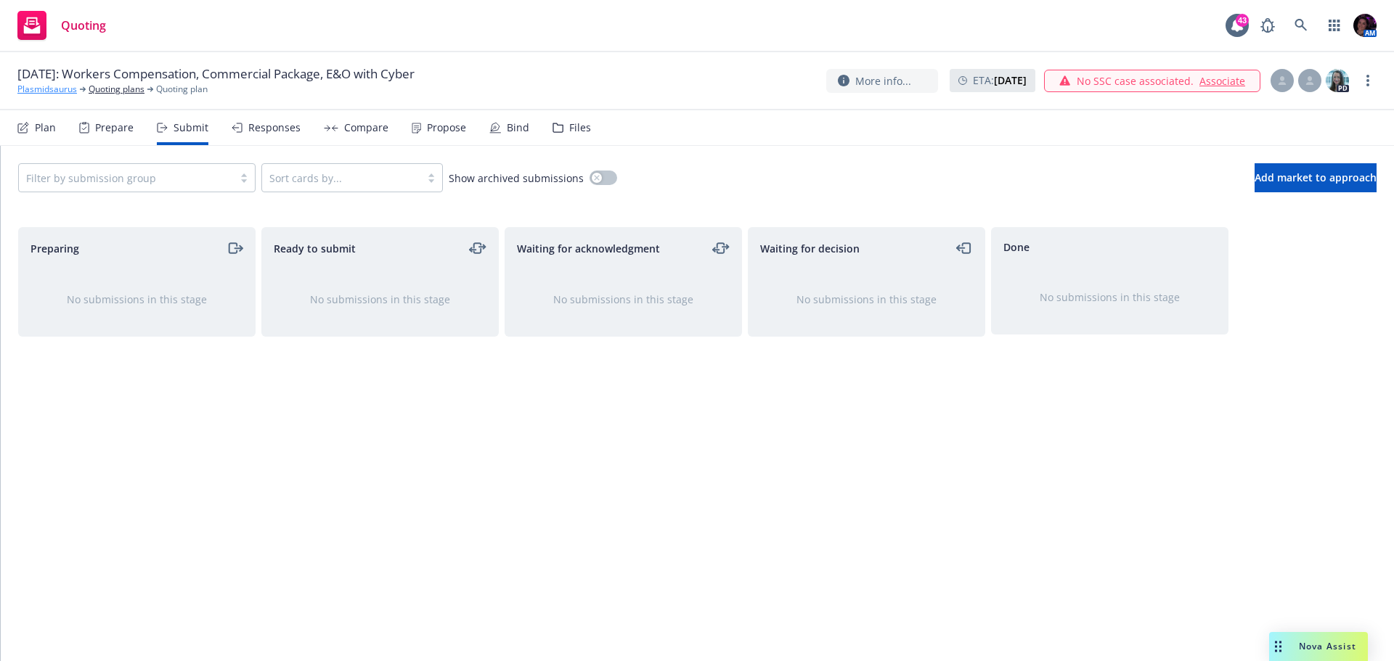
click at [47, 92] on link "Plasmidsaurus" at bounding box center [47, 89] width 60 height 13
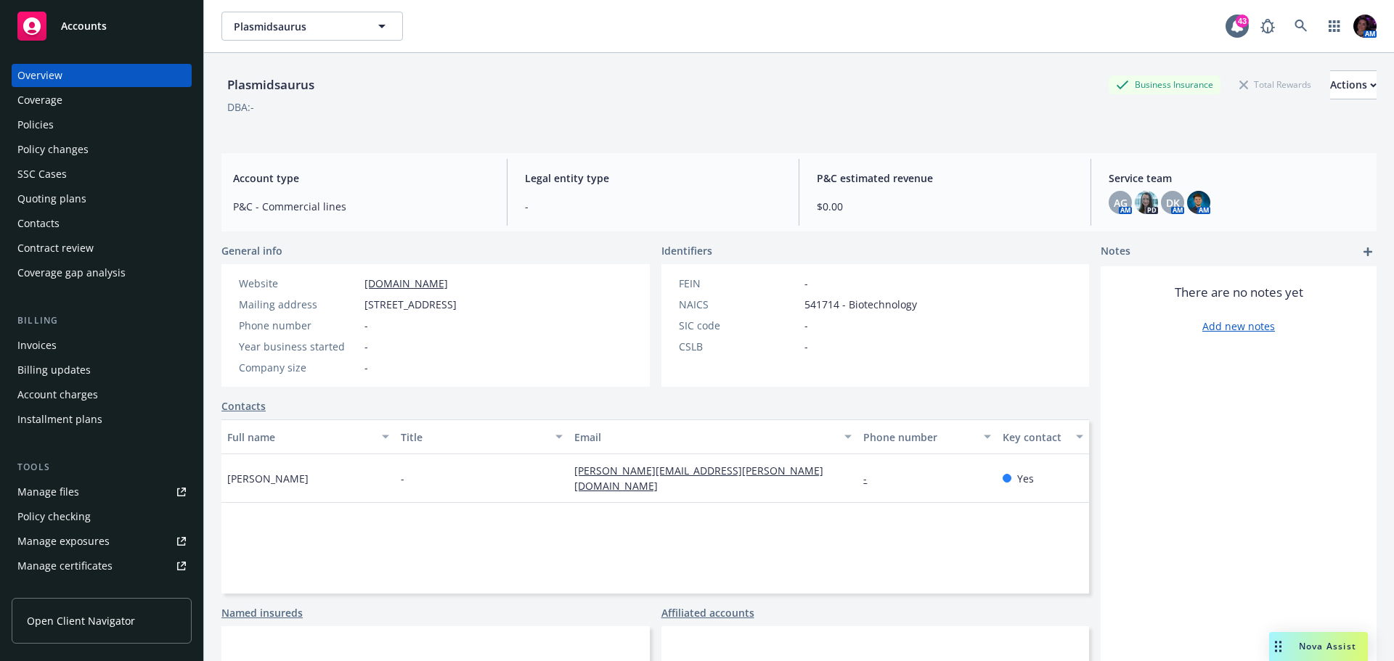
click at [51, 128] on div "Policies" at bounding box center [35, 124] width 36 height 23
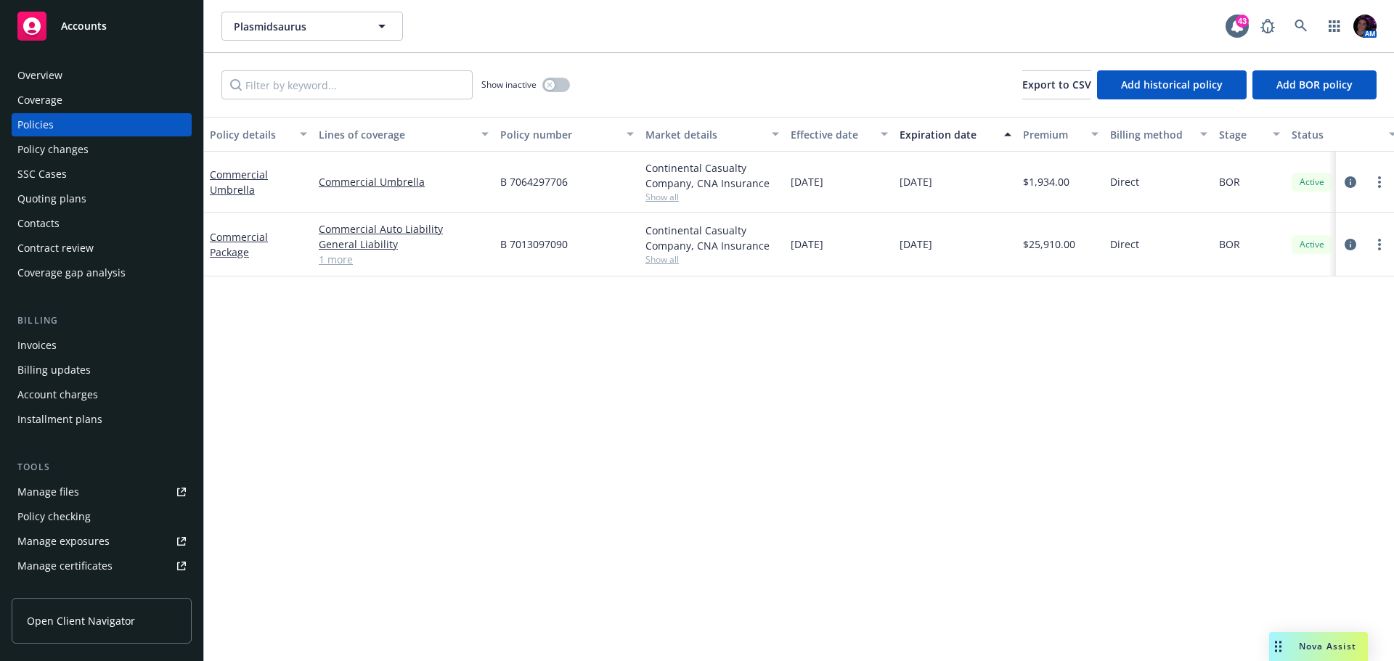
click at [332, 260] on link "1 more" at bounding box center [404, 259] width 170 height 15
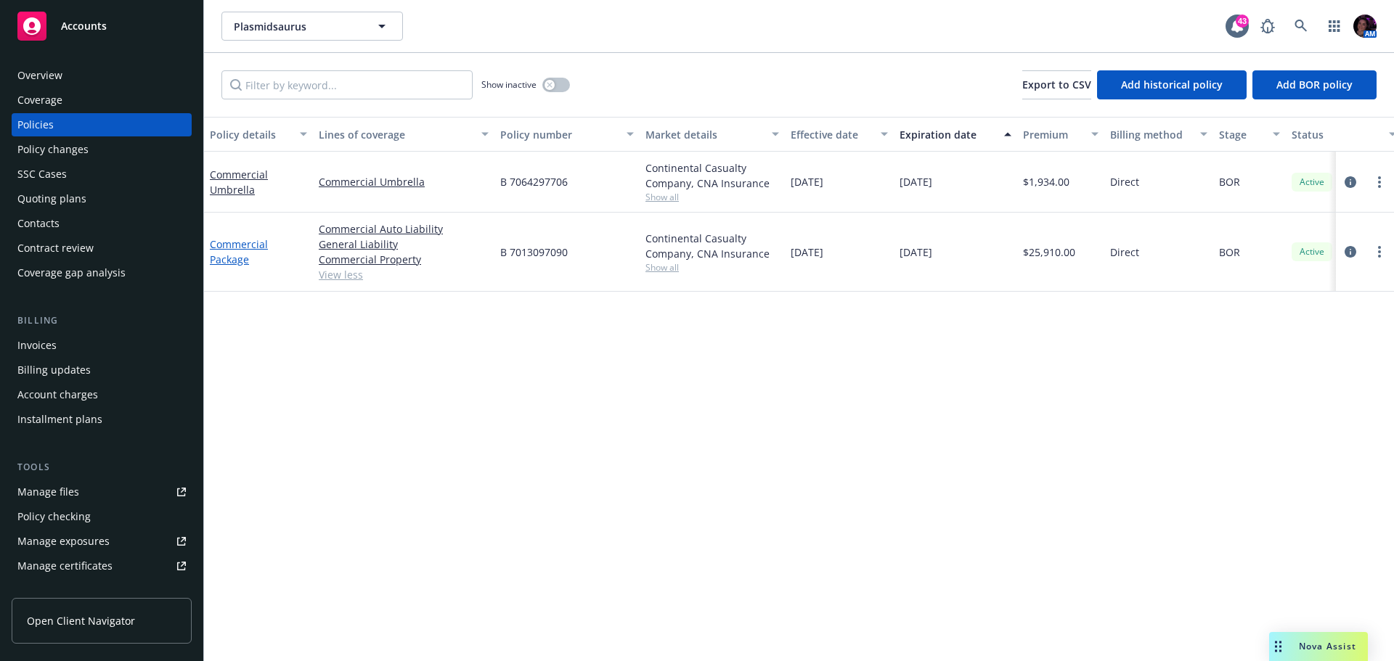
click at [251, 242] on link "Commercial Package" at bounding box center [239, 251] width 58 height 29
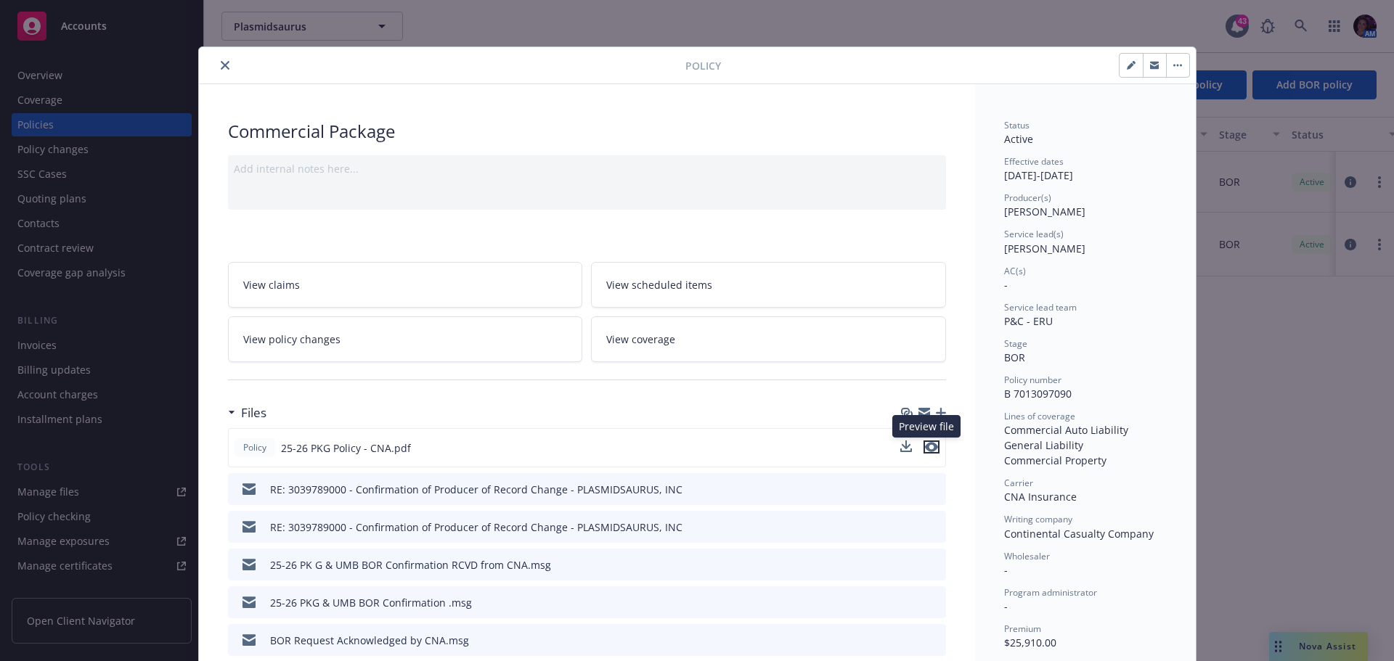
click at [932, 445] on button "preview file" at bounding box center [931, 447] width 16 height 13
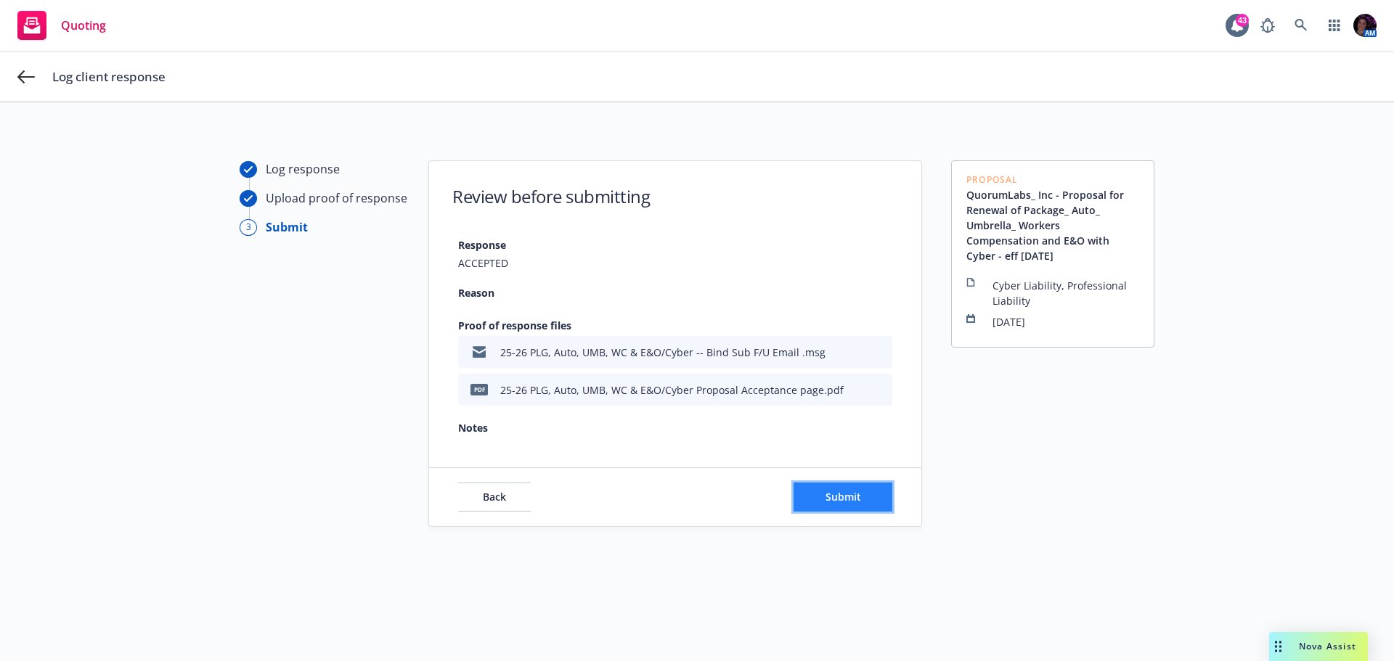
click at [855, 502] on button "Submit" at bounding box center [842, 497] width 99 height 29
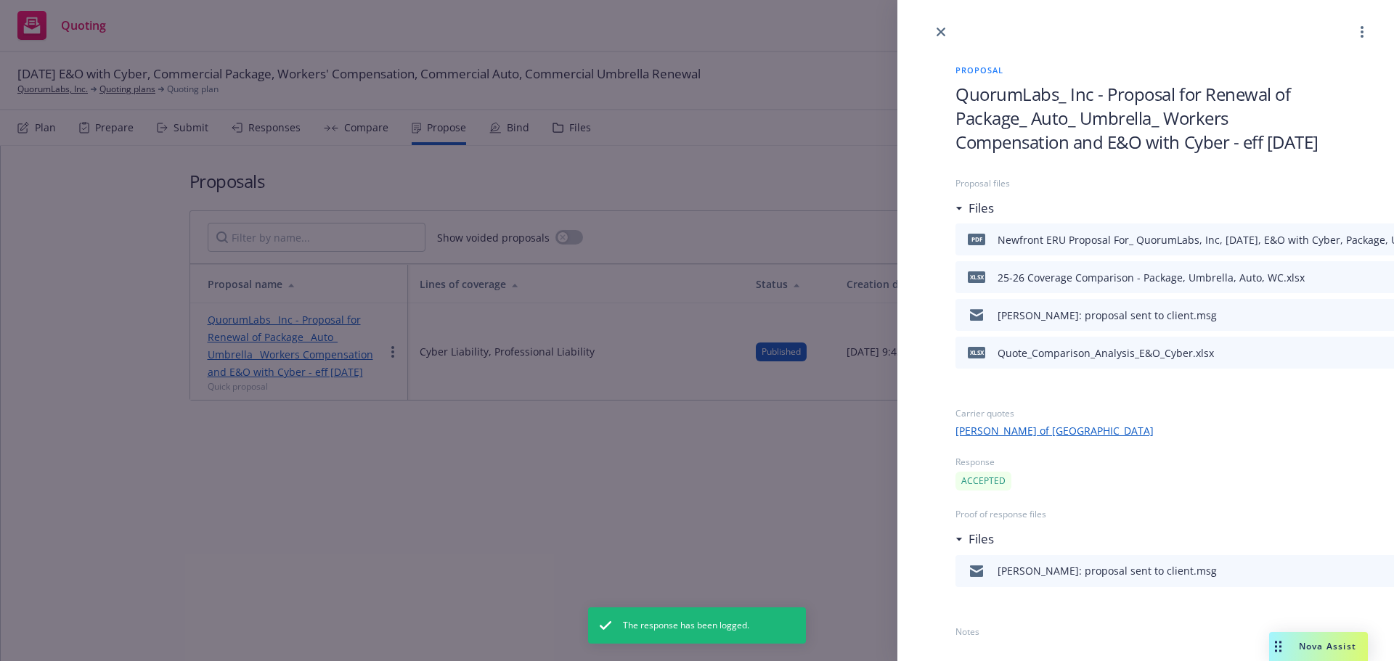
click at [638, 409] on div "Proposal QuorumLabs_ Inc - Proposal for Renewal of Package_ Auto_ Umbrella_ Wor…" at bounding box center [697, 330] width 1394 height 661
